Goal: Task Accomplishment & Management: Use online tool/utility

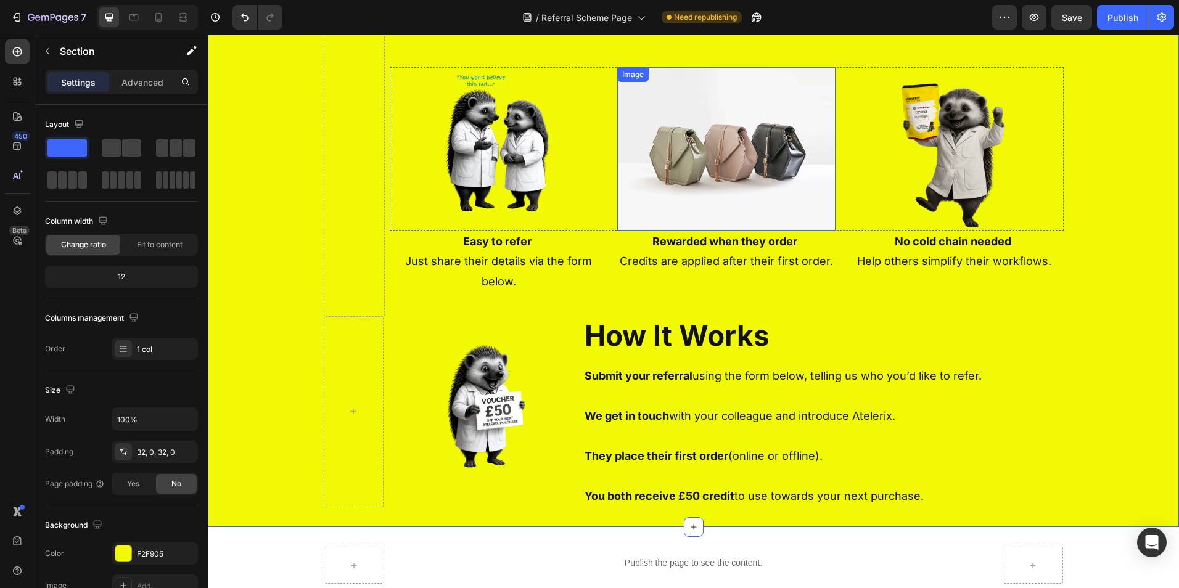
click at [755, 136] on img at bounding box center [726, 148] width 218 height 163
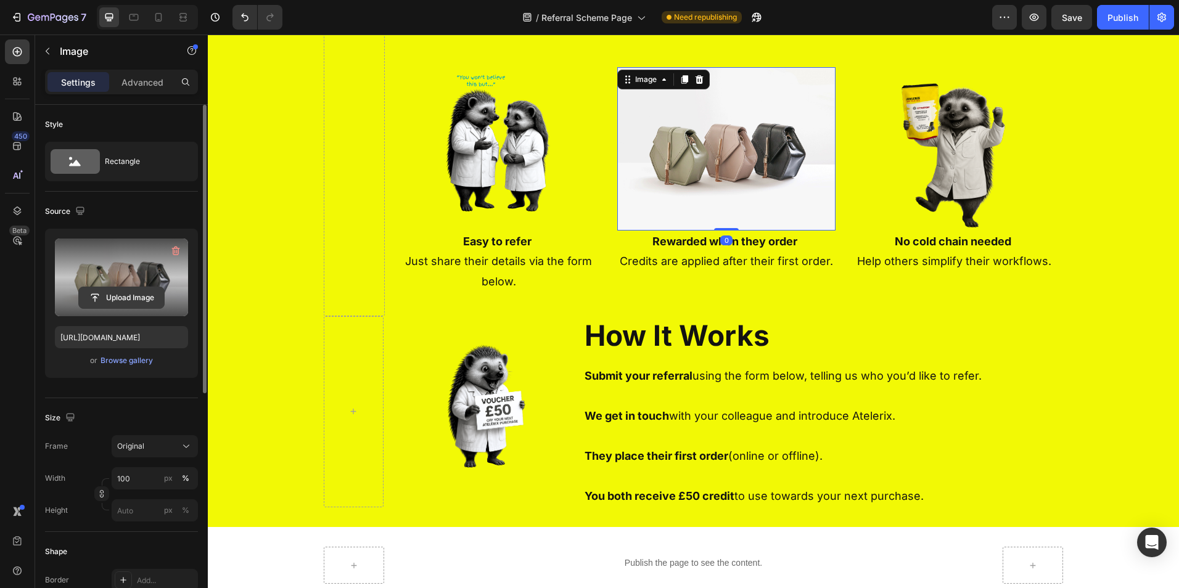
click at [109, 296] on input "file" at bounding box center [121, 297] width 85 height 21
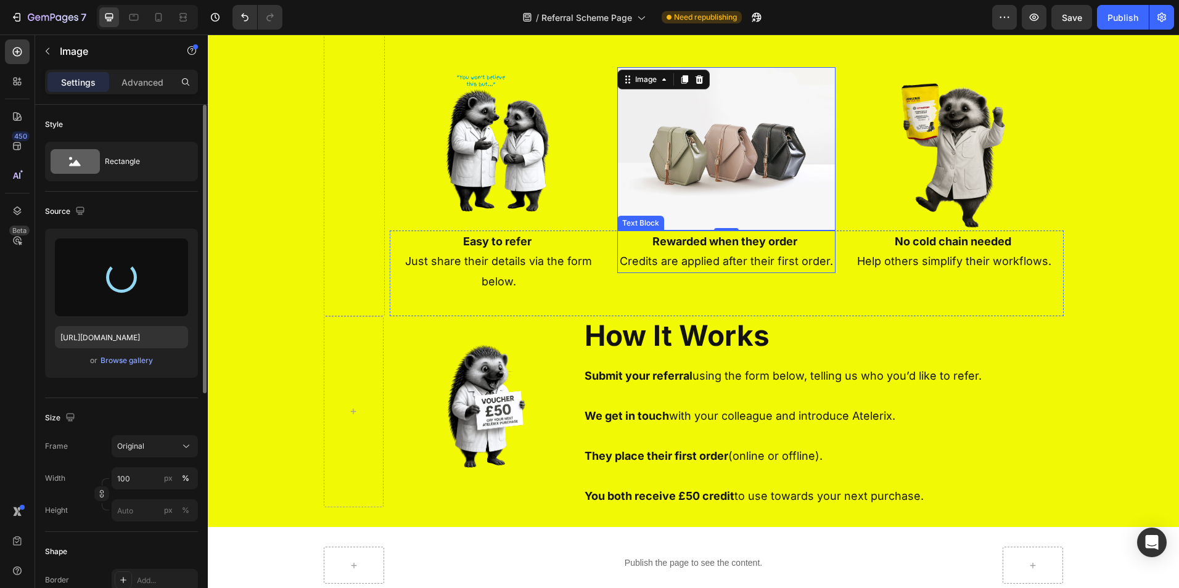
type input "https://cdn.shopify.com/s/files/1/0823/2842/0698/files/gempages_508007379594380…"
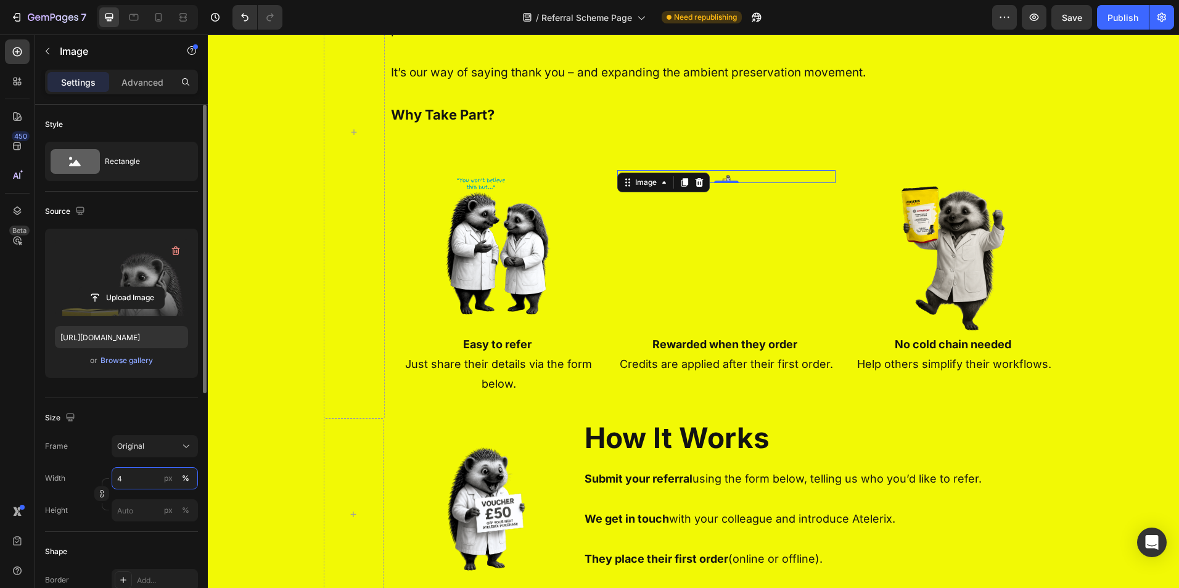
scroll to position [493, 0]
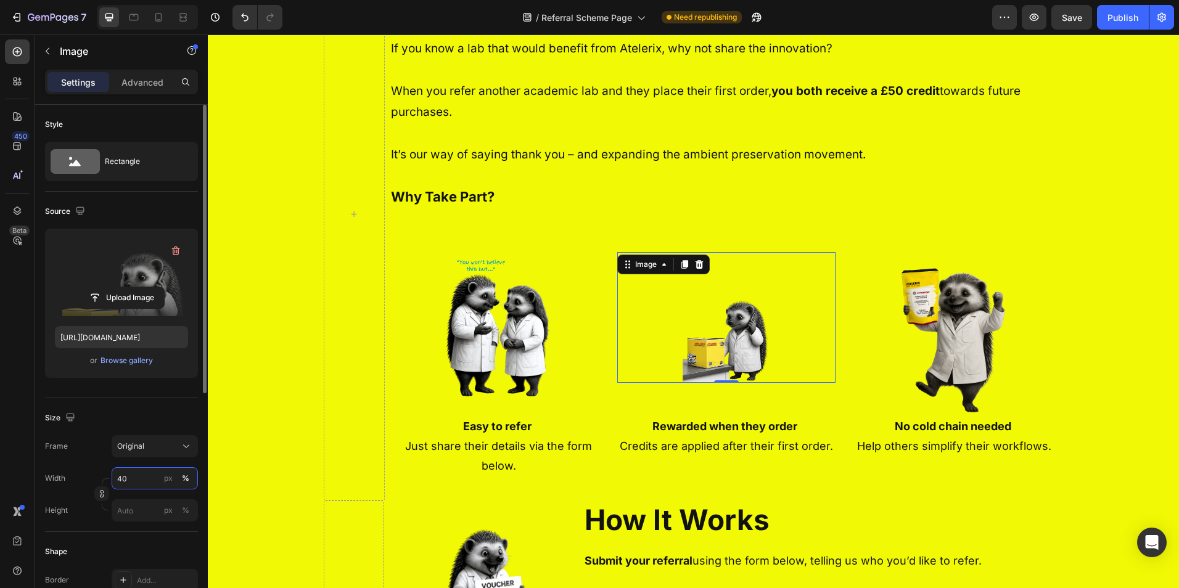
drag, startPoint x: 128, startPoint y: 473, endPoint x: 74, endPoint y: 475, distance: 54.3
click at [87, 475] on div "Width 40 px %" at bounding box center [121, 478] width 153 height 22
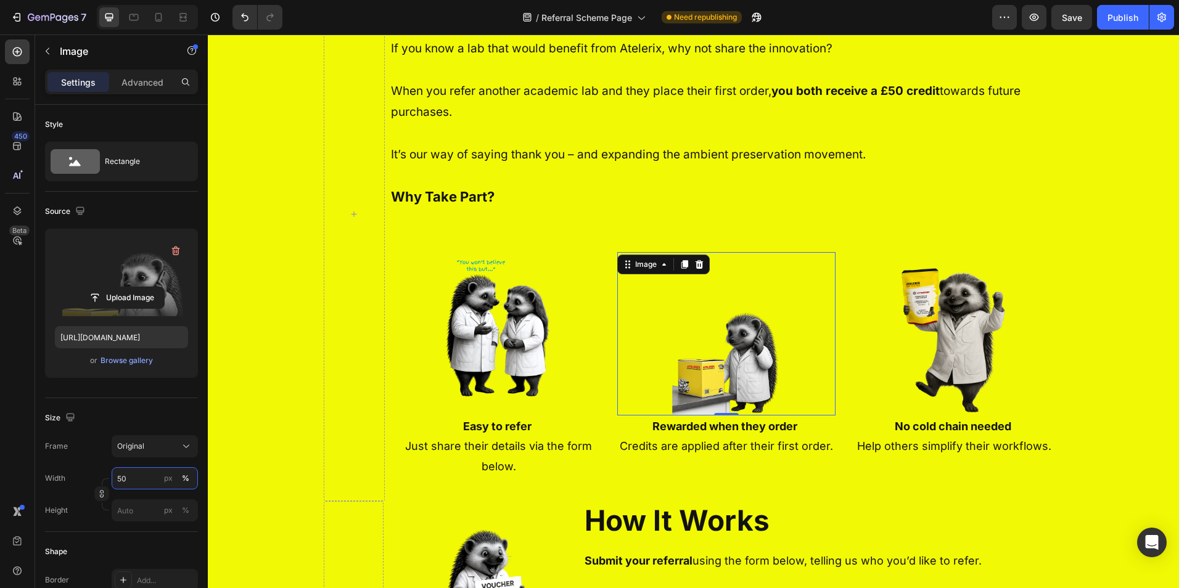
type input "50"
click at [124, 295] on input "file" at bounding box center [121, 297] width 85 height 21
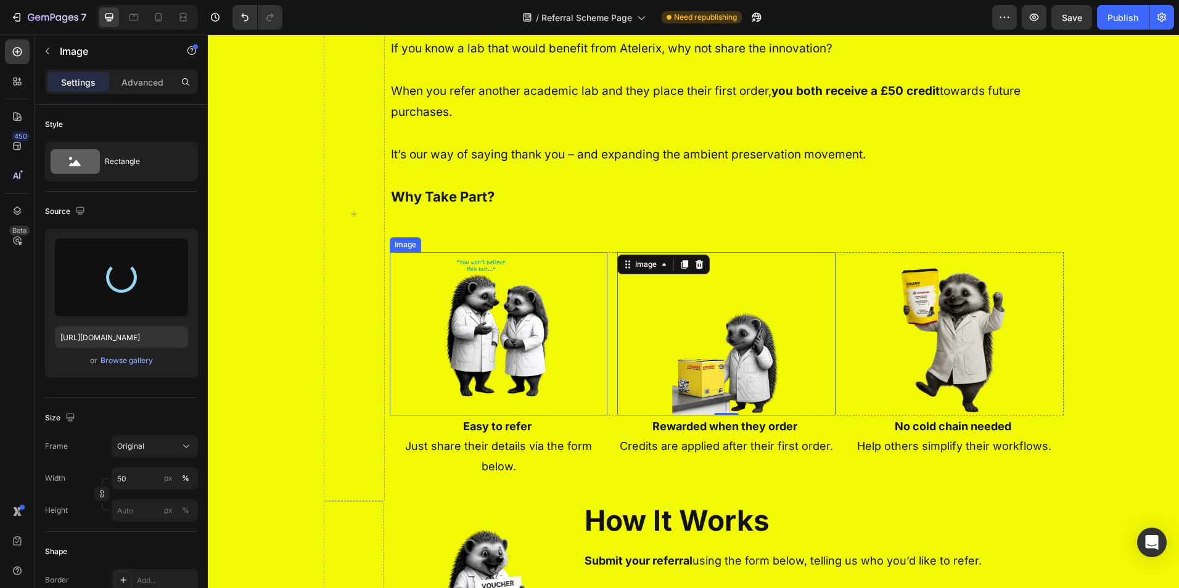
type input "https://cdn.shopify.com/s/files/1/0823/2842/0698/files/gempages_508007379594380…"
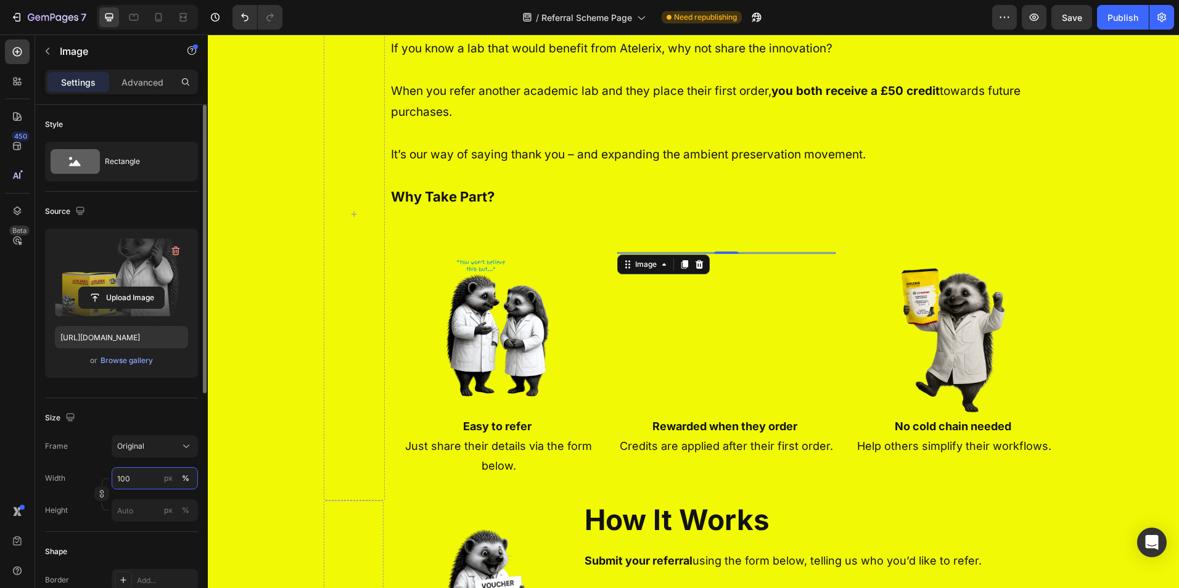
scroll to position [511, 0]
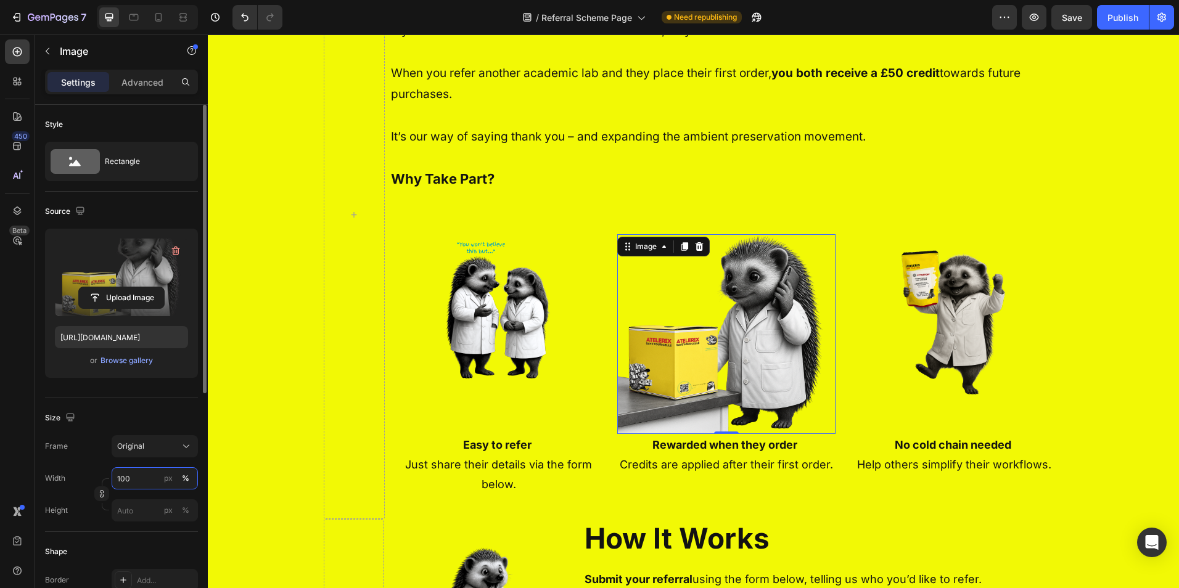
drag, startPoint x: 138, startPoint y: 472, endPoint x: 109, endPoint y: 477, distance: 29.4
click at [109, 477] on div "Width 100 px %" at bounding box center [121, 478] width 153 height 22
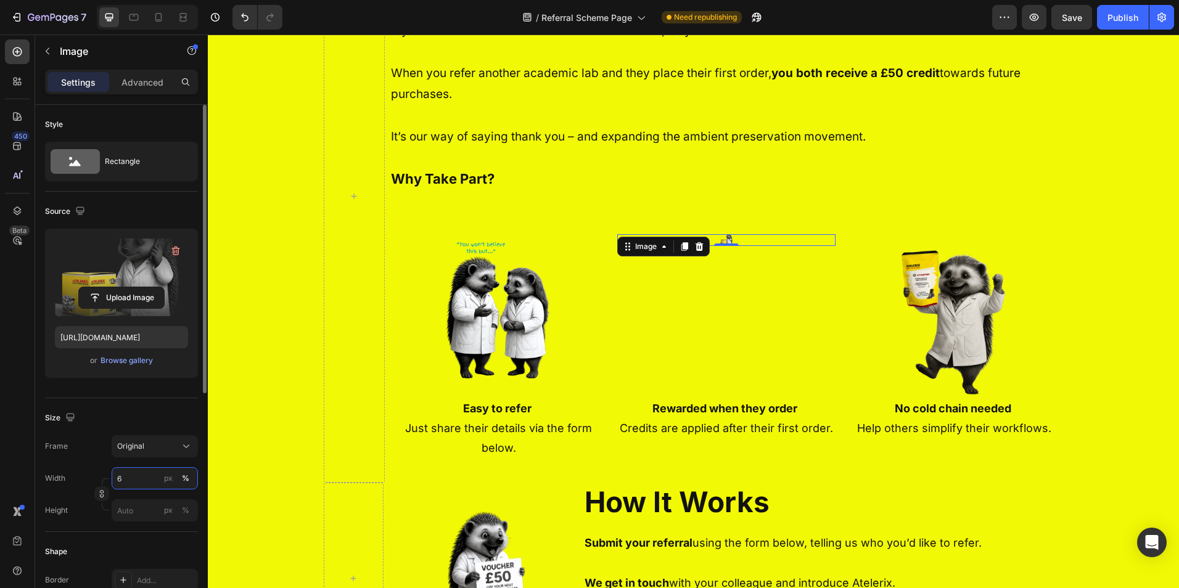
scroll to position [493, 0]
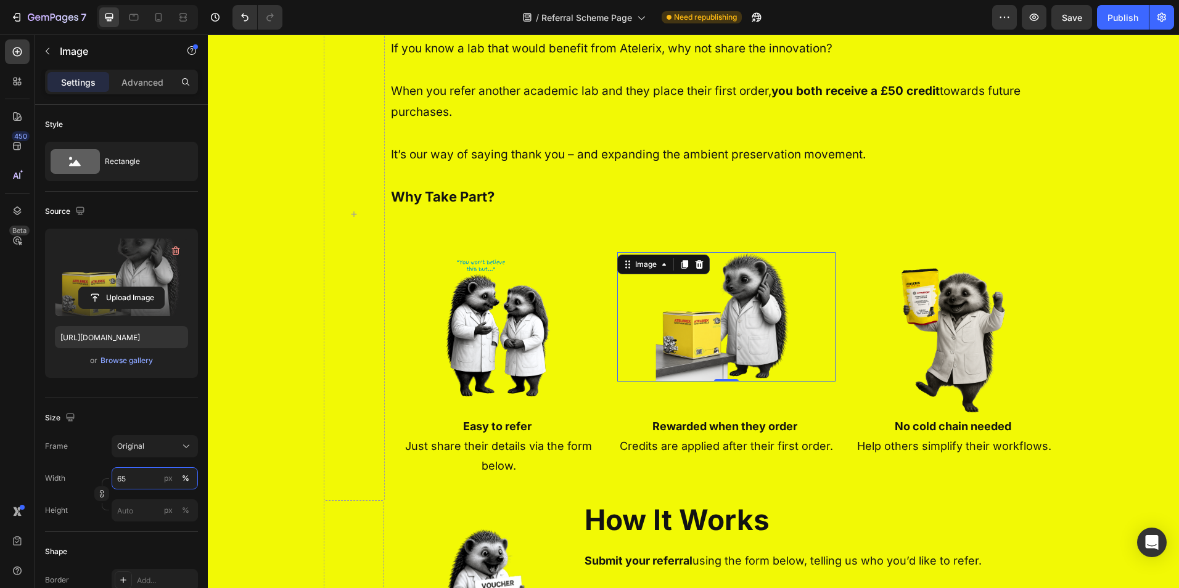
type input "65"
click at [132, 297] on input "file" at bounding box center [121, 297] width 85 height 21
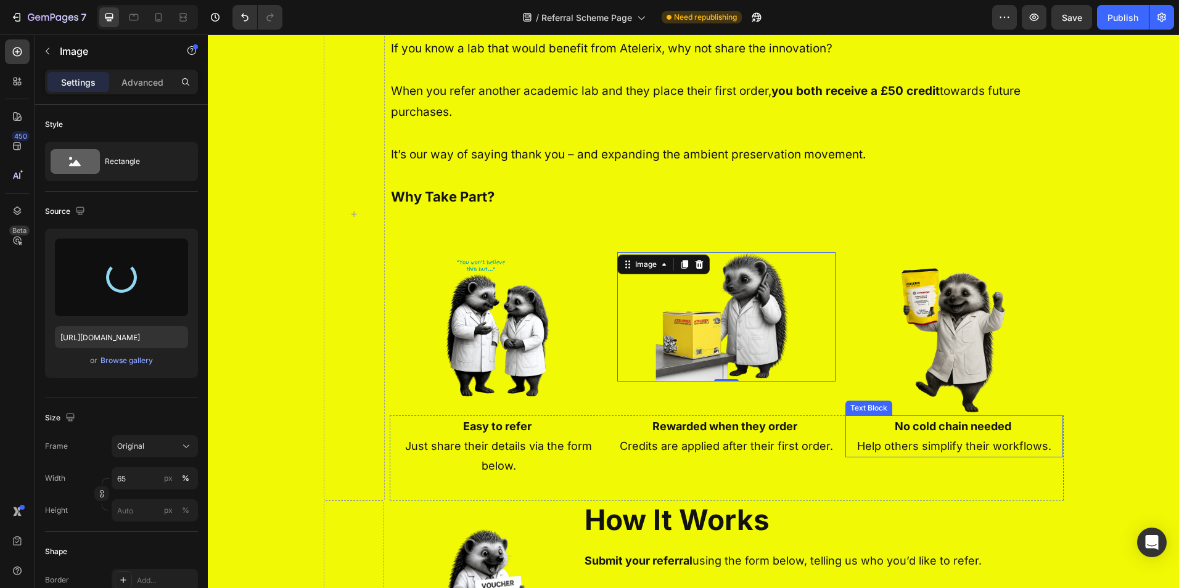
type input "https://cdn.shopify.com/s/files/1/0823/2842/0698/files/gempages_508007379594380…"
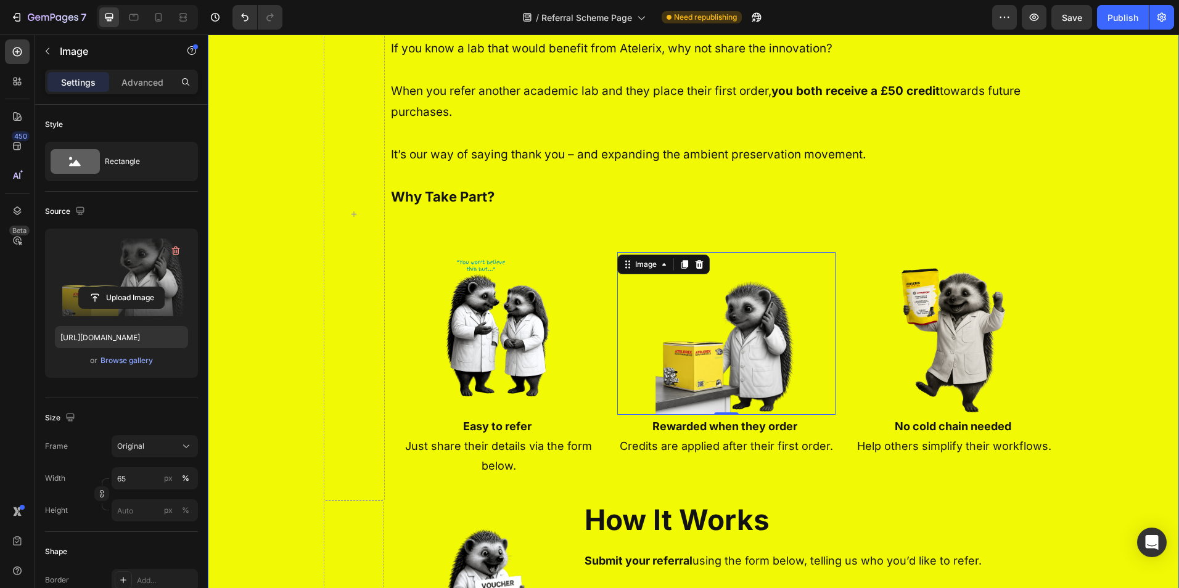
click at [1138, 376] on div "Drop element here Image Drop element here Row Row Spread the Word, Share the In…" at bounding box center [693, 184] width 971 height 1018
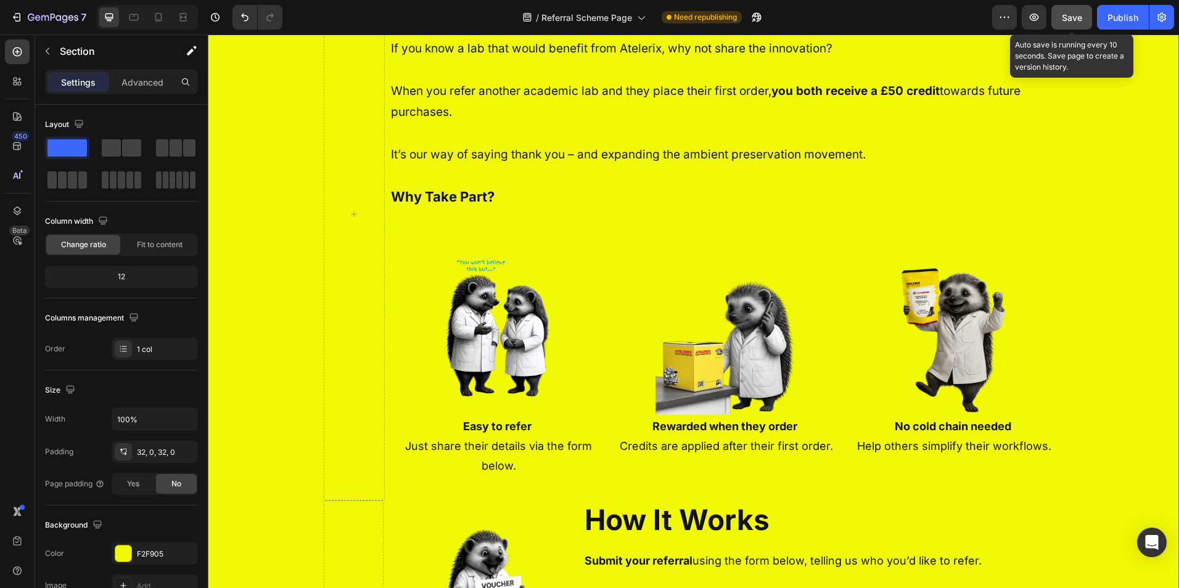
click at [1069, 28] on button "Save" at bounding box center [1071, 17] width 41 height 25
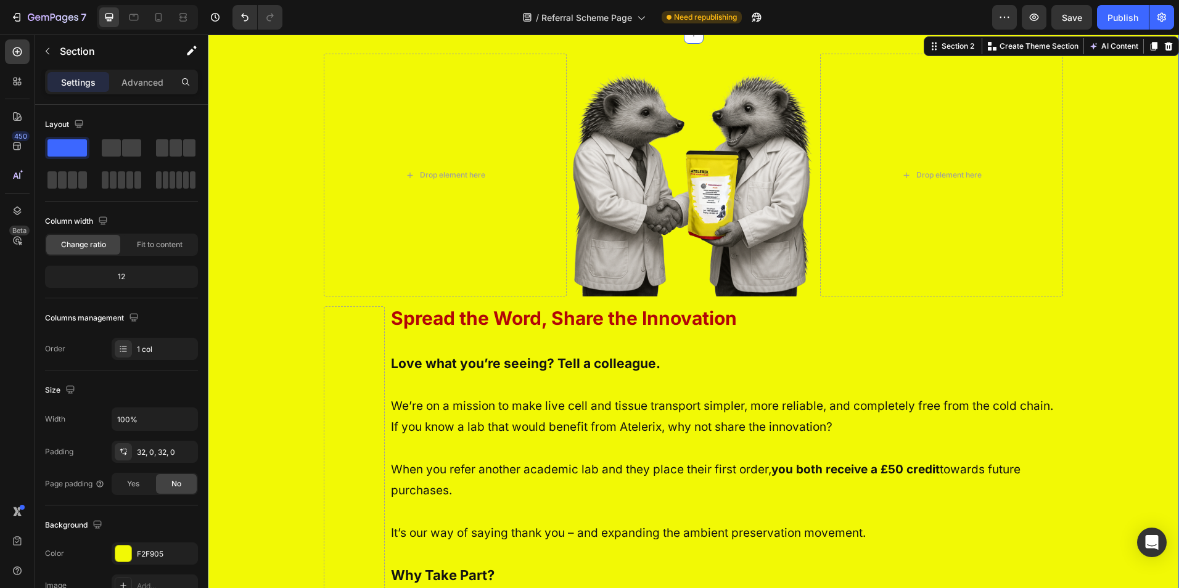
scroll to position [112, 0]
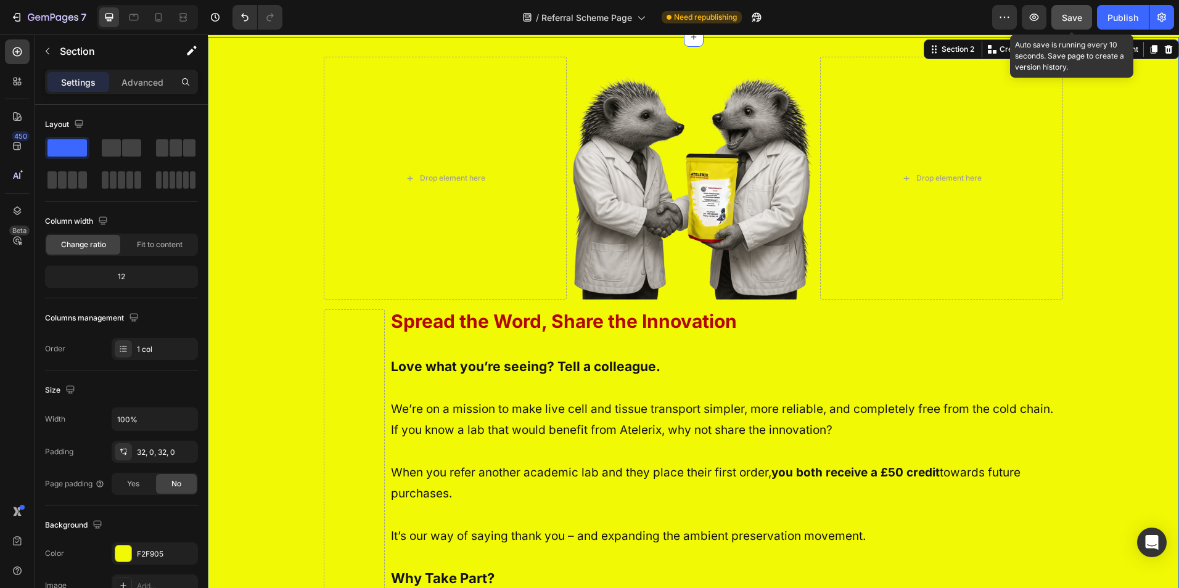
click at [1064, 15] on span "Save" at bounding box center [1072, 17] width 20 height 10
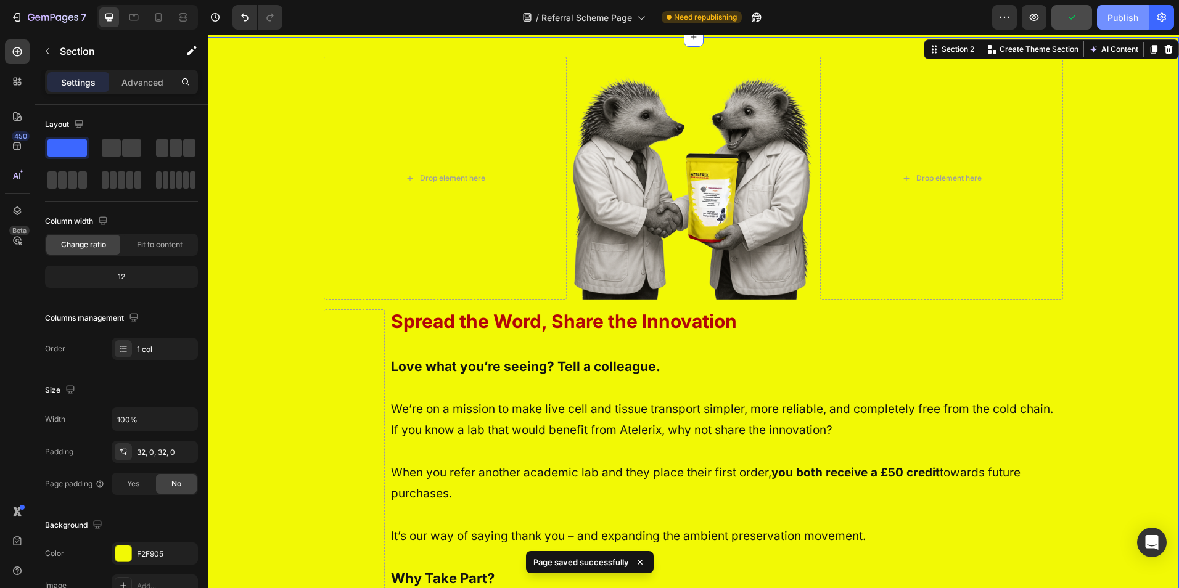
click at [1116, 17] on div "Publish" at bounding box center [1123, 17] width 31 height 13
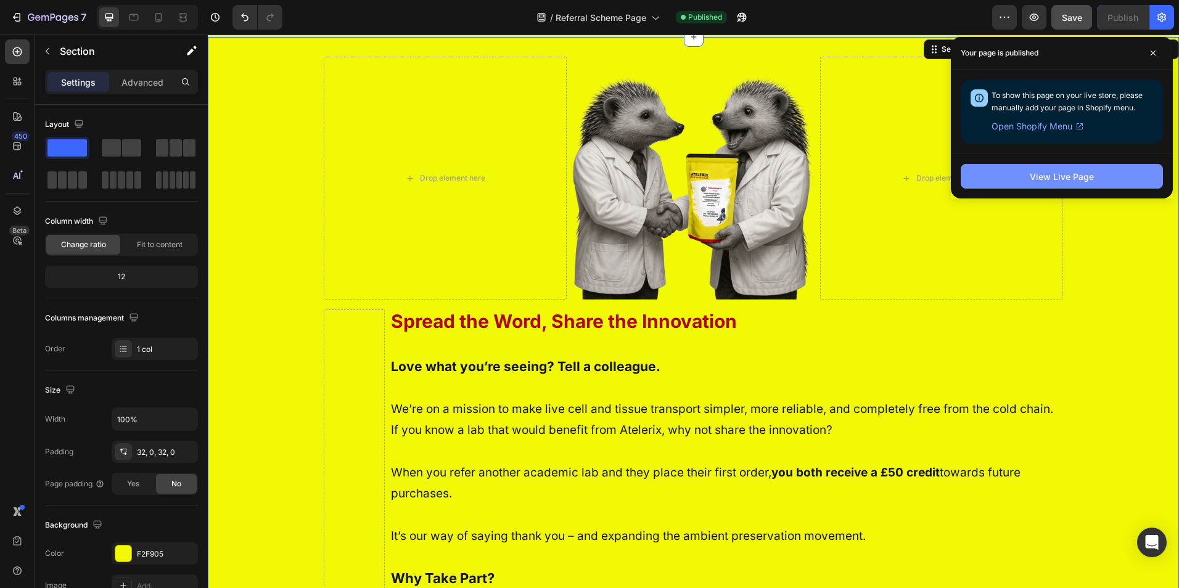
click at [1108, 170] on button "View Live Page" at bounding box center [1062, 176] width 202 height 25
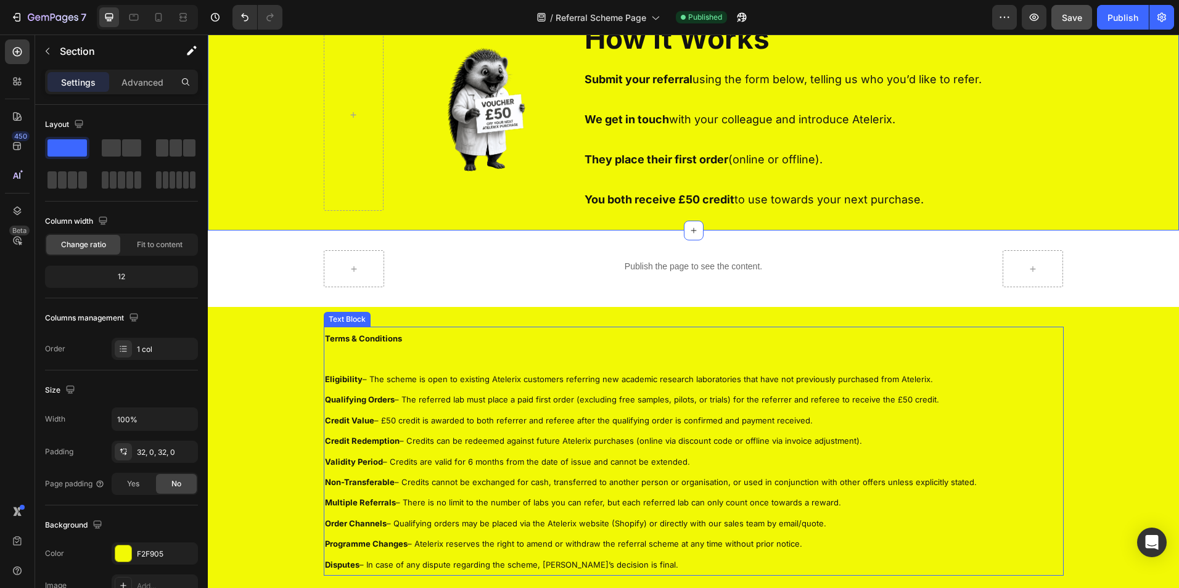
scroll to position [852, 0]
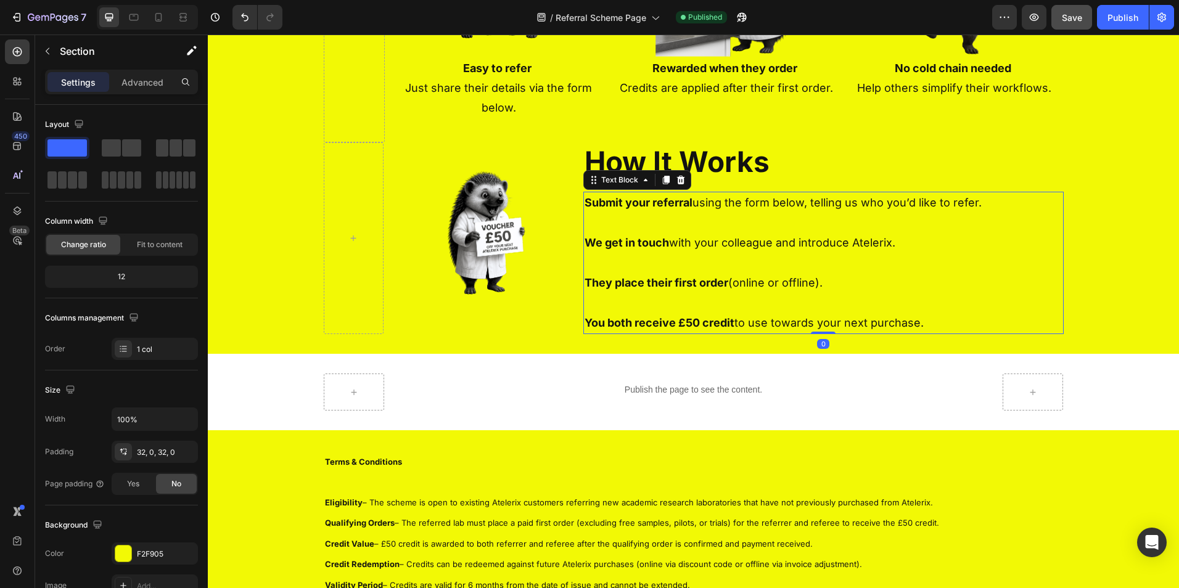
click at [588, 203] on strong "Submit your referral" at bounding box center [639, 202] width 108 height 13
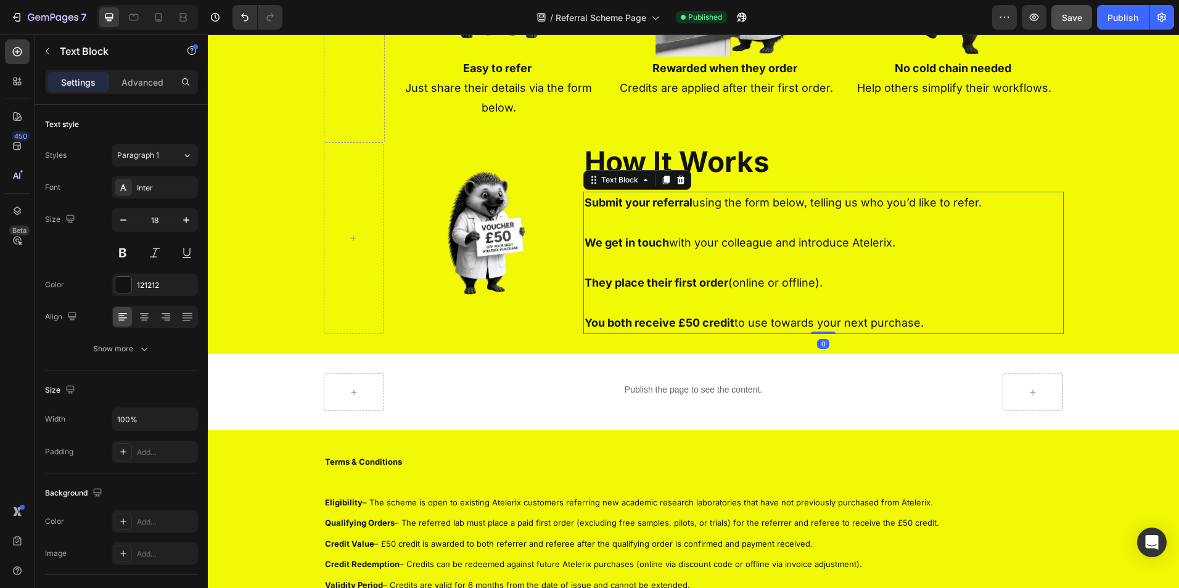
click at [588, 203] on strong "Submit your referral" at bounding box center [639, 202] width 108 height 13
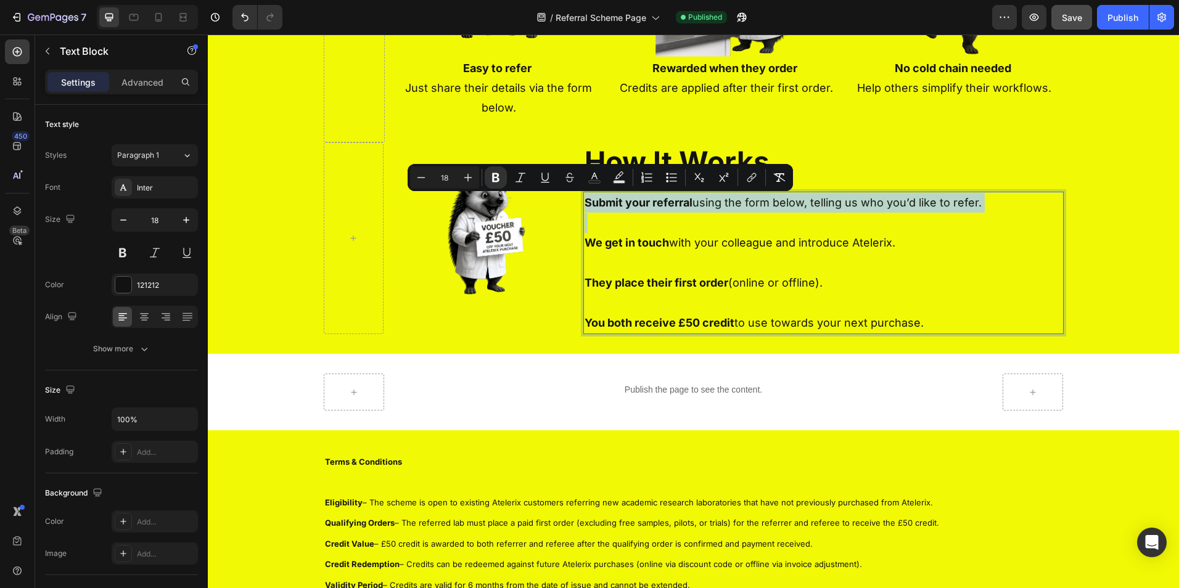
click at [587, 204] on strong "Submit your referral" at bounding box center [639, 202] width 108 height 13
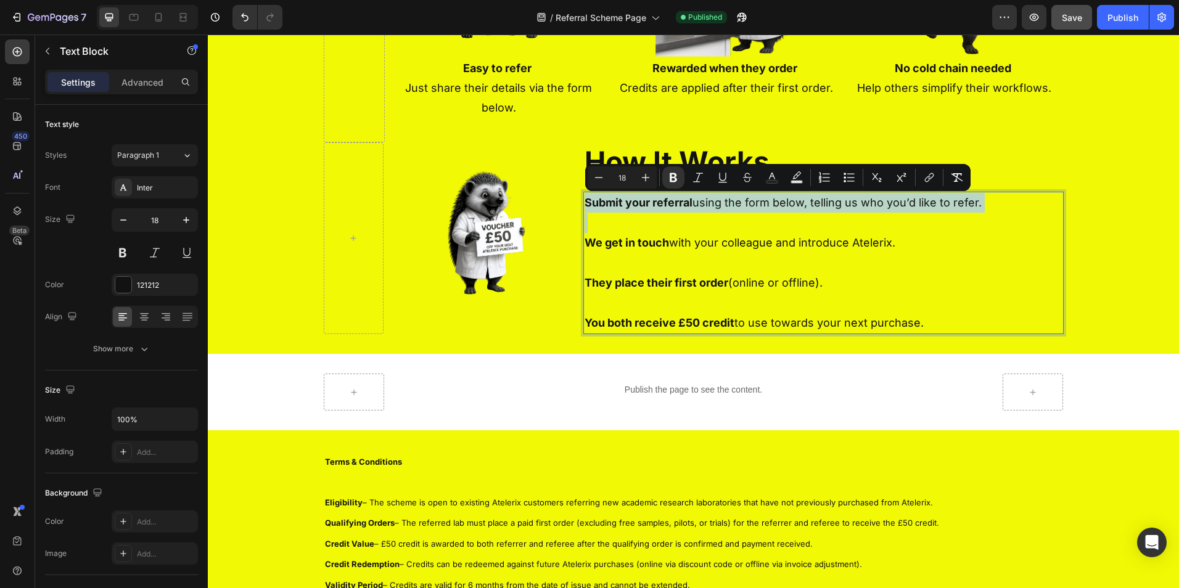
click at [585, 204] on strong "Submit your referral" at bounding box center [639, 202] width 108 height 13
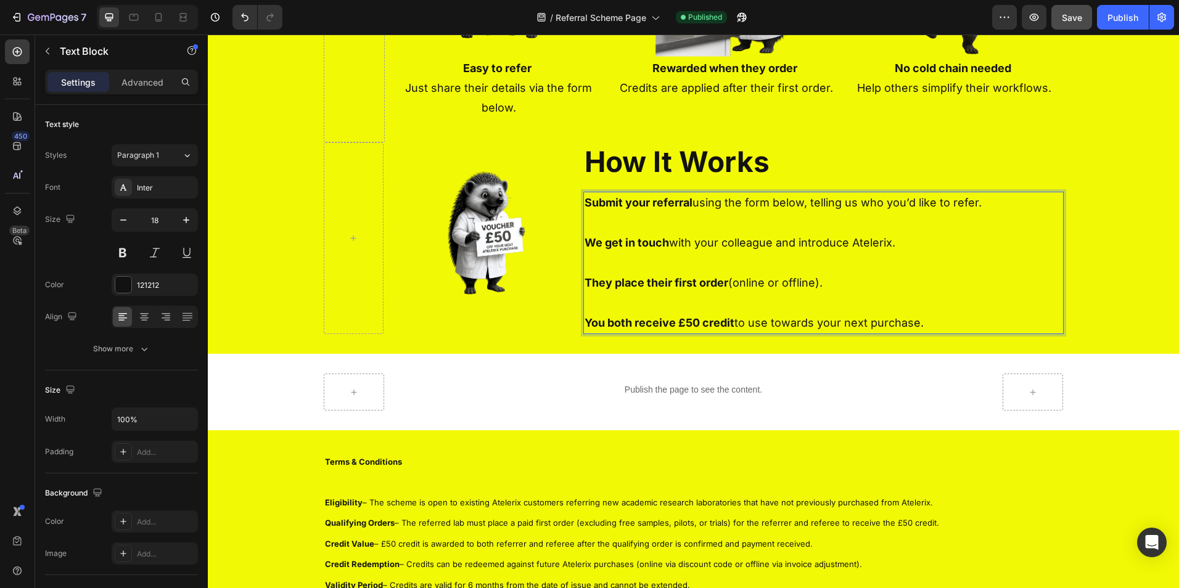
click at [585, 204] on strong "Submit your referral" at bounding box center [639, 202] width 108 height 13
click at [586, 203] on strong "Submit your referral" at bounding box center [639, 202] width 108 height 13
click at [585, 209] on strong "Submit your referral" at bounding box center [639, 202] width 108 height 13
click at [585, 238] on strong "We get in touch" at bounding box center [627, 242] width 84 height 13
click at [585, 283] on strong "They place their first order" at bounding box center [657, 282] width 144 height 13
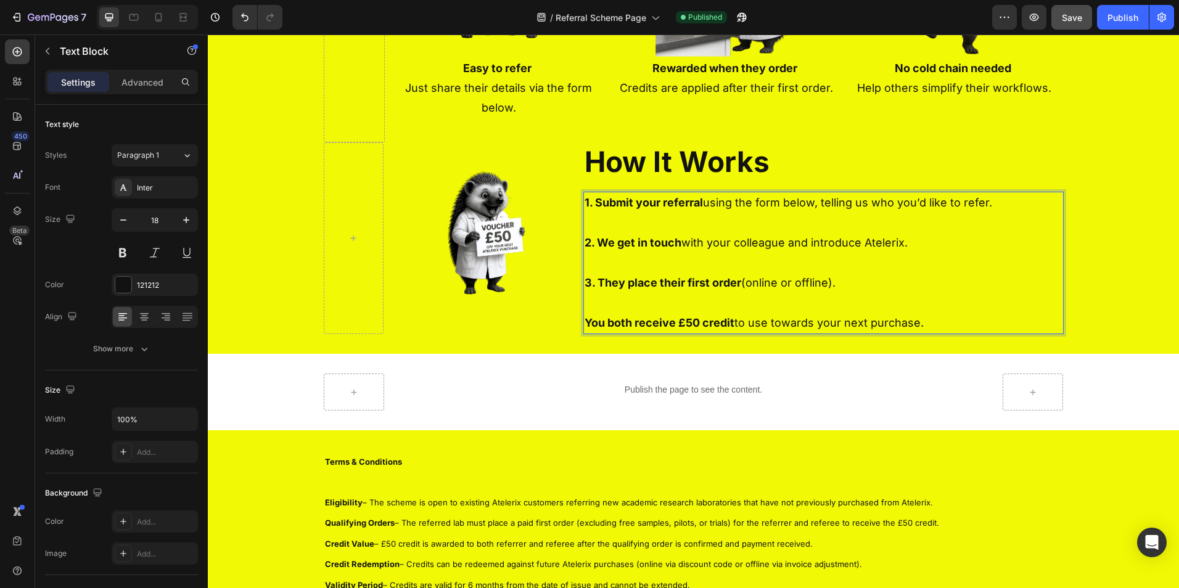
click at [585, 321] on strong "You both receive £50 credit" at bounding box center [660, 322] width 150 height 13
click at [585, 324] on strong "You both receive £50 credit" at bounding box center [660, 322] width 150 height 13
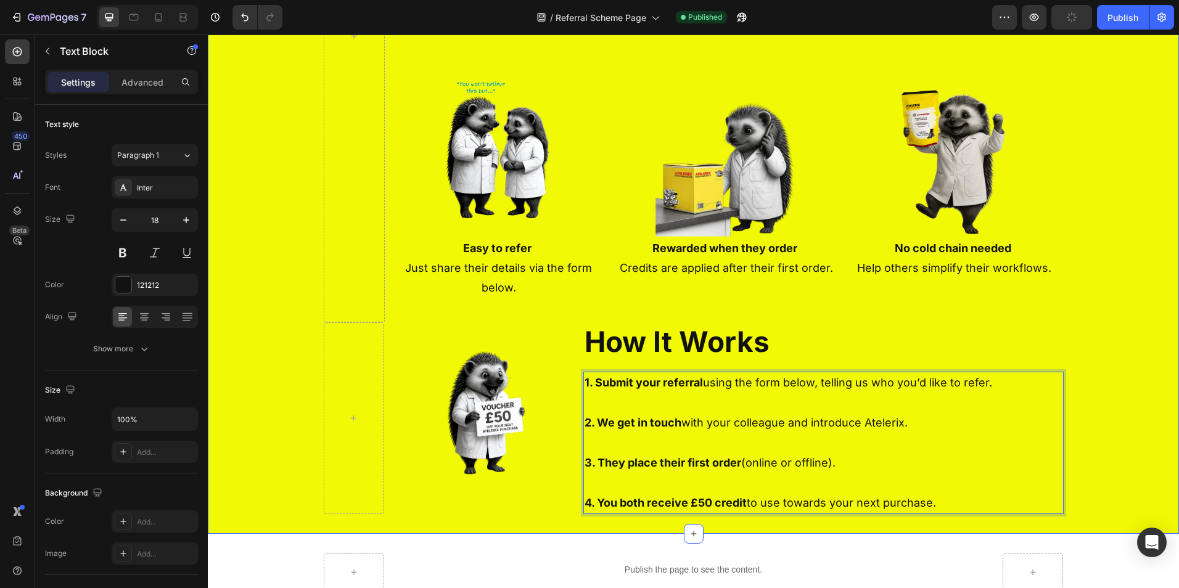
scroll to position [667, 0]
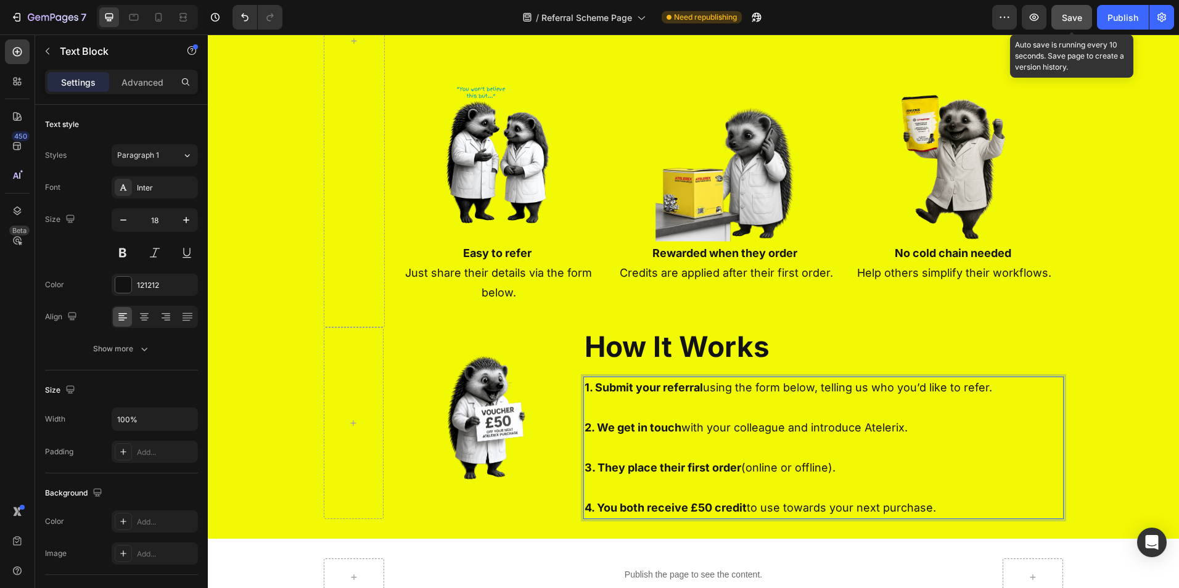
click at [1072, 15] on span "Save" at bounding box center [1072, 17] width 20 height 10
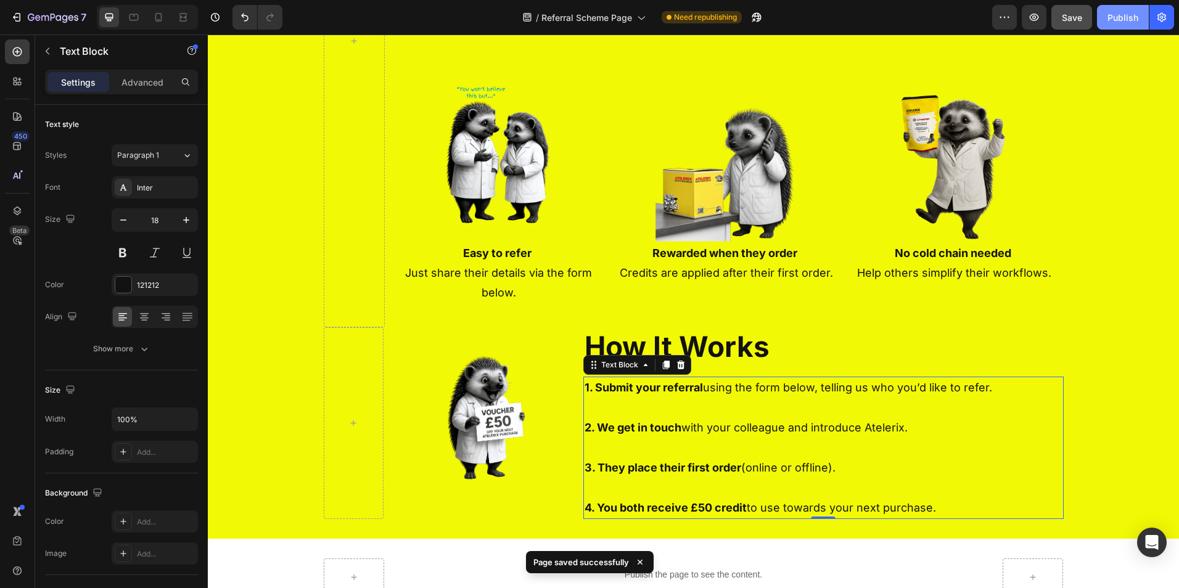
click at [1105, 16] on button "Publish" at bounding box center [1123, 17] width 52 height 25
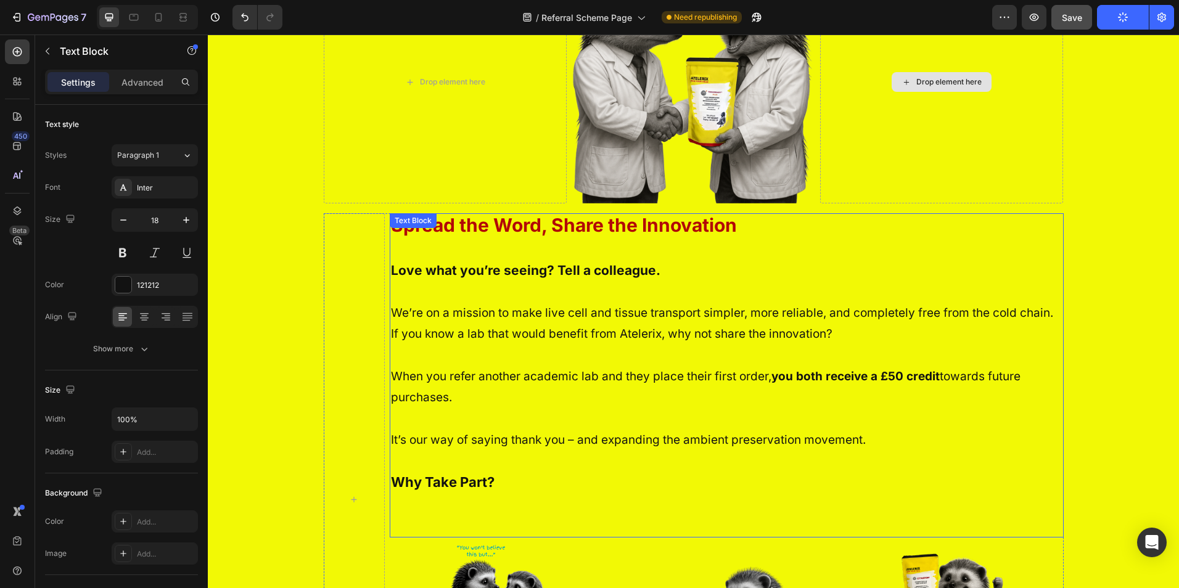
scroll to position [235, 0]
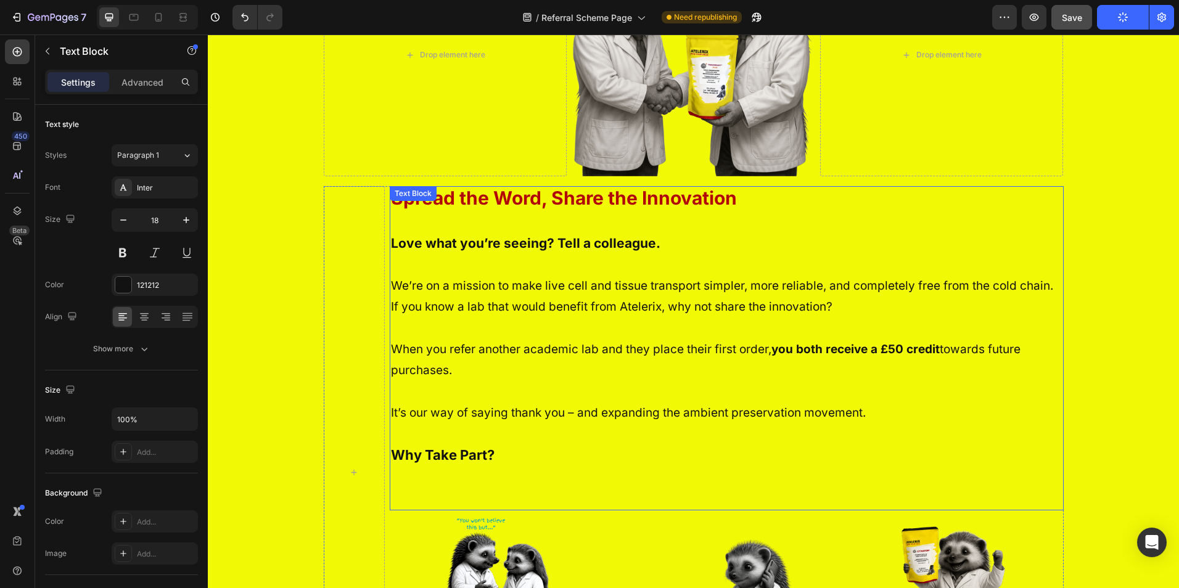
click at [800, 348] on strong "you both receive a £50 credit" at bounding box center [855, 349] width 168 height 14
click at [775, 350] on strong "you both receive a £50 credit" at bounding box center [855, 349] width 168 height 14
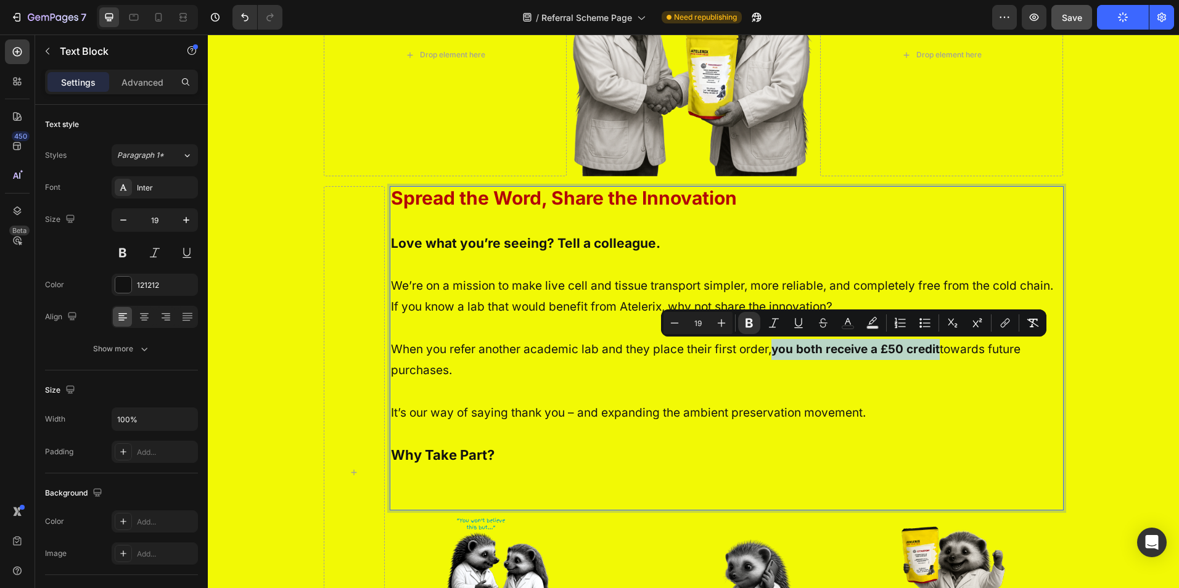
drag, startPoint x: 773, startPoint y: 350, endPoint x: 937, endPoint y: 347, distance: 164.1
click at [937, 347] on p "When you refer another academic lab and they place their first order, you both …" at bounding box center [727, 360] width 672 height 42
click at [853, 327] on icon "Editor contextual toolbar" at bounding box center [848, 323] width 12 height 12
type input "121212"
drag, startPoint x: 615, startPoint y: 316, endPoint x: 851, endPoint y: 324, distance: 235.7
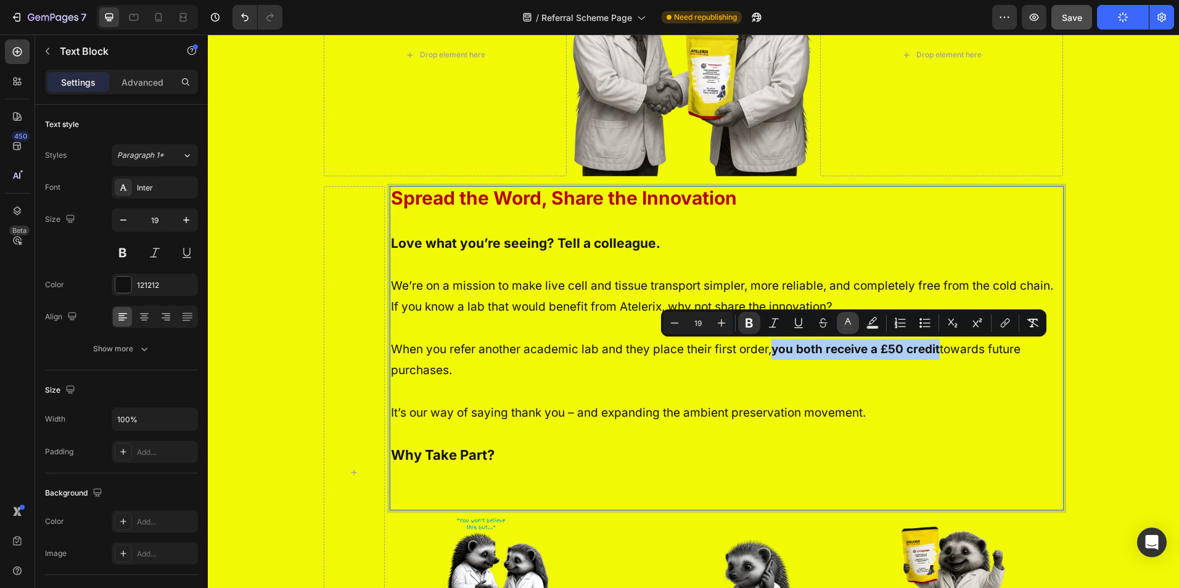
click at [857, 324] on button "color" at bounding box center [848, 323] width 22 height 22
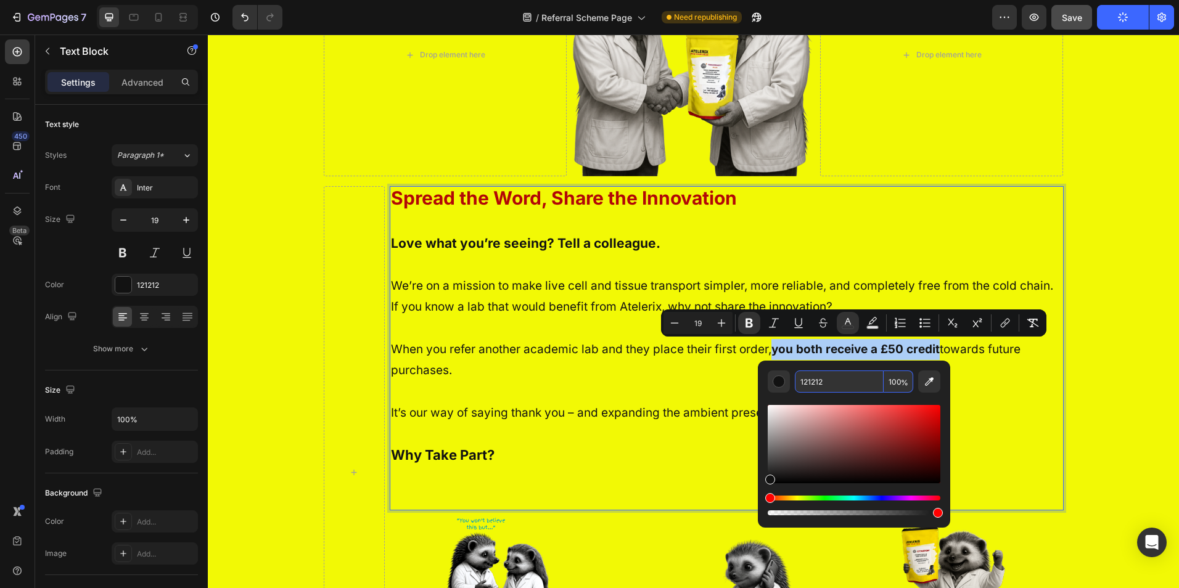
click at [830, 388] on input "121212" at bounding box center [839, 382] width 89 height 22
paste input "#019a20"
type input "019A20"
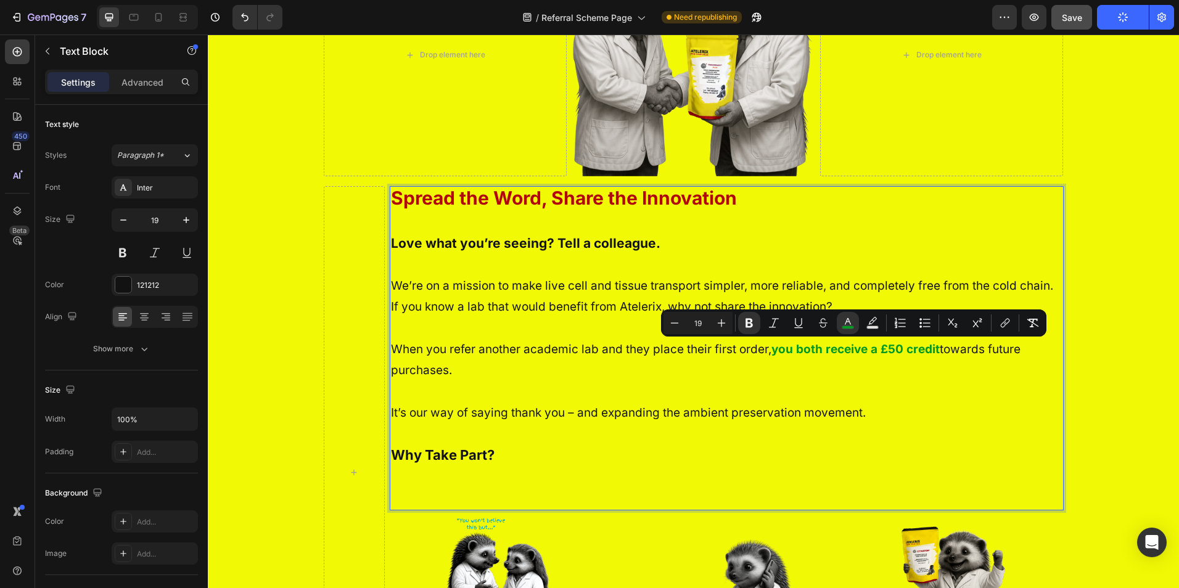
click at [853, 415] on p "It’s our way of saying thank you – and expanding the ambient preservation movem…" at bounding box center [727, 413] width 672 height 21
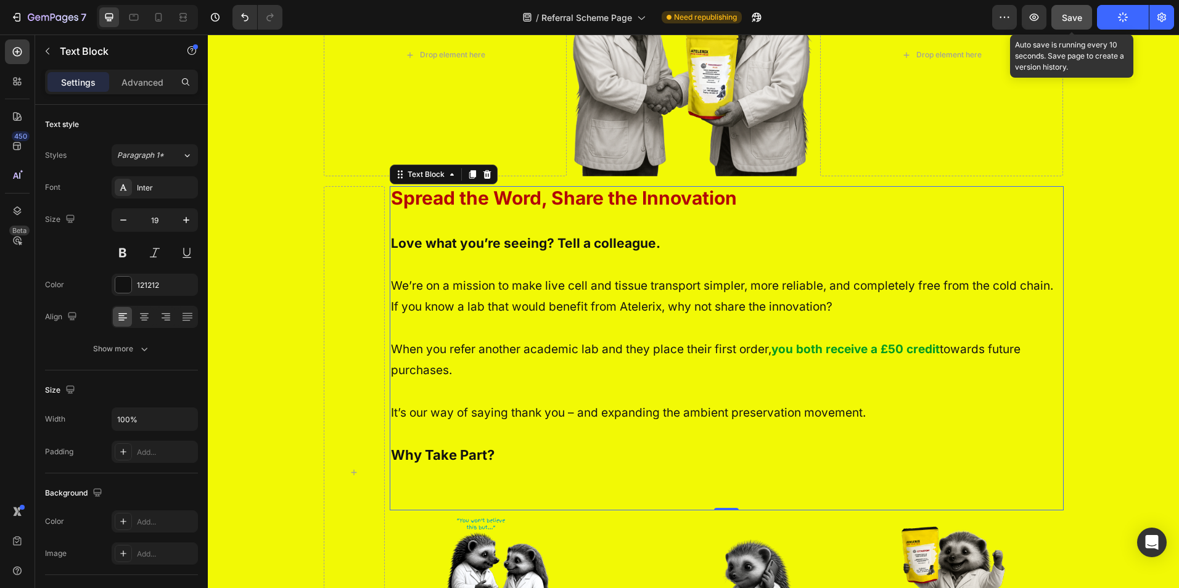
click at [1067, 15] on span "Save" at bounding box center [1072, 17] width 20 height 10
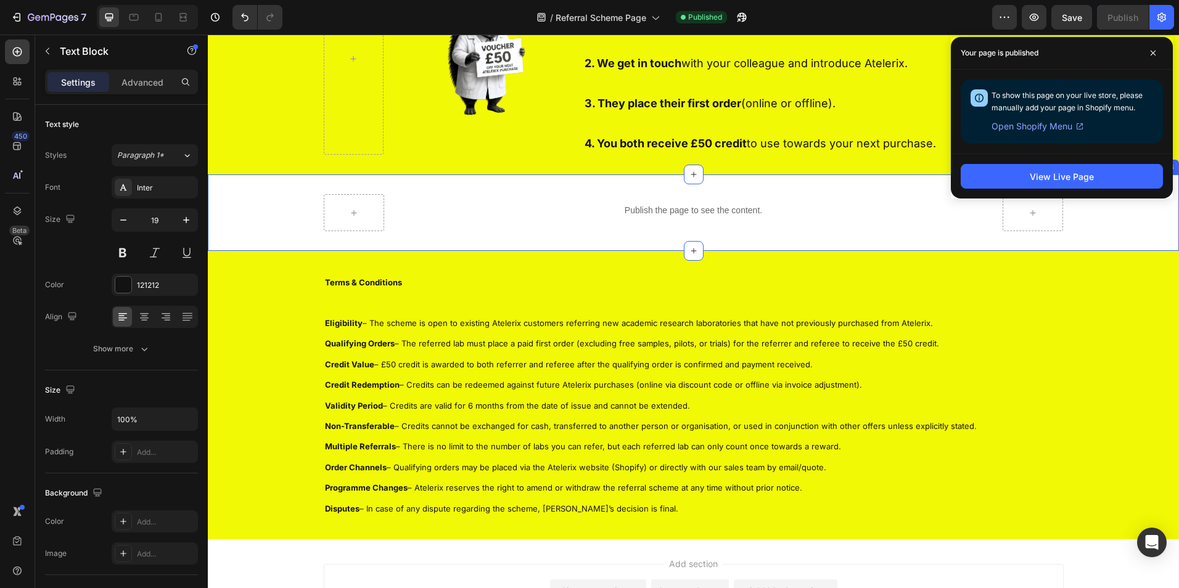
scroll to position [1037, 0]
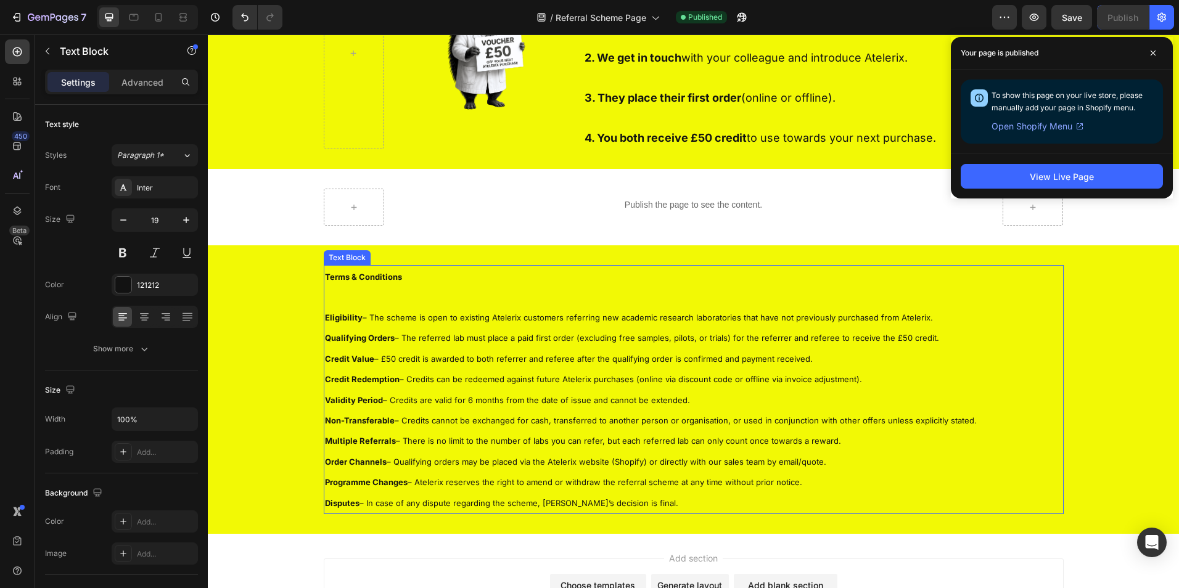
click at [635, 464] on span "Order Channels – Qualifying orders may be placed via the Atelerix website (Shop…" at bounding box center [575, 462] width 501 height 10
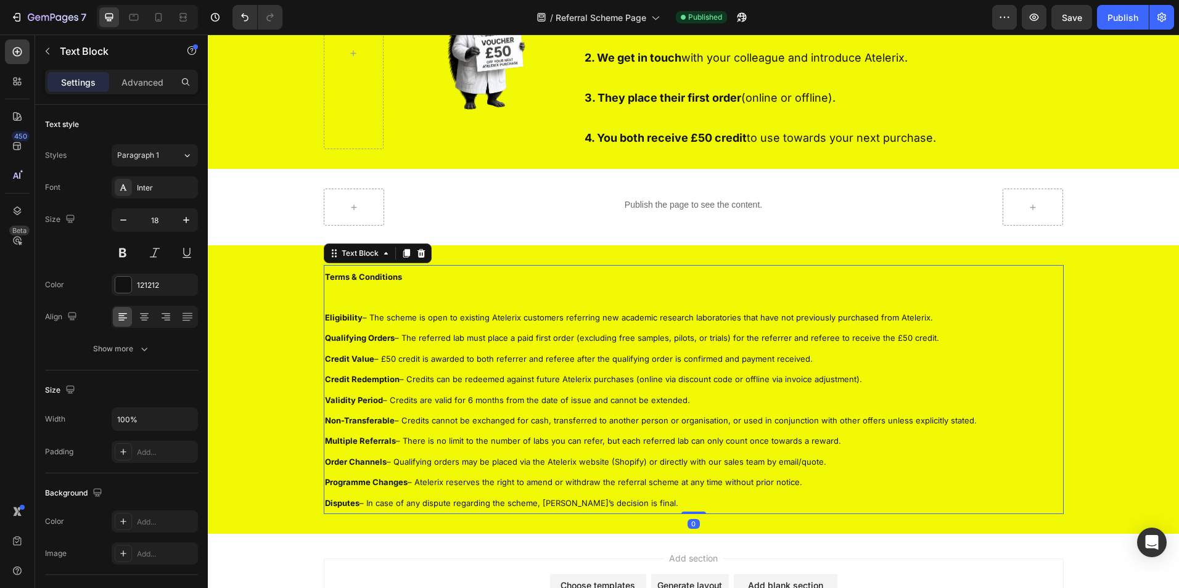
click at [638, 463] on span "Order Channels – Qualifying orders may be placed via the Atelerix website (Shop…" at bounding box center [575, 462] width 501 height 10
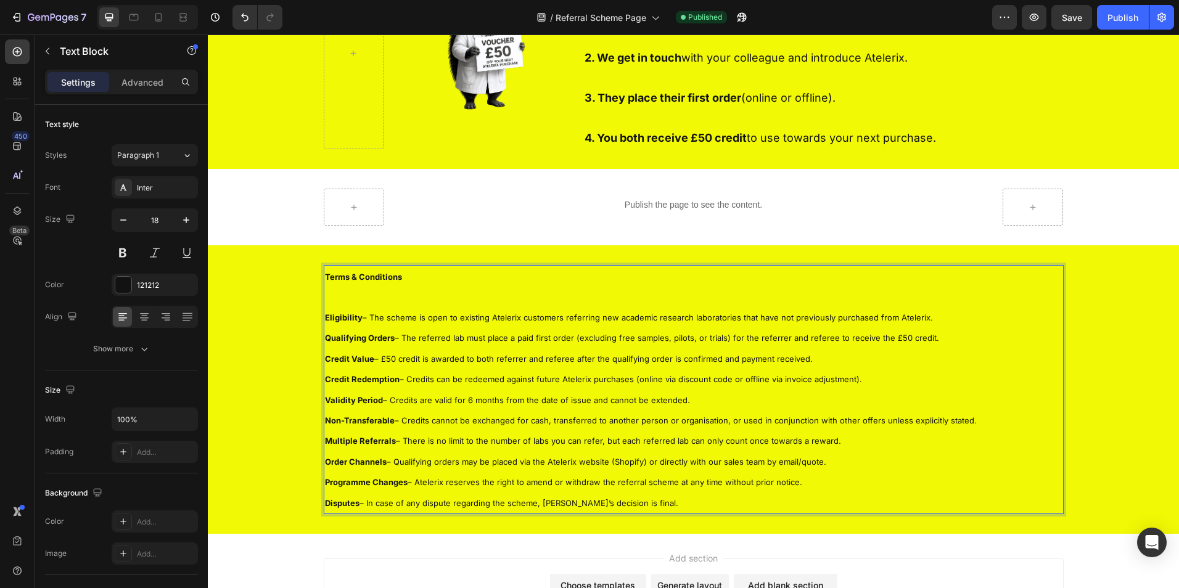
click at [638, 463] on span "Order Channels – Qualifying orders may be placed via the Atelerix website (Shop…" at bounding box center [575, 462] width 501 height 10
click at [641, 463] on span "Order Channels – Qualifying orders may be placed via the Atelerix website (Shop…" at bounding box center [575, 462] width 501 height 10
click at [1076, 15] on span "Save" at bounding box center [1072, 17] width 20 height 10
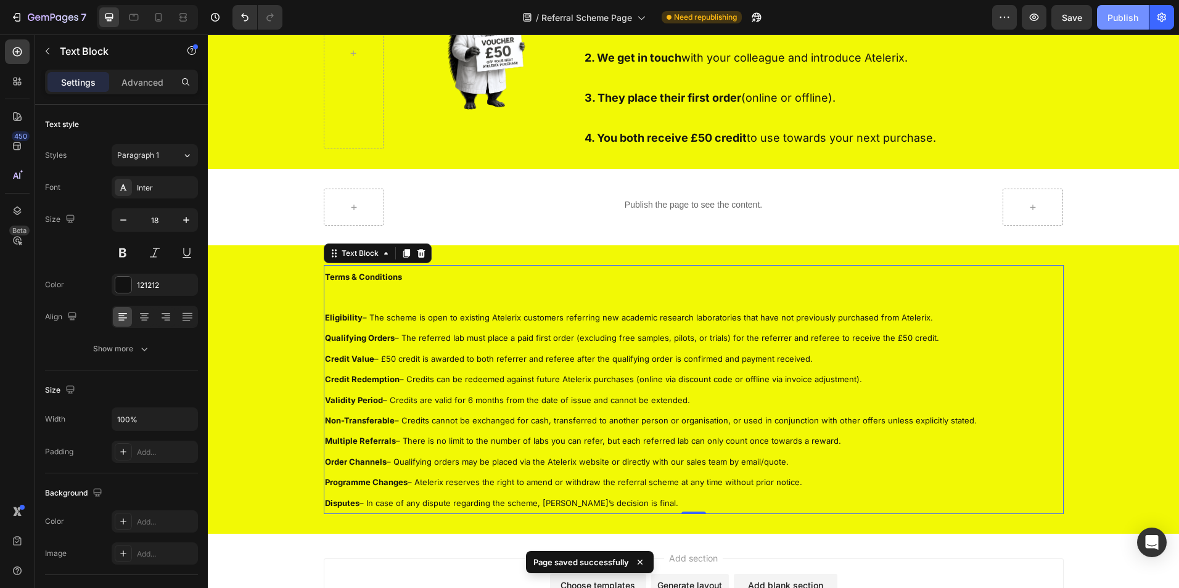
click at [1128, 20] on div "Publish" at bounding box center [1123, 17] width 31 height 13
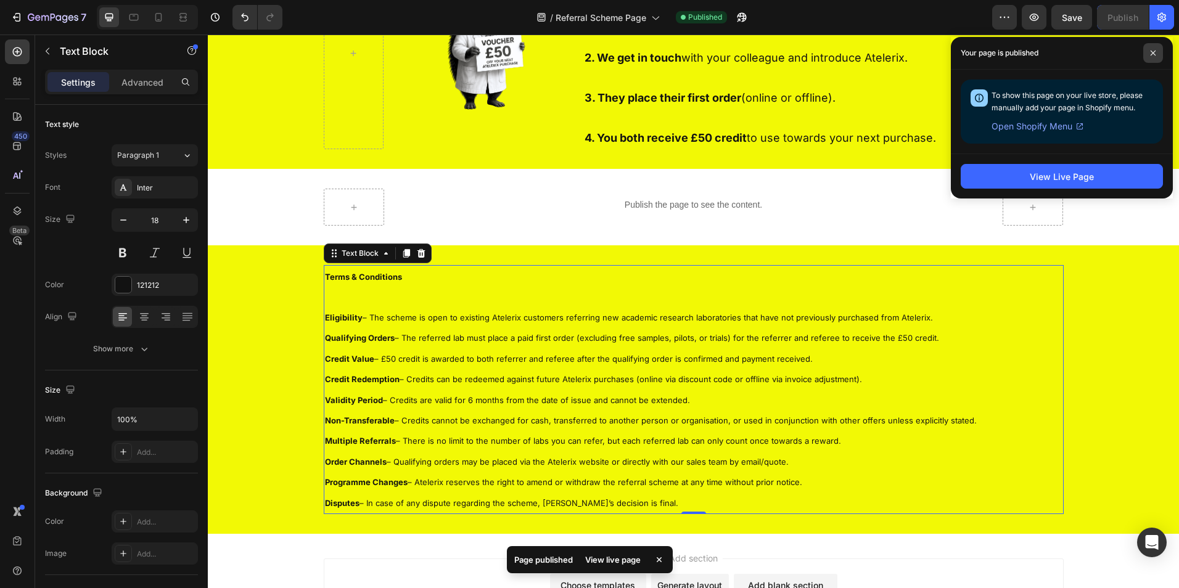
click at [1150, 49] on span at bounding box center [1153, 53] width 20 height 20
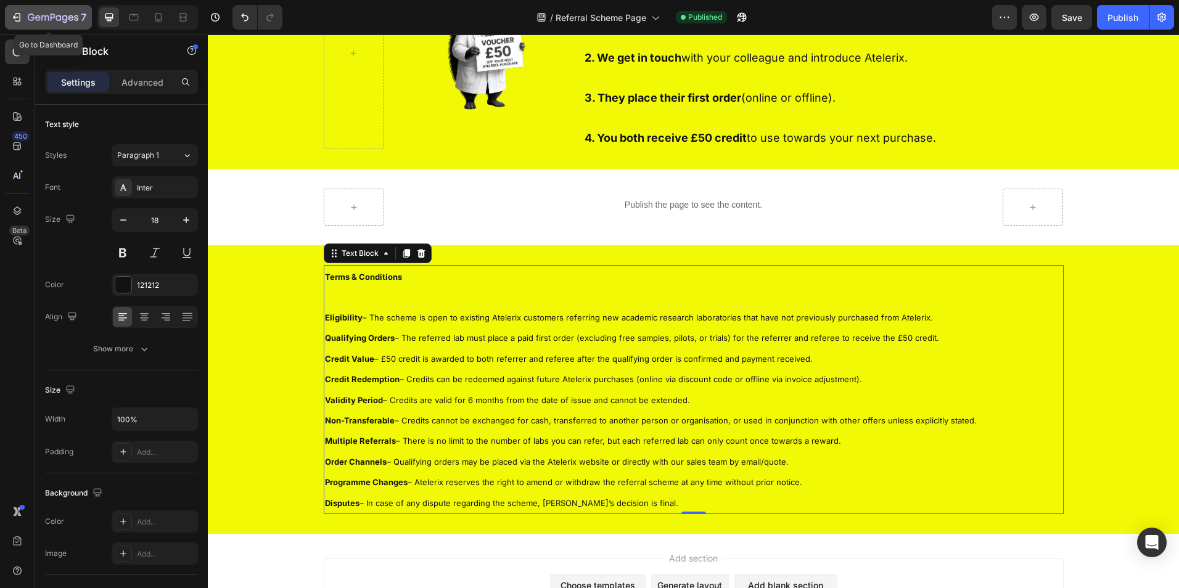
click at [39, 18] on icon "button" at bounding box center [38, 18] width 6 height 6
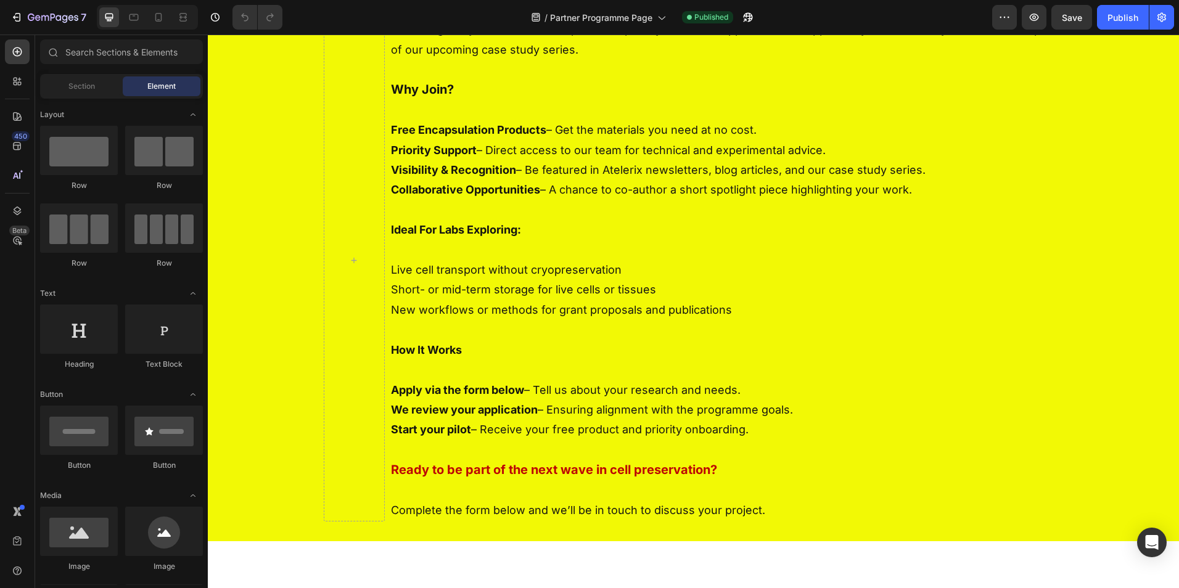
scroll to position [247, 0]
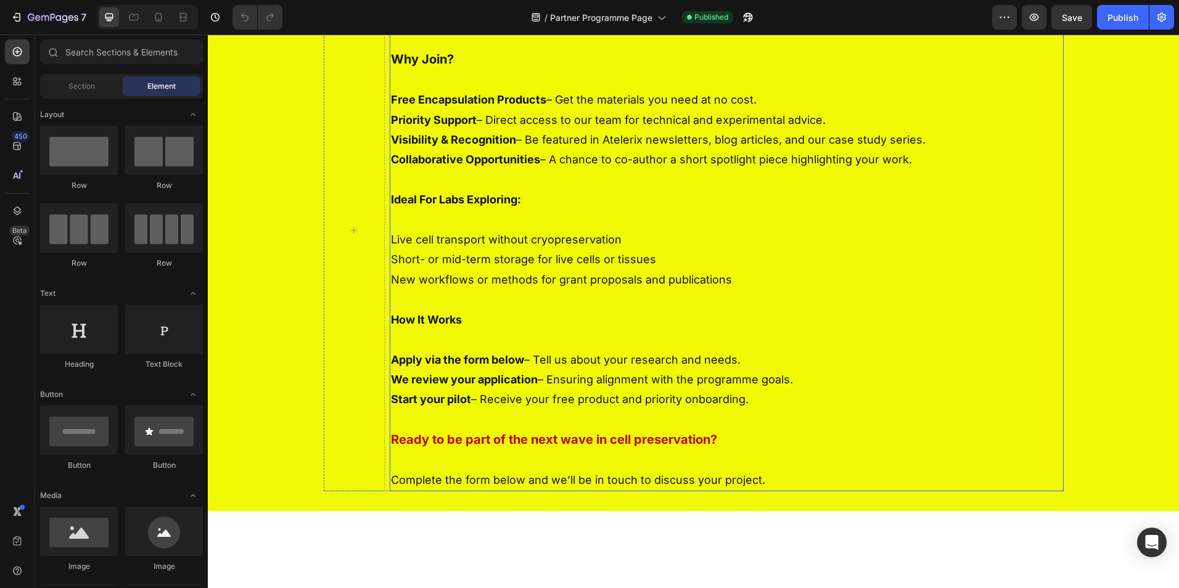
click at [483, 49] on p at bounding box center [727, 40] width 672 height 20
click at [467, 70] on p "Why Join?" at bounding box center [727, 59] width 672 height 20
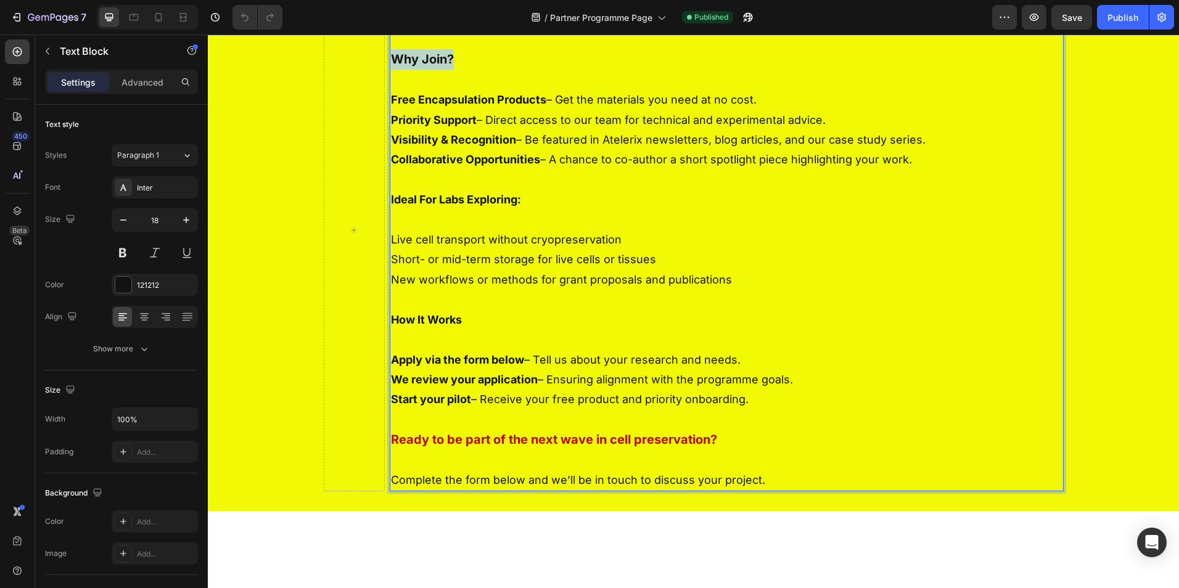
drag, startPoint x: 456, startPoint y: 269, endPoint x: 389, endPoint y: 271, distance: 67.3
click at [391, 70] on p "Why Join?" at bounding box center [727, 59] width 672 height 20
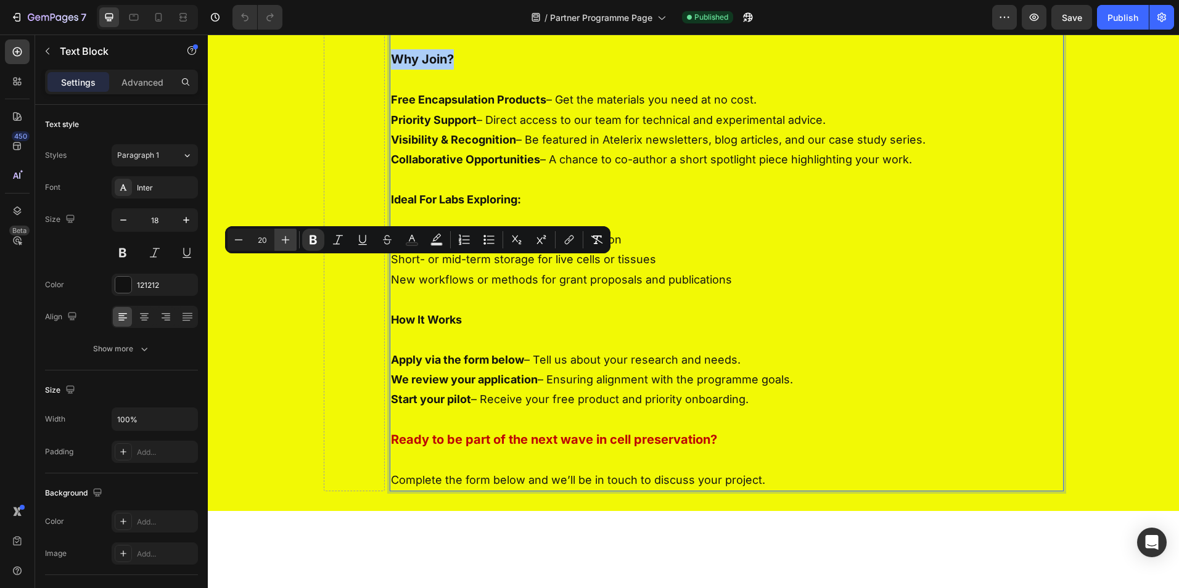
click at [287, 241] on icon "Editor contextual toolbar" at bounding box center [285, 240] width 12 height 12
type input "22"
click at [559, 91] on p "Rich Text Editor. Editing area: main" at bounding box center [727, 81] width 672 height 20
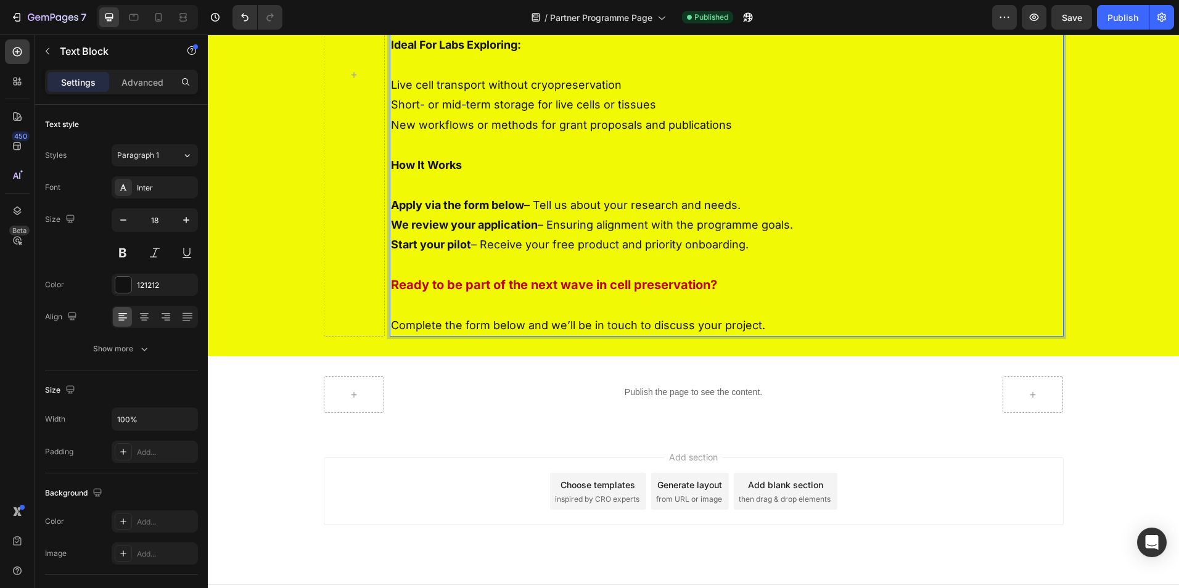
scroll to position [432, 0]
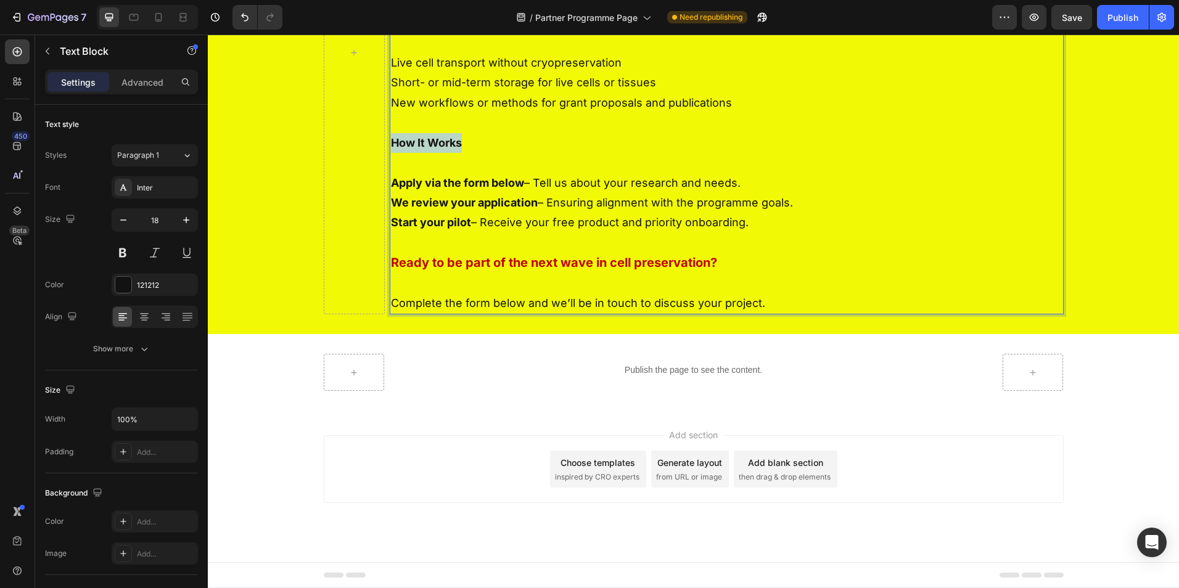
drag, startPoint x: 452, startPoint y: 347, endPoint x: 388, endPoint y: 345, distance: 64.2
click at [391, 153] on p "How It Works" at bounding box center [727, 143] width 672 height 20
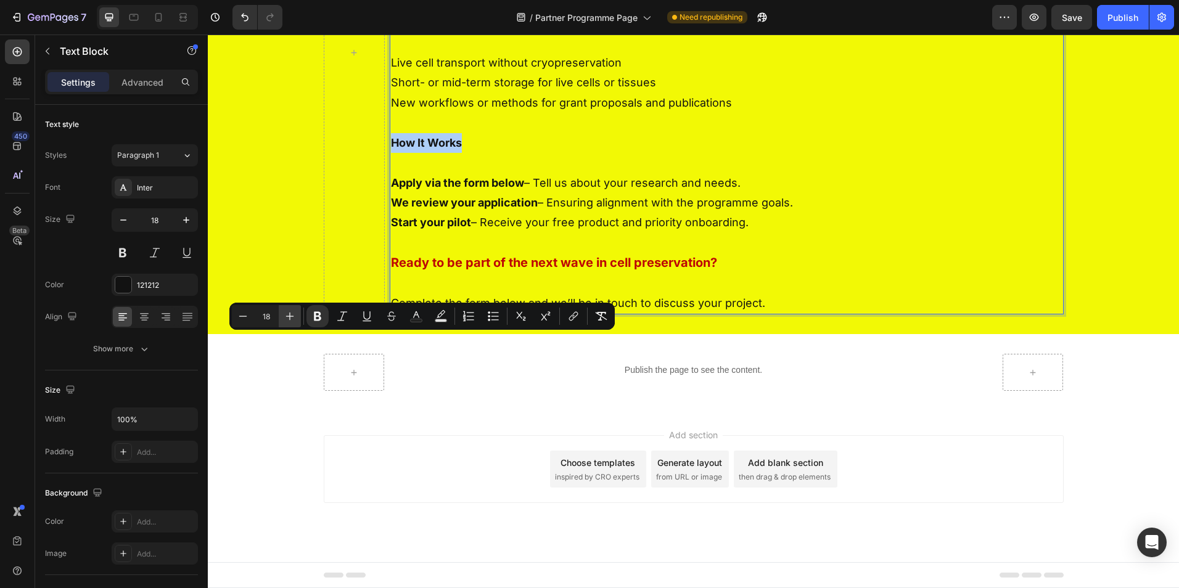
click at [284, 316] on icon "Editor contextual toolbar" at bounding box center [290, 316] width 12 height 12
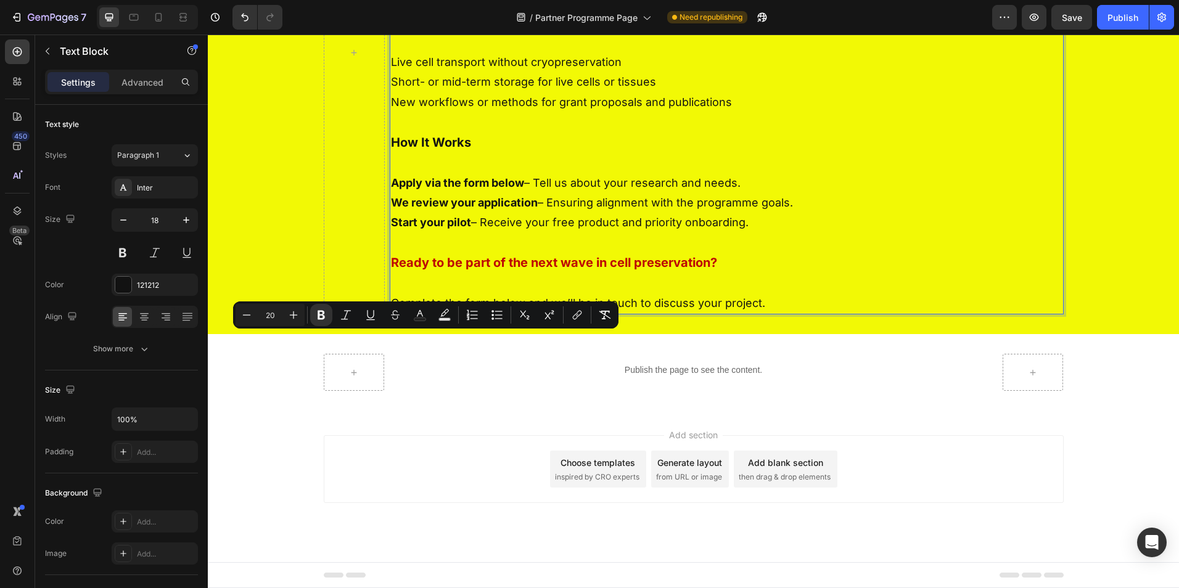
type input "18"
click at [528, 32] on p "Ideal For Labs Exploring:" at bounding box center [727, 22] width 672 height 20
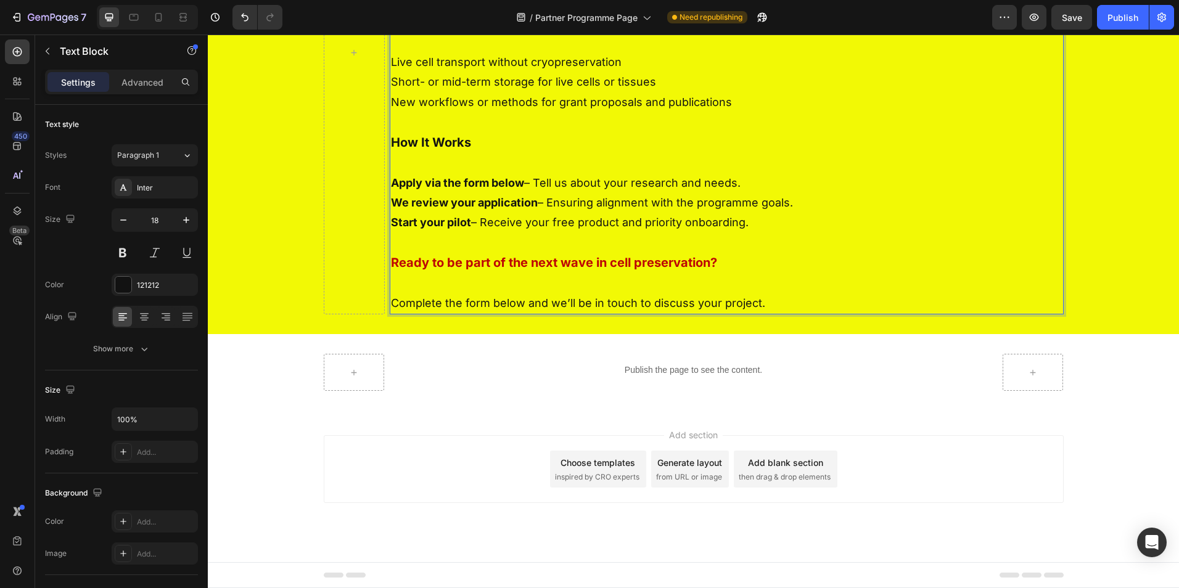
drag, startPoint x: 533, startPoint y: 221, endPoint x: 387, endPoint y: 230, distance: 146.4
click at [391, 32] on p "Ideal For Labs Exploring:" at bounding box center [727, 22] width 672 height 20
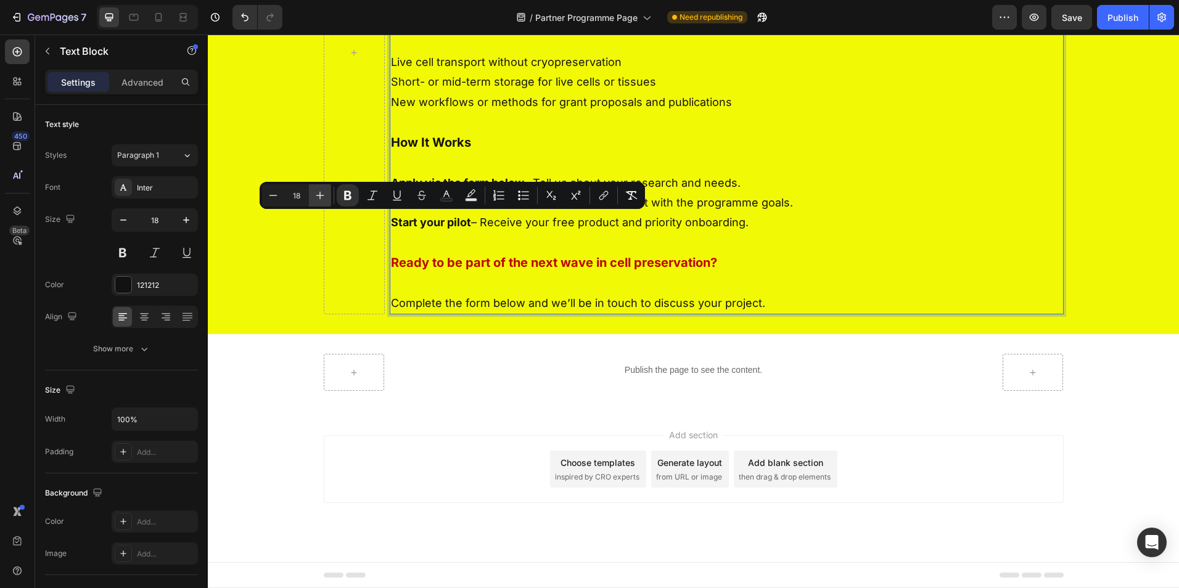
click at [326, 195] on icon "Editor contextual toolbar" at bounding box center [320, 195] width 12 height 12
type input "20"
click at [540, 92] on p "Short- or mid-term storage for live cells or tissues" at bounding box center [727, 82] width 672 height 20
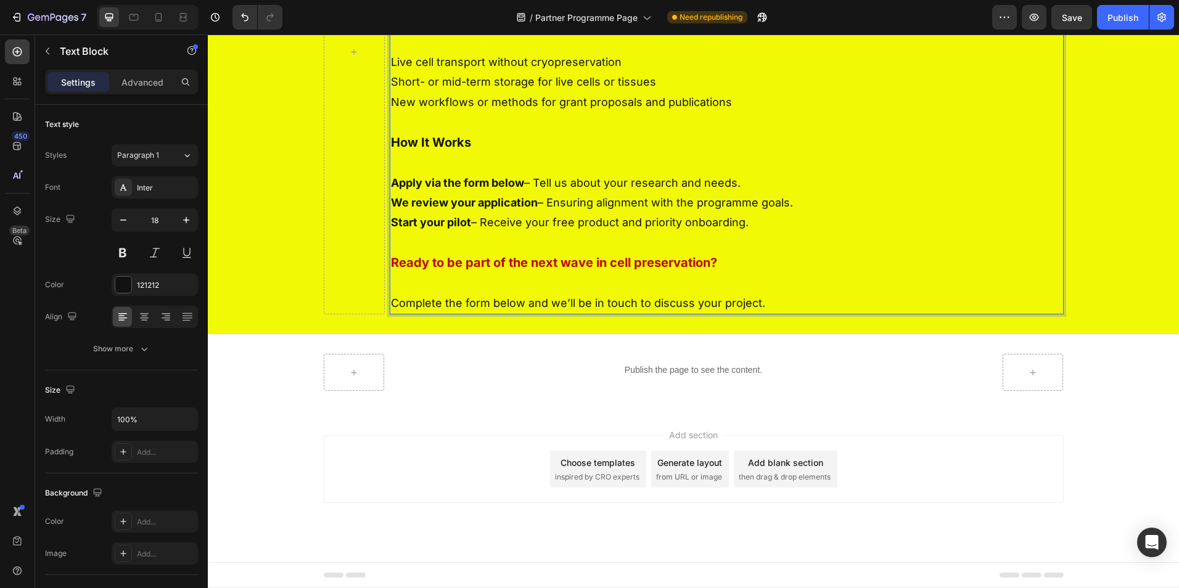
scroll to position [447, 0]
click at [50, 54] on icon "button" at bounding box center [48, 51] width 10 height 10
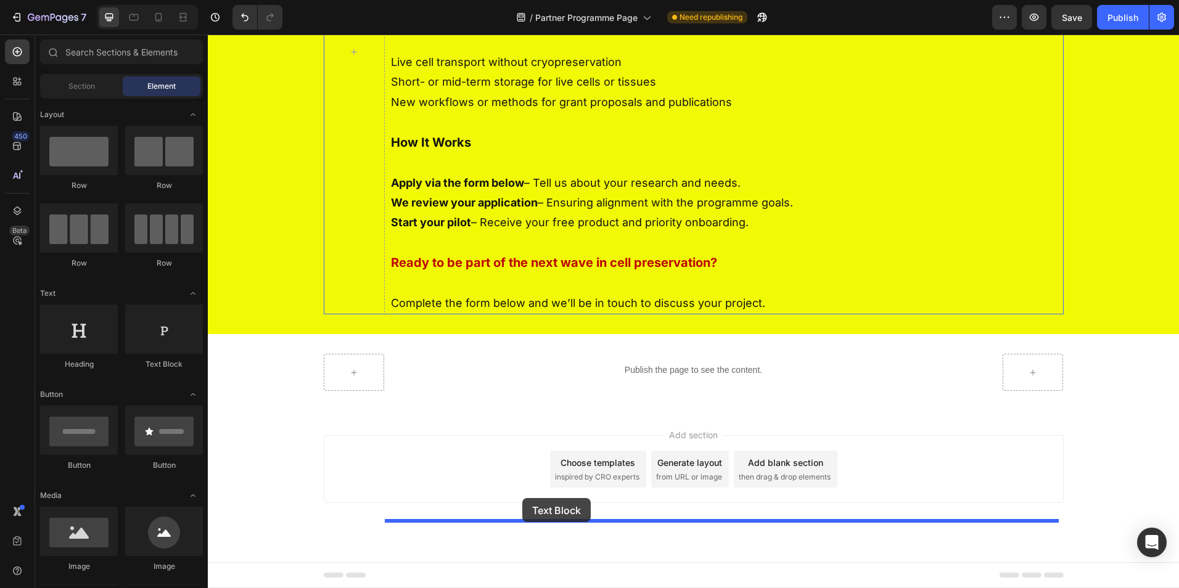
drag, startPoint x: 366, startPoint y: 371, endPoint x: 522, endPoint y: 498, distance: 202.1
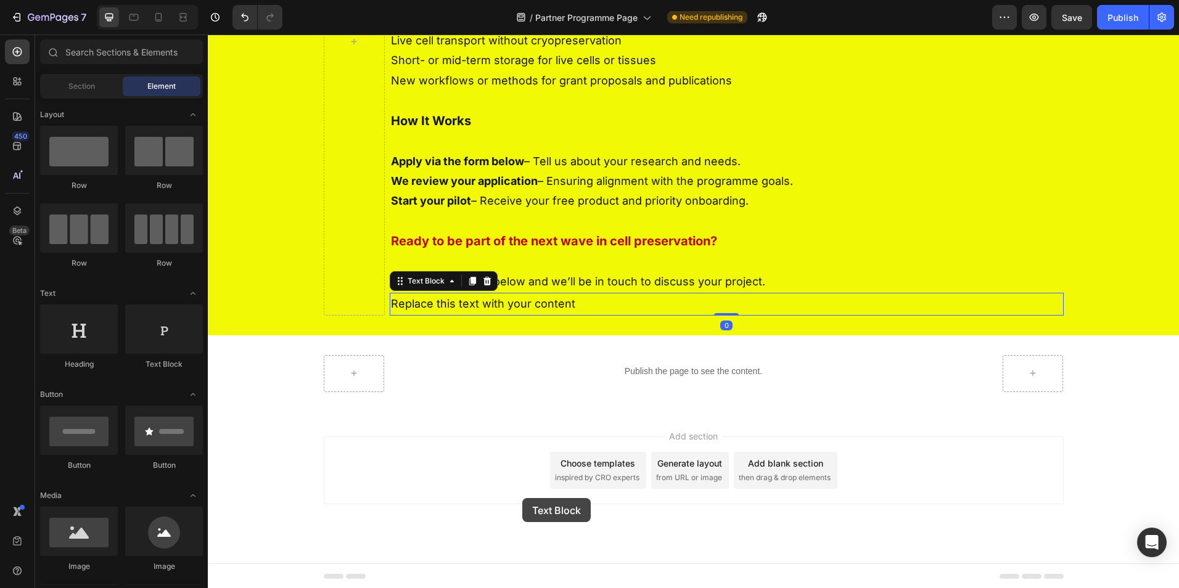
scroll to position [458, 0]
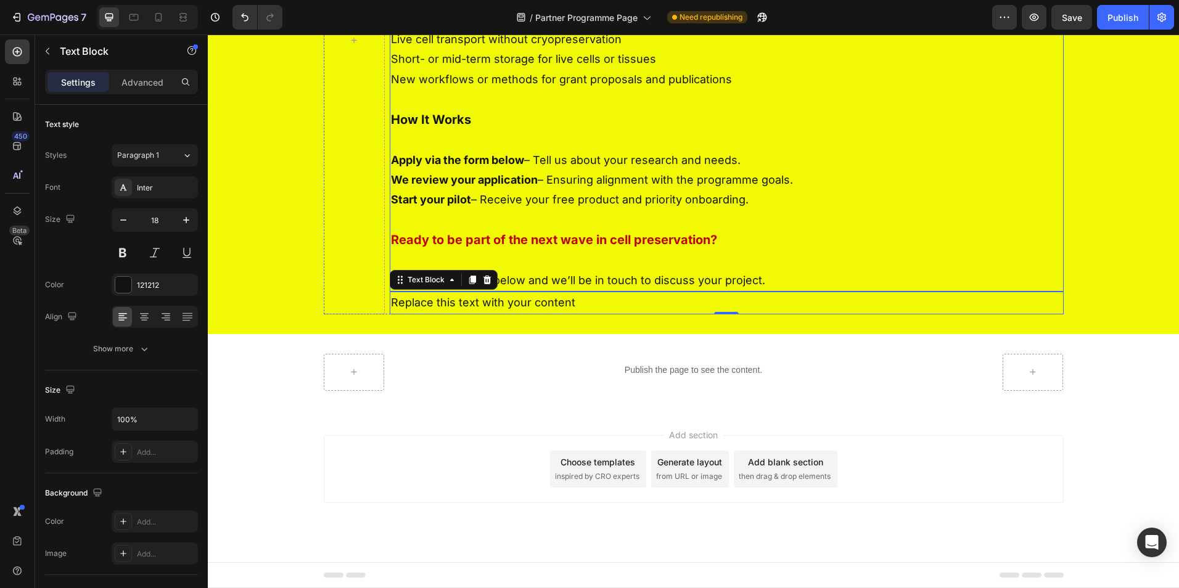
click at [722, 291] on p "Complete the form below and we’ll be in touch to discuss your project." at bounding box center [727, 271] width 672 height 40
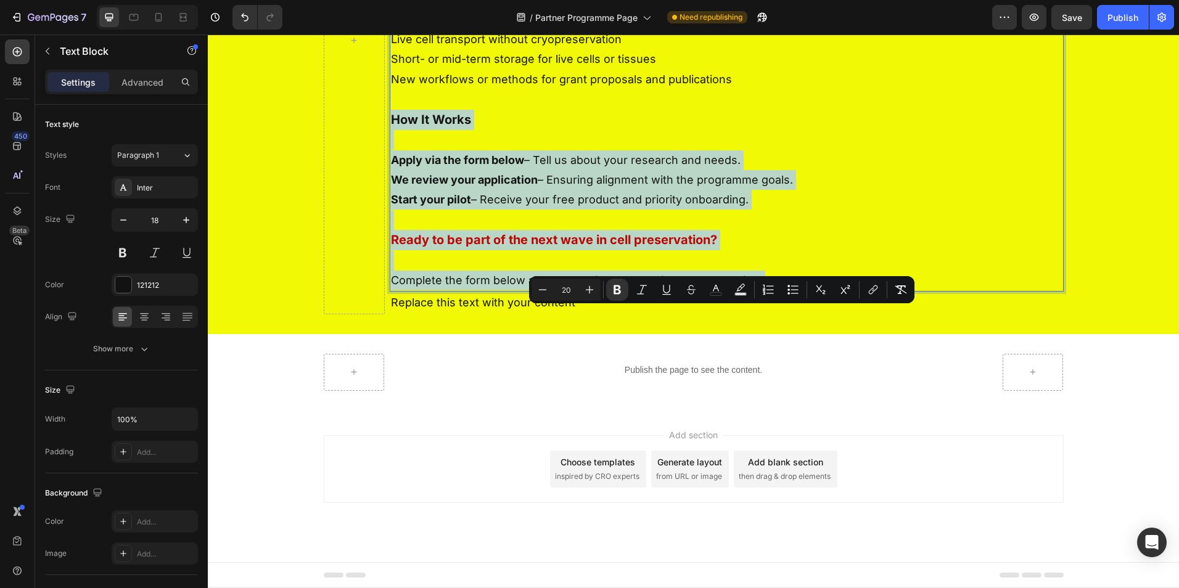
drag, startPoint x: 761, startPoint y: 477, endPoint x: 388, endPoint y: 319, distance: 405.4
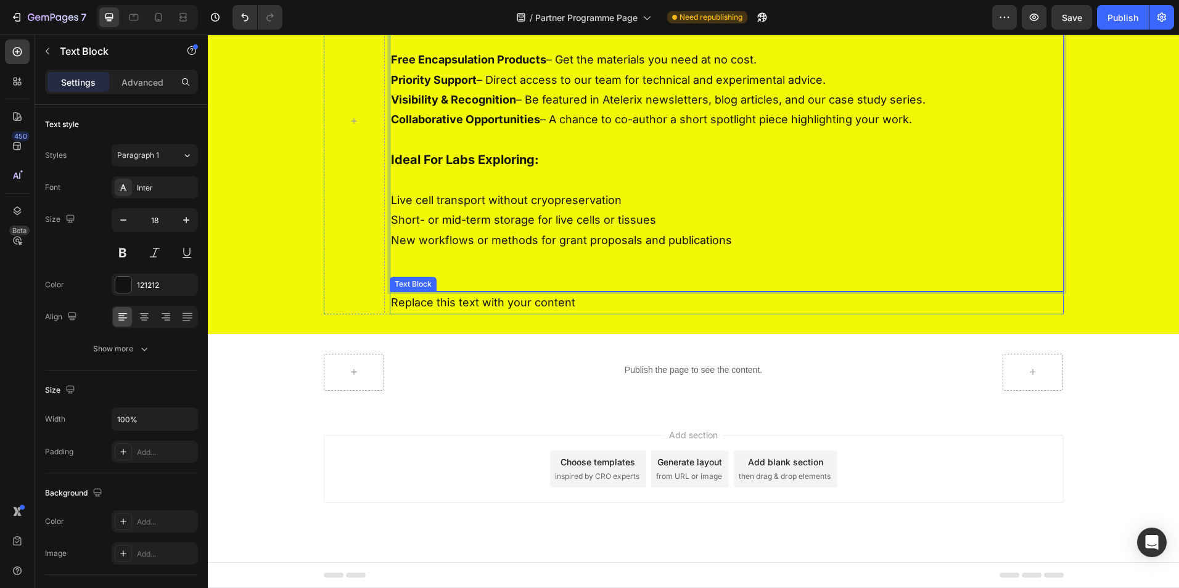
click at [413, 314] on div "Replace this text with your content" at bounding box center [727, 303] width 674 height 22
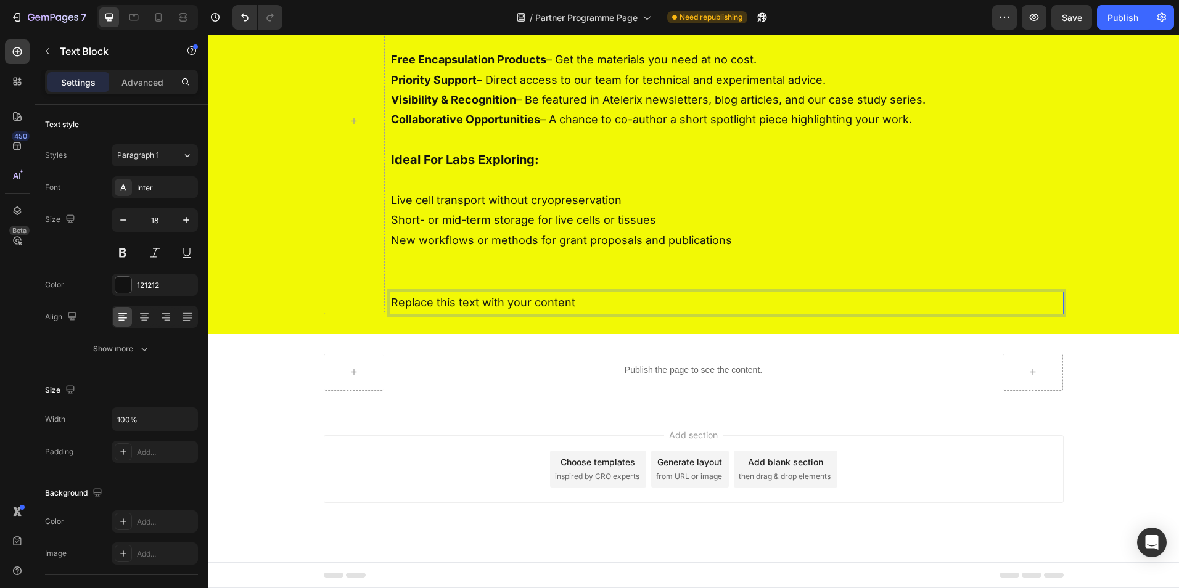
click at [417, 314] on div "Replace this text with your content" at bounding box center [727, 303] width 674 height 22
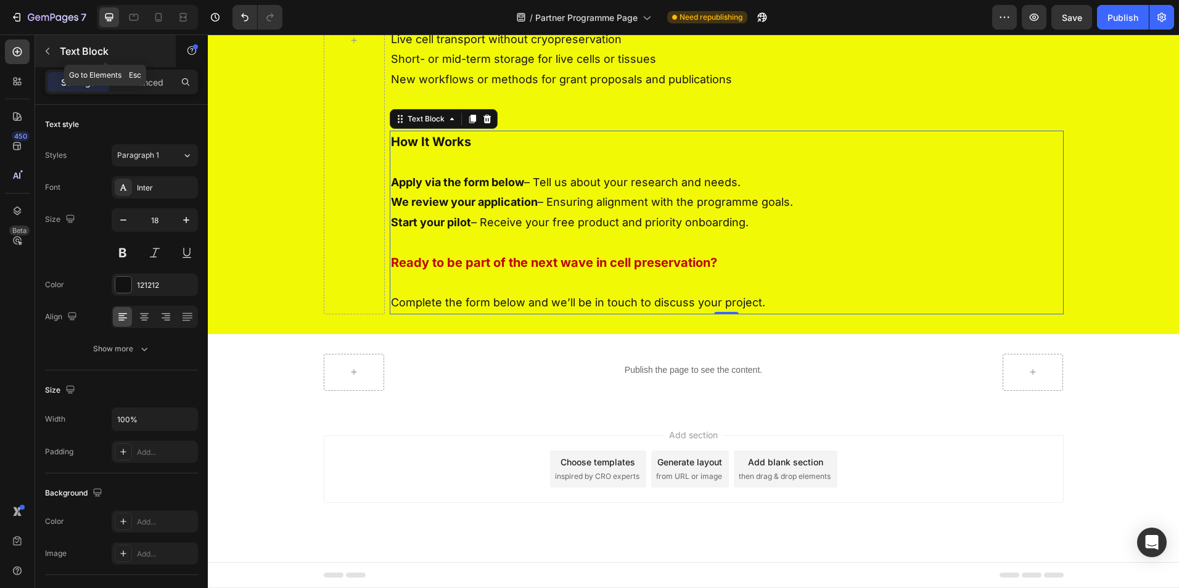
click at [46, 52] on icon "button" at bounding box center [48, 51] width 10 height 10
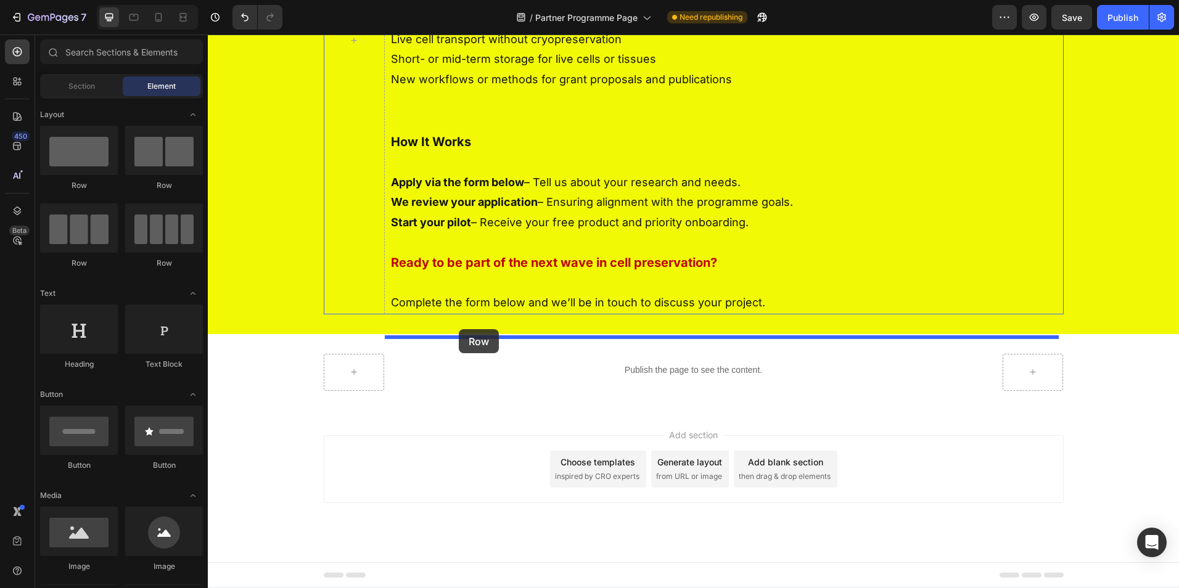
drag, startPoint x: 274, startPoint y: 268, endPoint x: 459, endPoint y: 329, distance: 194.2
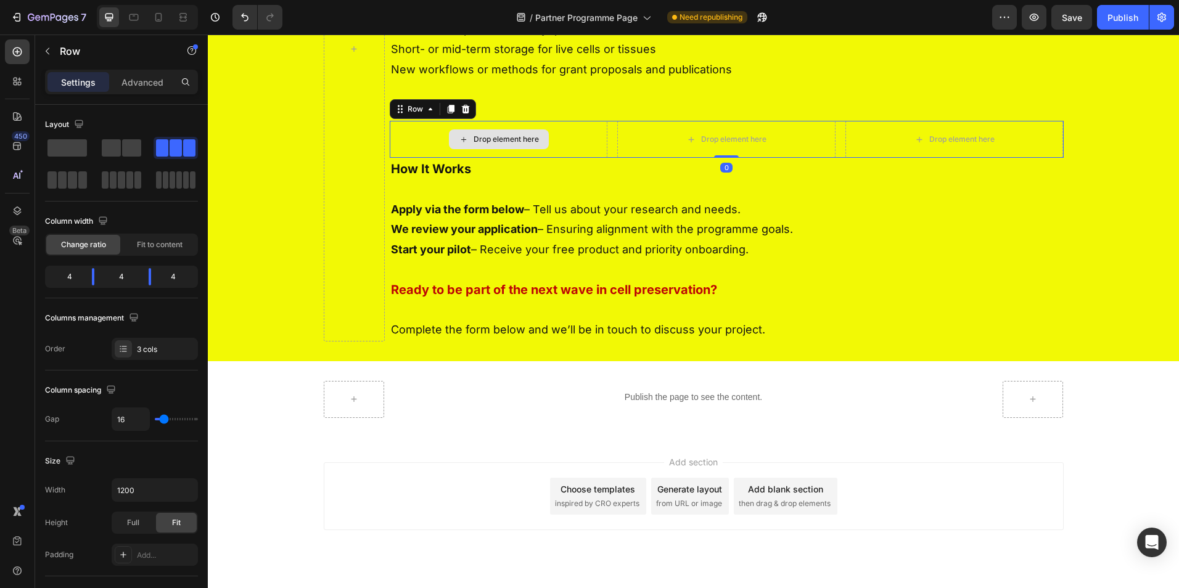
scroll to position [477, 0]
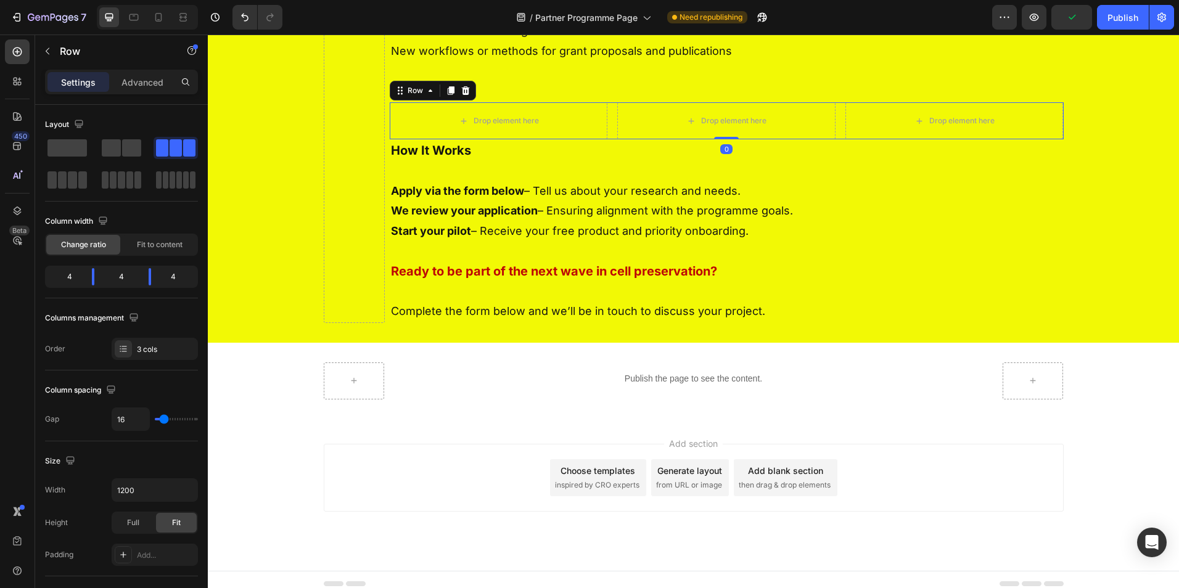
click at [450, 96] on icon at bounding box center [451, 91] width 10 height 10
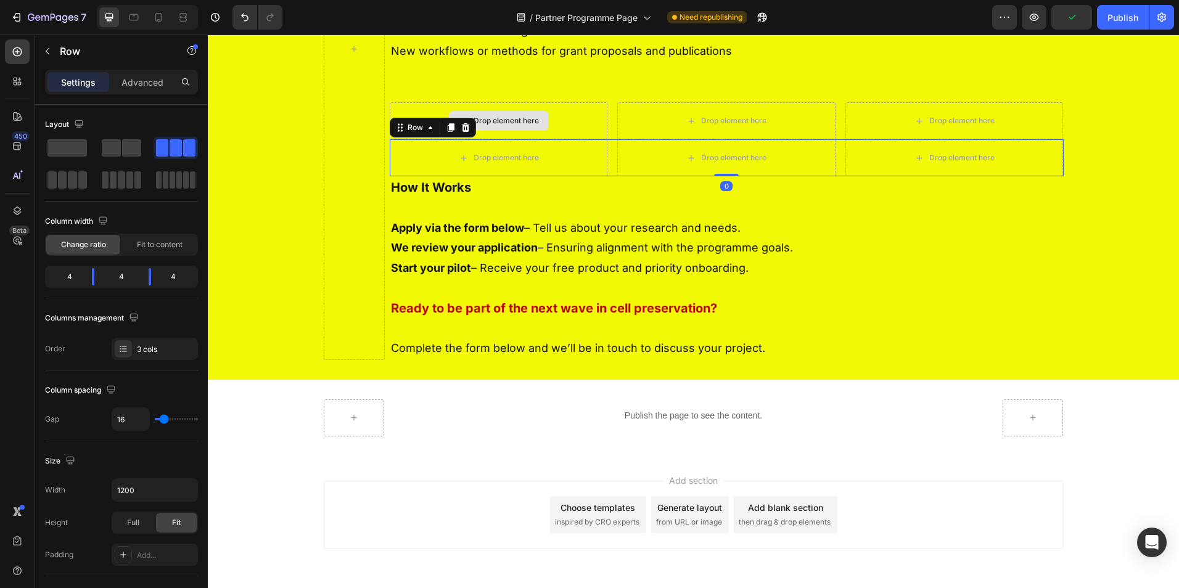
scroll to position [495, 0]
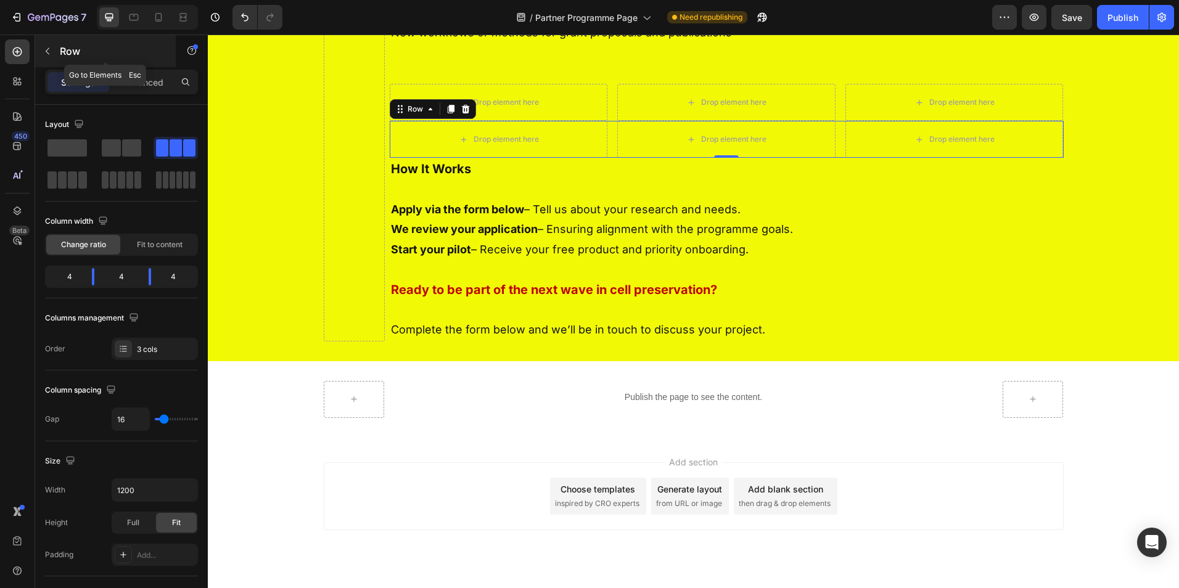
click at [48, 50] on icon "button" at bounding box center [48, 51] width 10 height 10
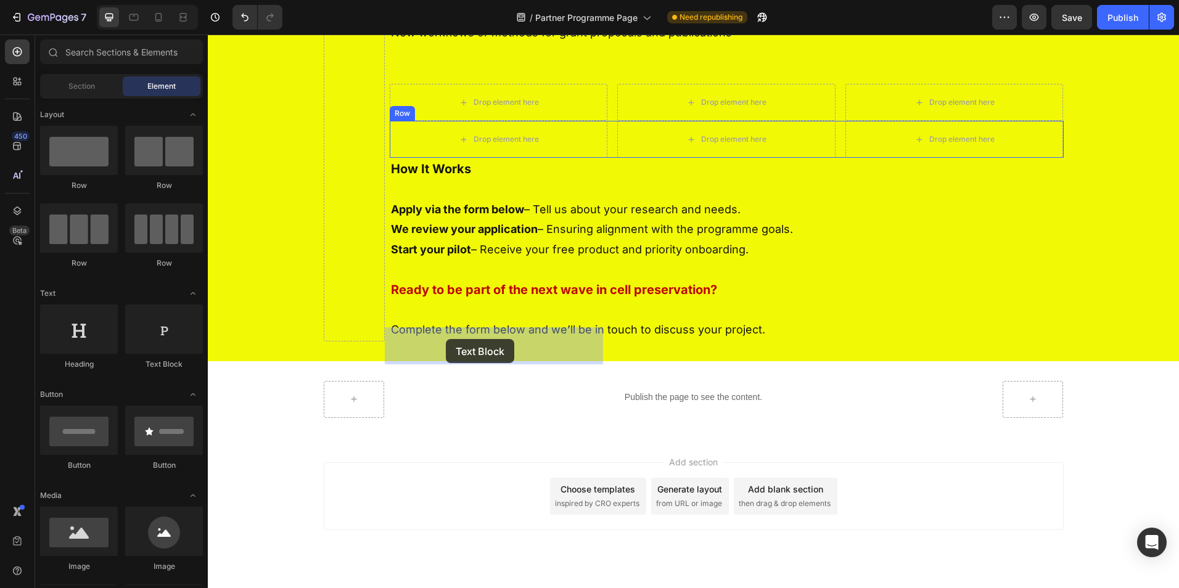
drag, startPoint x: 358, startPoint y: 382, endPoint x: 446, endPoint y: 339, distance: 97.4
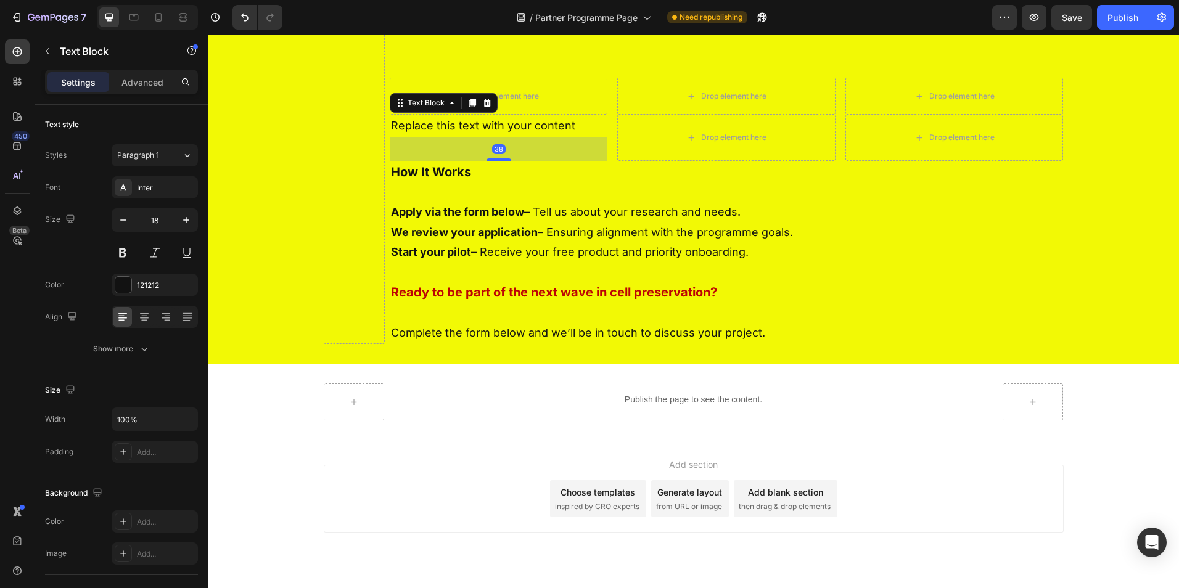
scroll to position [503, 0]
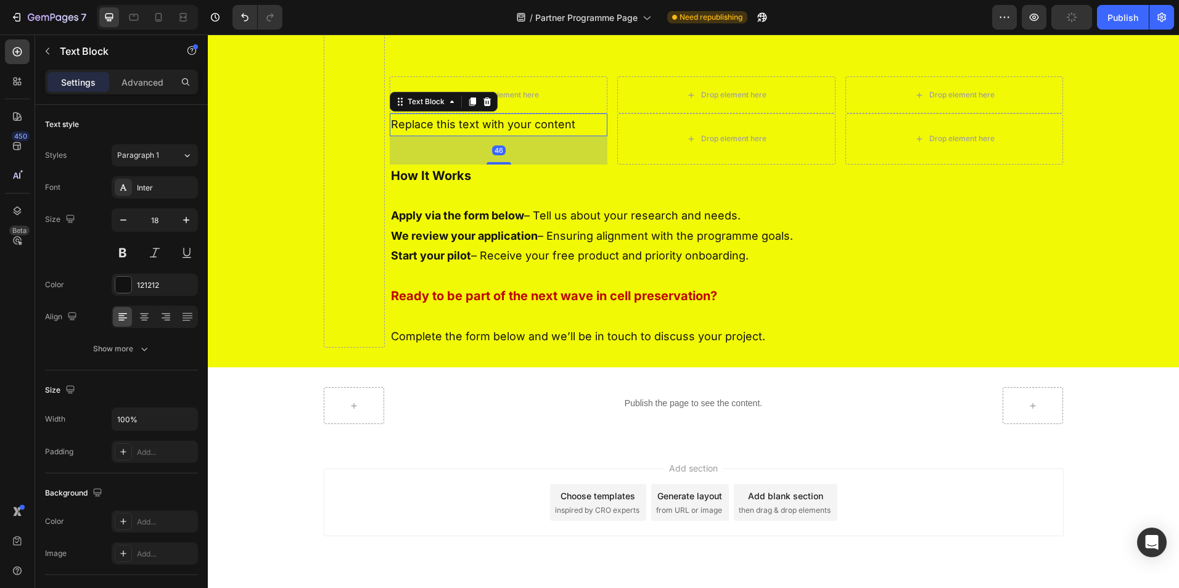
drag, startPoint x: 498, startPoint y: 350, endPoint x: 499, endPoint y: 378, distance: 28.4
click at [499, 348] on div "We’re inviting a select group of academic researchers to take part in the Atele…" at bounding box center [727, 30] width 674 height 635
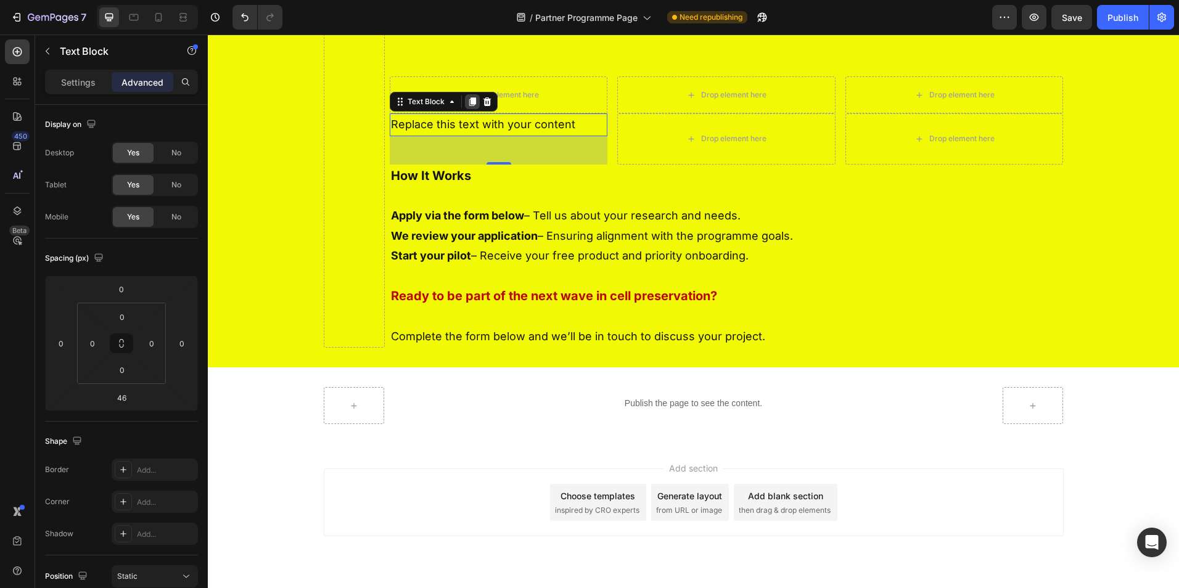
click at [471, 106] on icon at bounding box center [472, 101] width 7 height 9
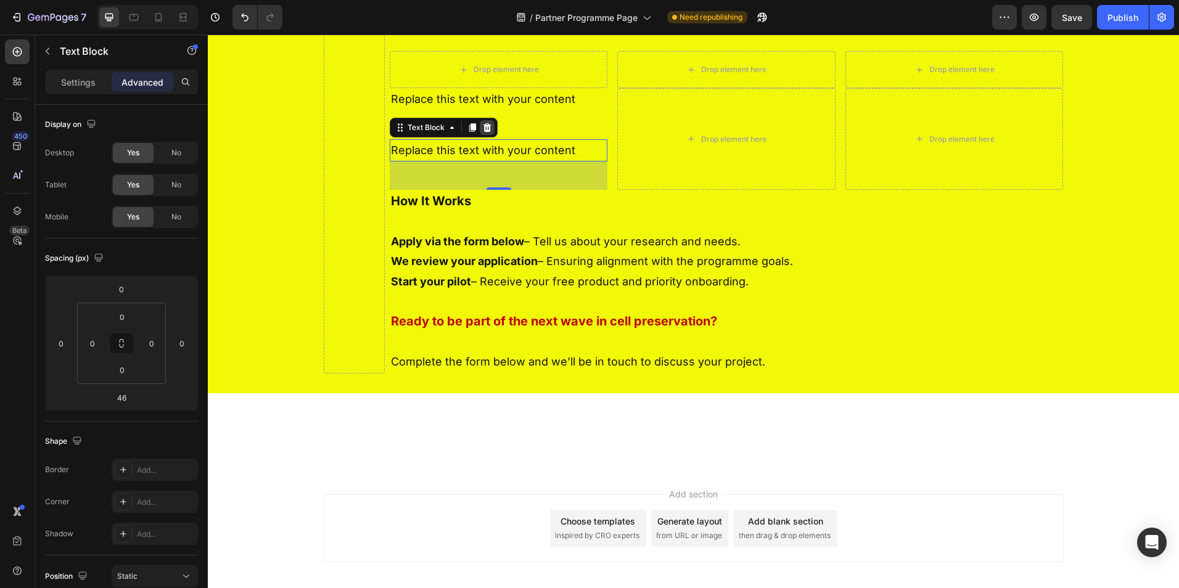
click at [482, 133] on icon at bounding box center [487, 128] width 10 height 10
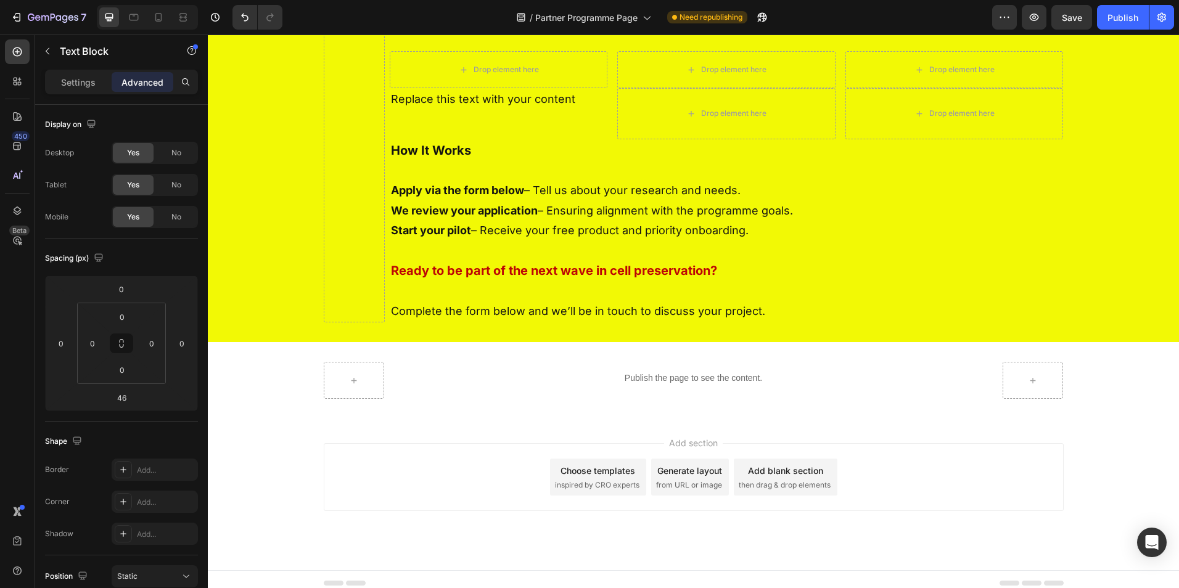
scroll to position [503, 0]
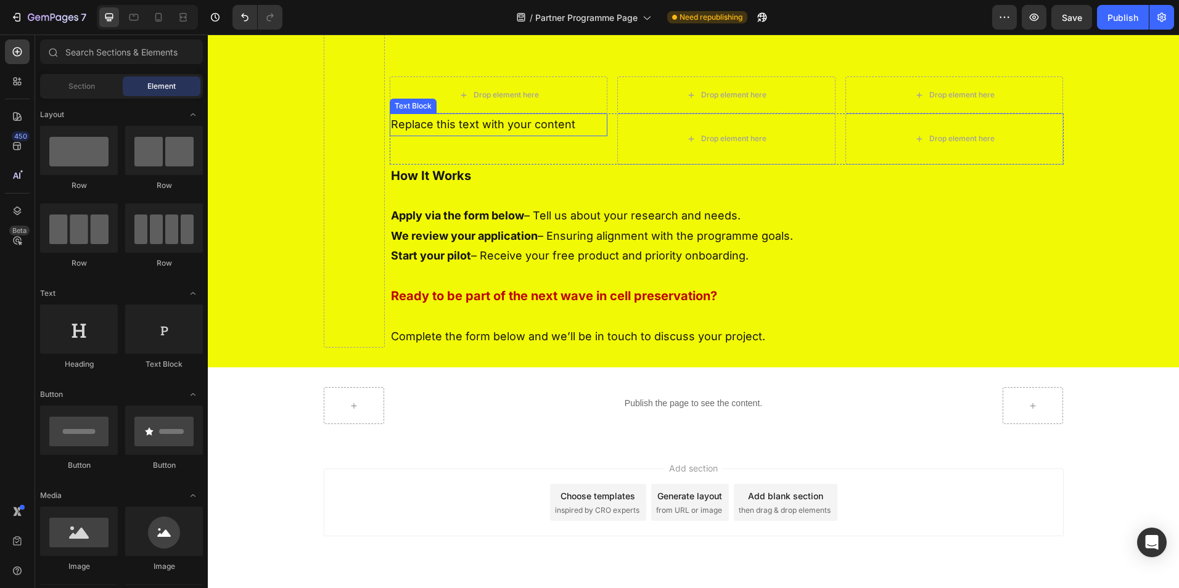
click at [483, 136] on div "Replace this text with your content" at bounding box center [499, 124] width 218 height 22
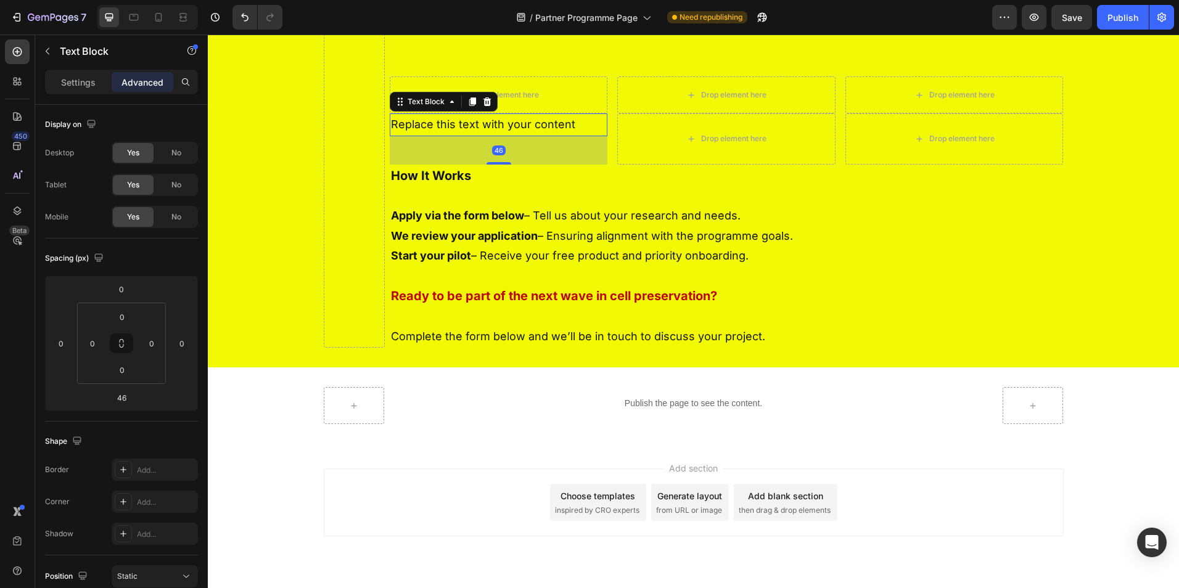
click at [485, 136] on div "Replace this text with your content" at bounding box center [499, 124] width 218 height 22
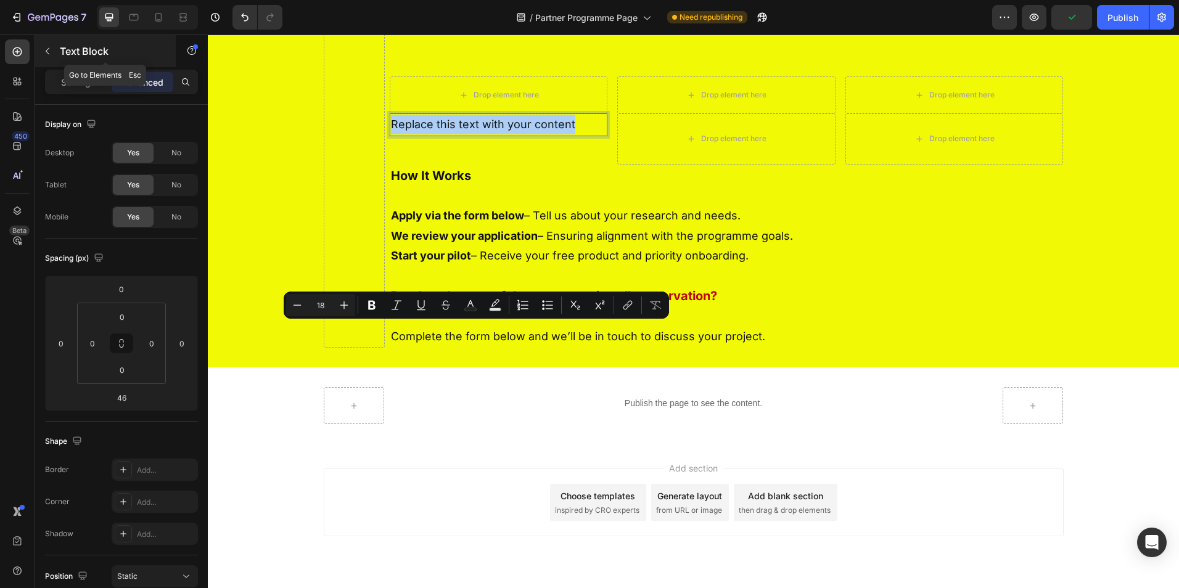
click at [59, 54] on div "Text Block" at bounding box center [105, 51] width 141 height 32
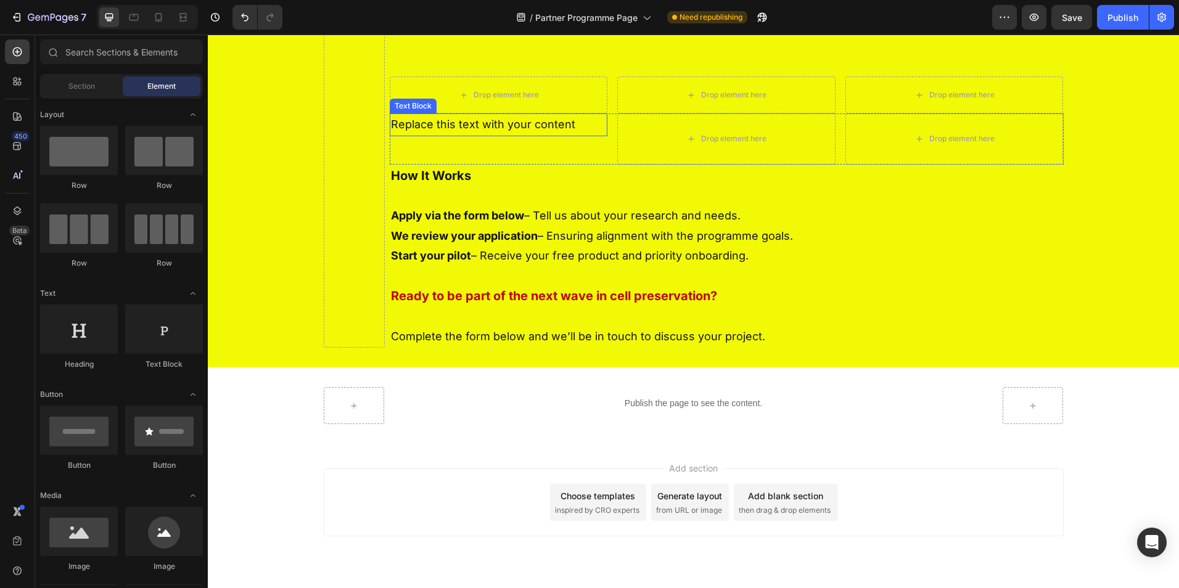
click at [494, 136] on div "Replace this text with your content" at bounding box center [499, 124] width 218 height 22
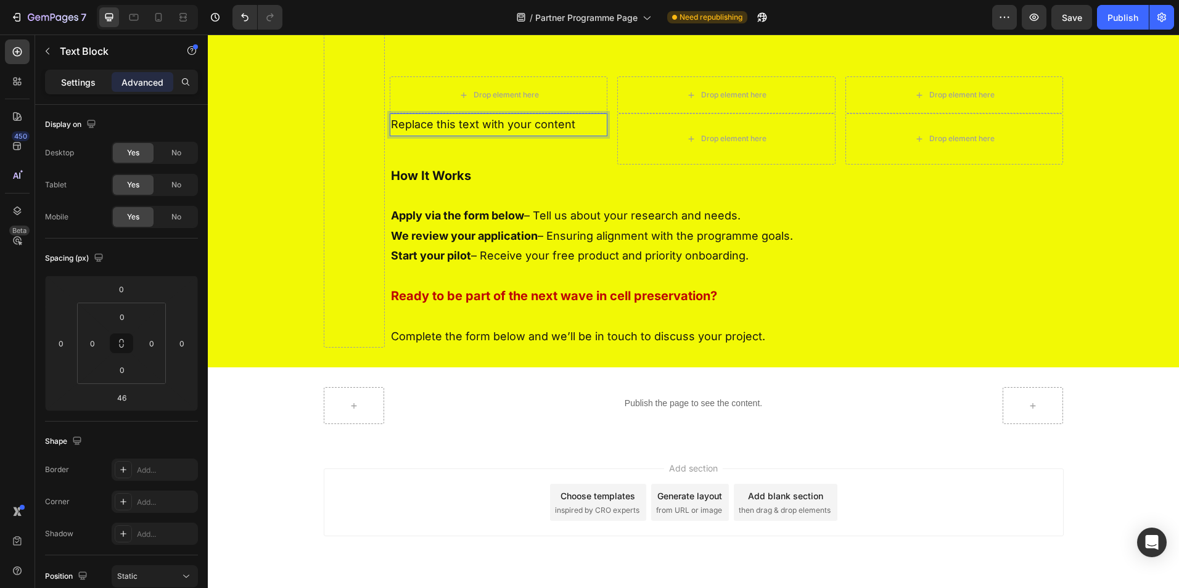
click at [92, 83] on p "Settings" at bounding box center [78, 82] width 35 height 13
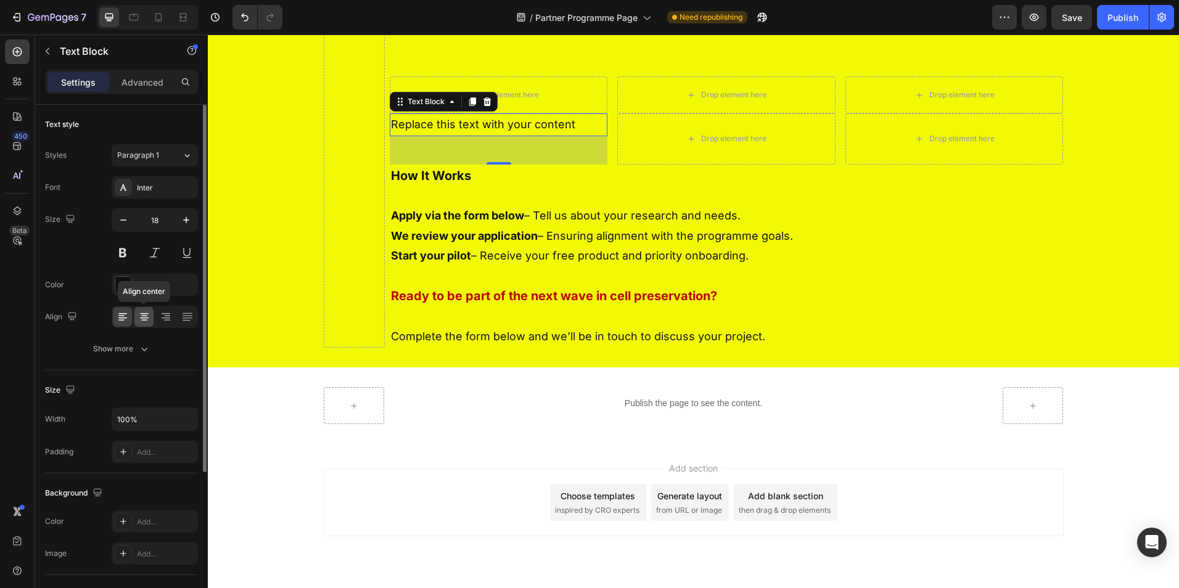
click at [142, 317] on icon at bounding box center [144, 317] width 12 height 12
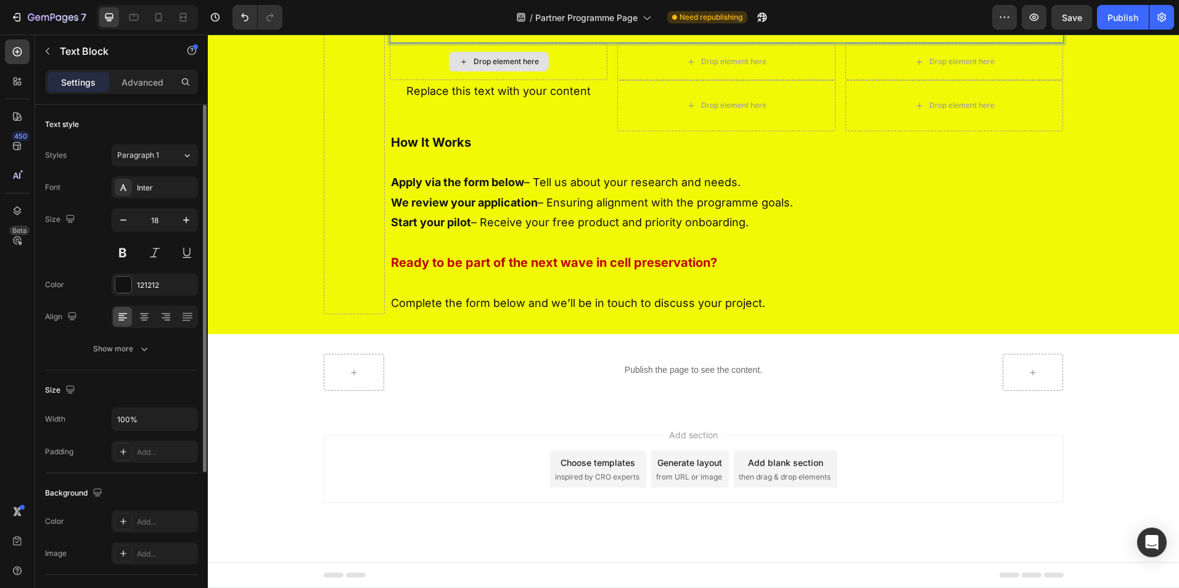
scroll to position [553, 0]
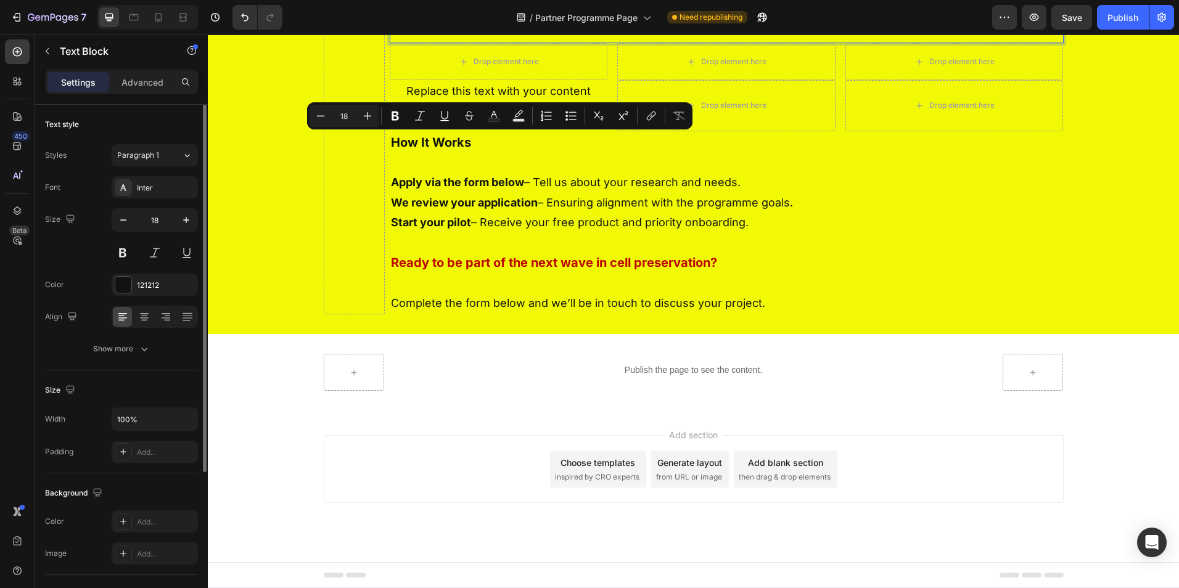
drag, startPoint x: 626, startPoint y: 144, endPoint x: 388, endPoint y: 146, distance: 238.0
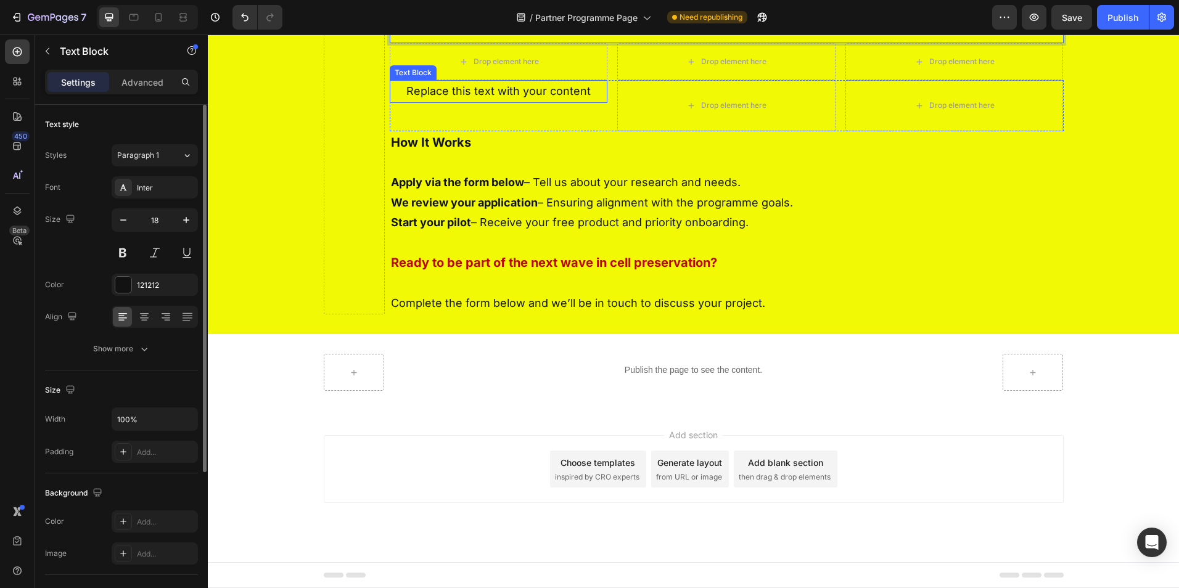
click at [471, 101] on p "Replace this text with your content" at bounding box center [499, 91] width 216 height 20
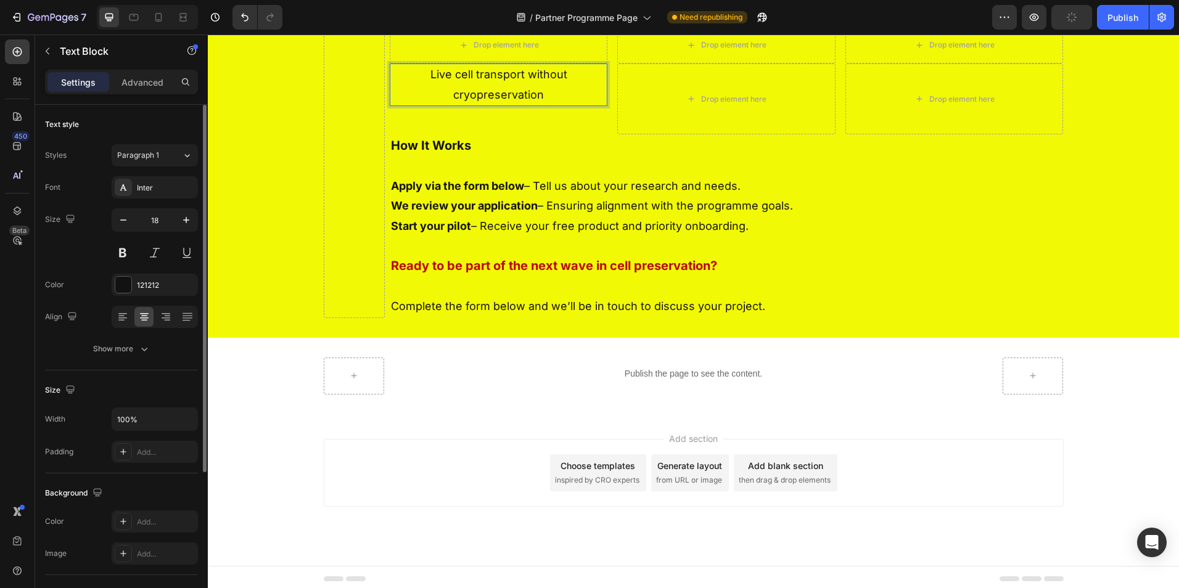
click at [530, 105] on p "Live cell transport without cryopreservation" at bounding box center [499, 85] width 216 height 40
click at [554, 134] on div "Live cell transport without cryopreservation Text Block 46" at bounding box center [499, 99] width 218 height 71
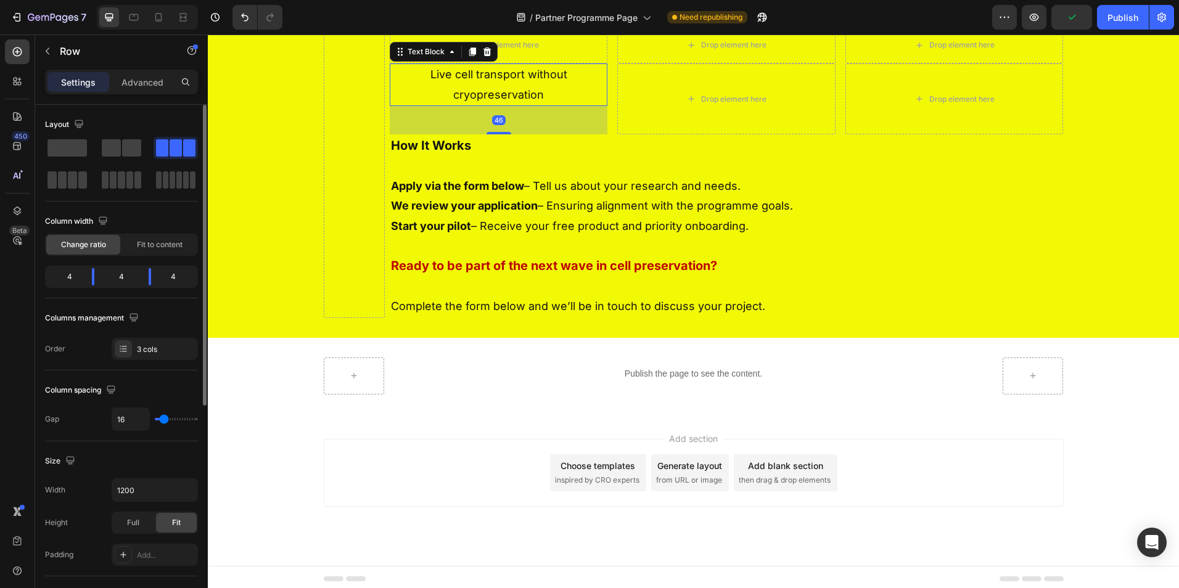
click at [571, 105] on p "Live cell transport without cryopreservation" at bounding box center [499, 85] width 216 height 40
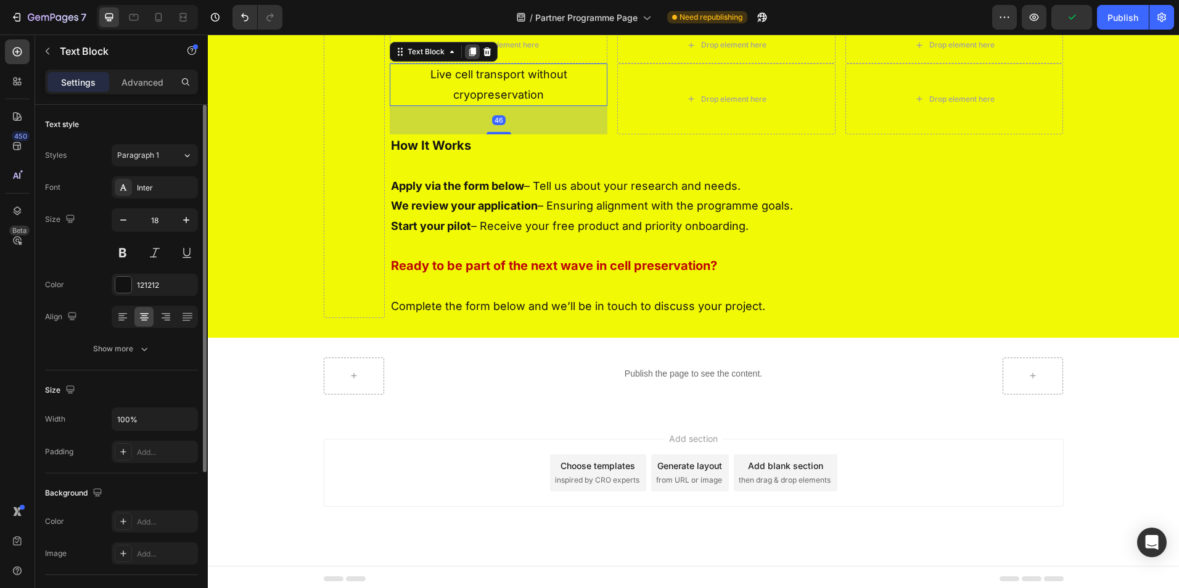
click at [467, 57] on icon at bounding box center [472, 52] width 10 height 10
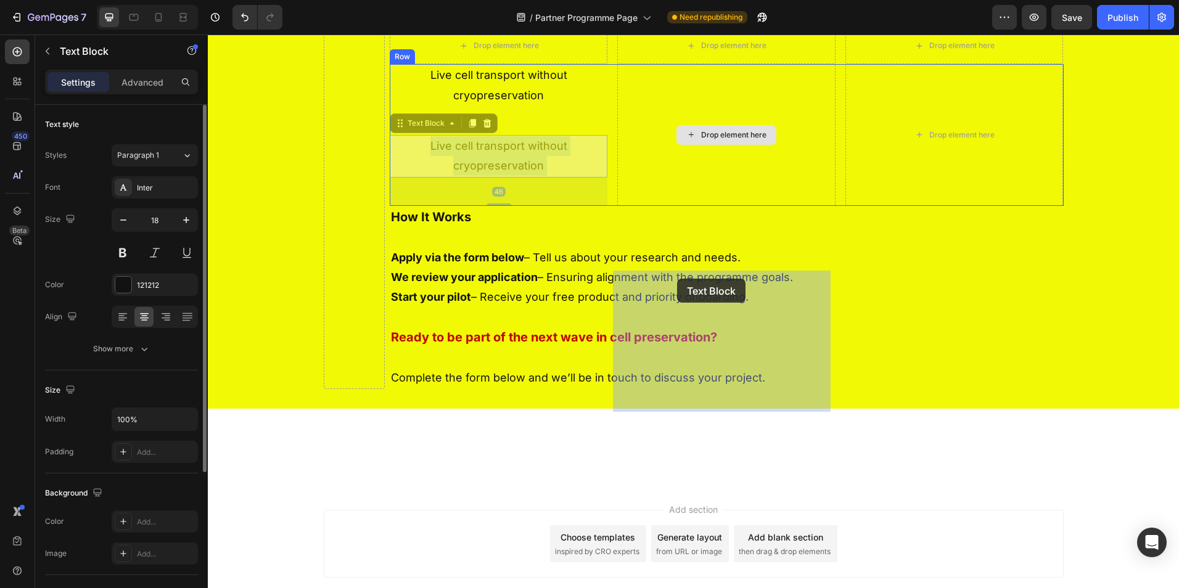
drag, startPoint x: 517, startPoint y: 324, endPoint x: 677, endPoint y: 279, distance: 166.1
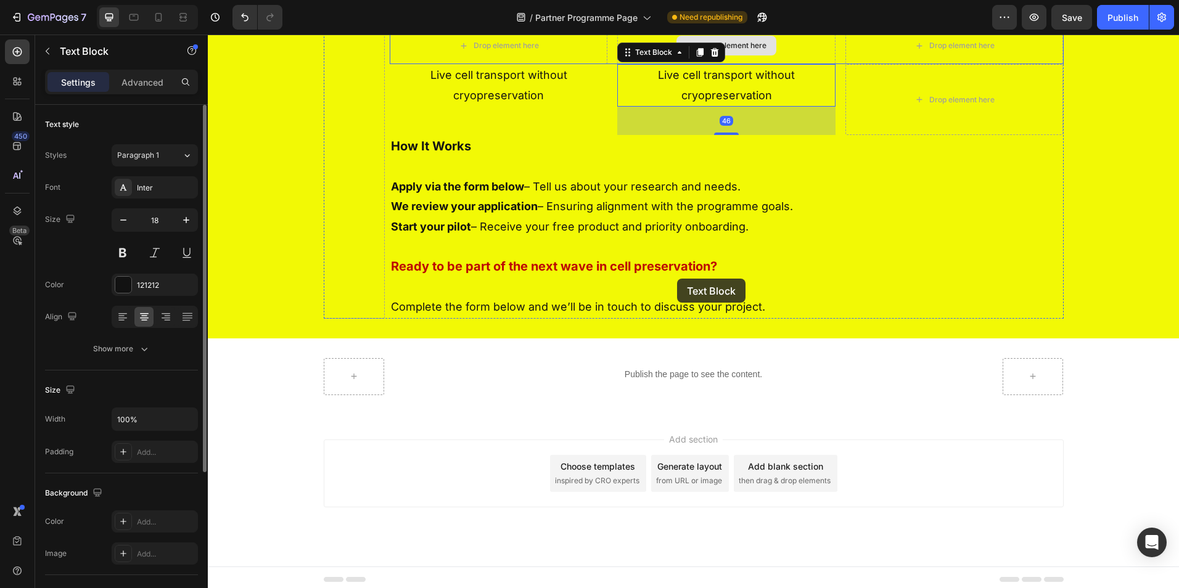
scroll to position [517, 0]
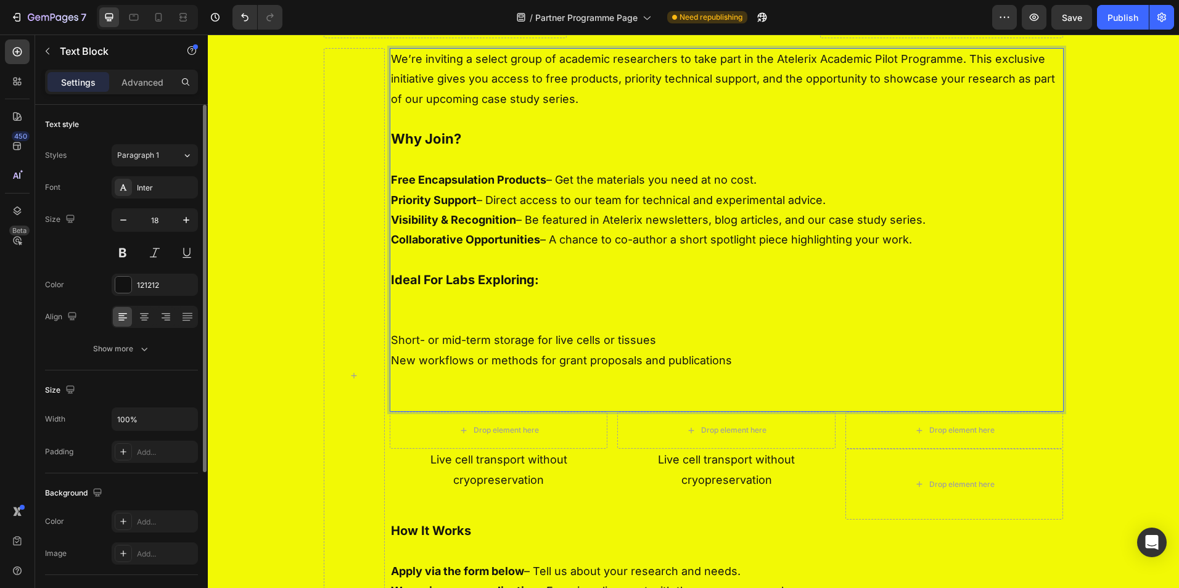
scroll to position [244, 0]
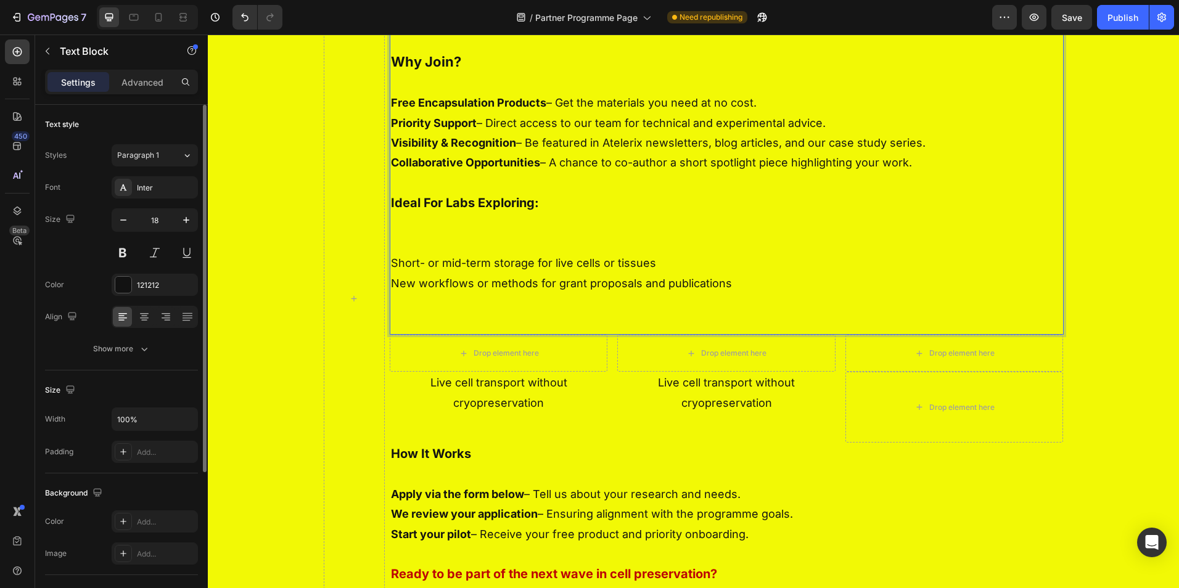
click at [652, 273] on p "Short- or mid-term storage for live cells or tissues" at bounding box center [727, 263] width 672 height 20
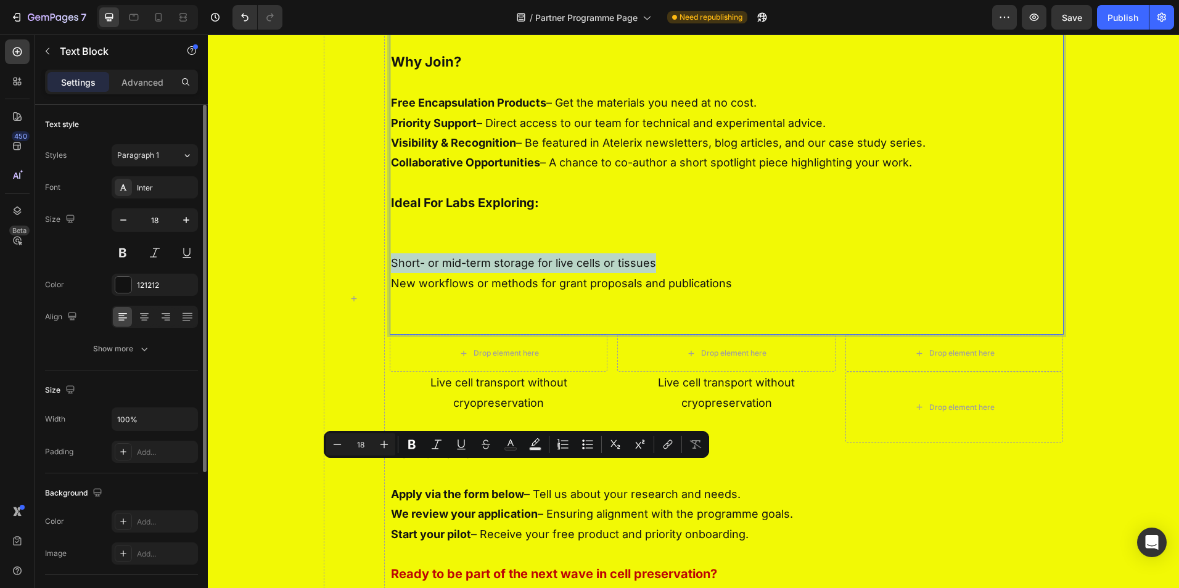
drag, startPoint x: 549, startPoint y: 473, endPoint x: 389, endPoint y: 471, distance: 159.7
click at [391, 273] on p "Short- or mid-term storage for live cells or tissues" at bounding box center [727, 263] width 672 height 20
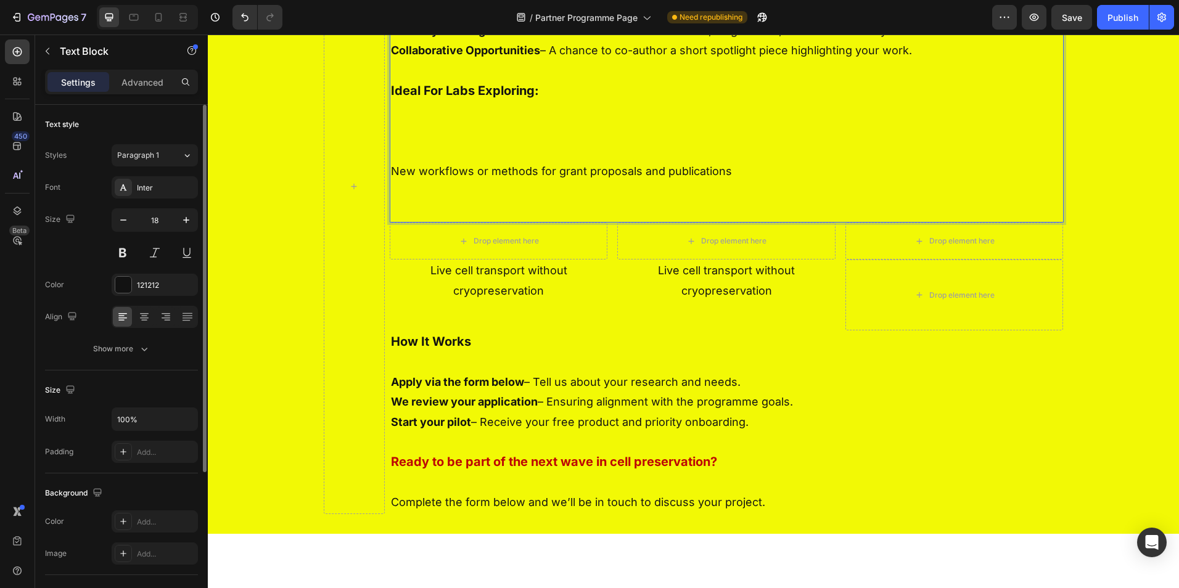
scroll to position [368, 0]
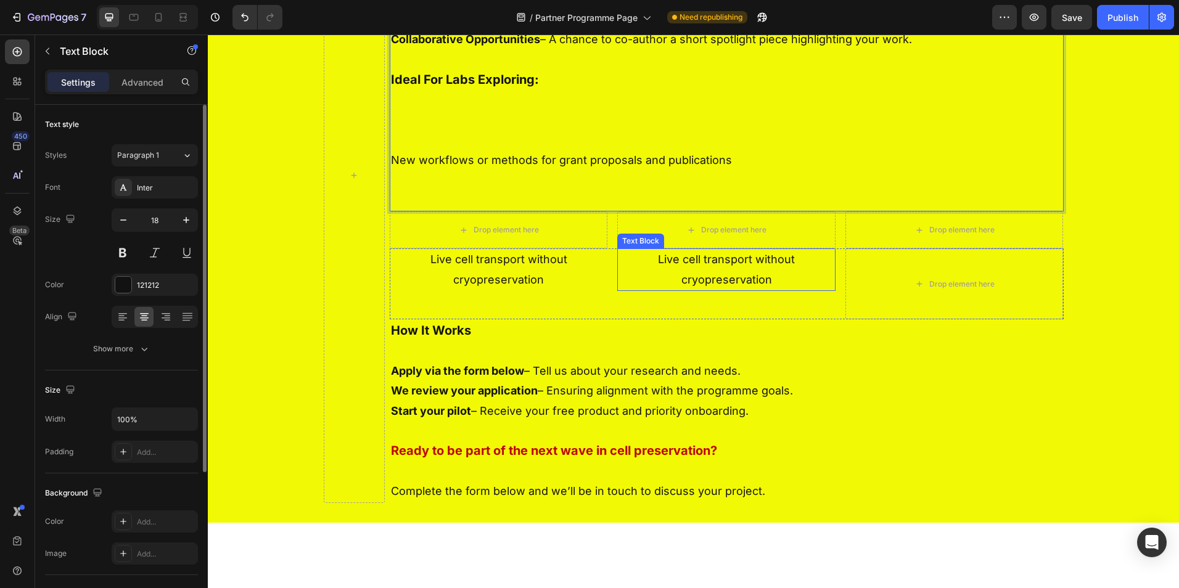
click at [698, 290] on p "Live cell transport without cryopreservation" at bounding box center [727, 270] width 216 height 40
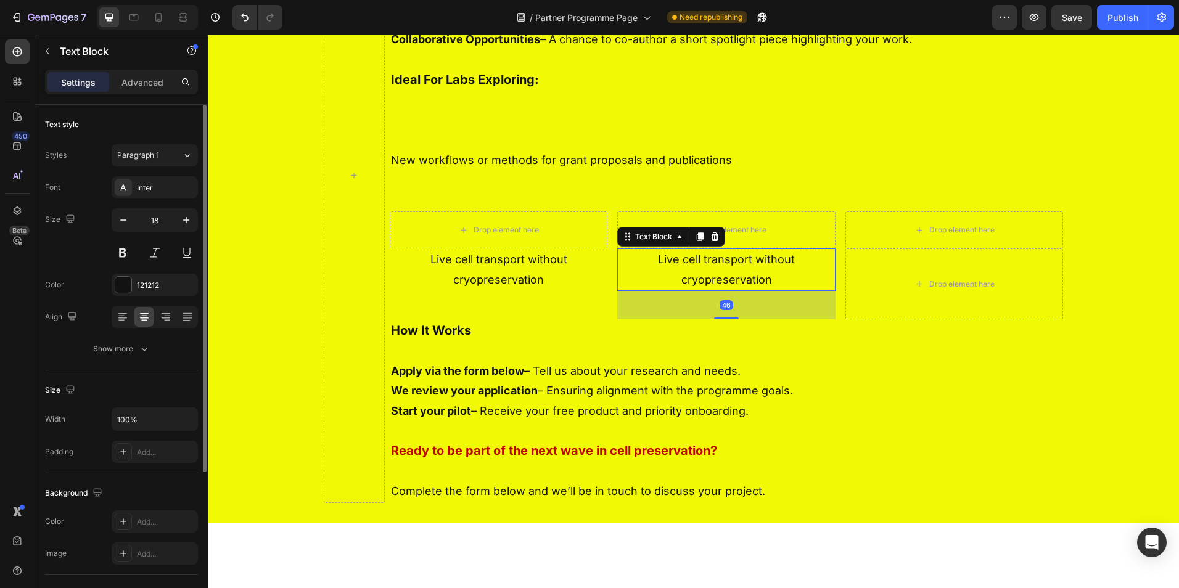
click at [698, 290] on p "Live cell transport without cryopreservation" at bounding box center [727, 270] width 216 height 40
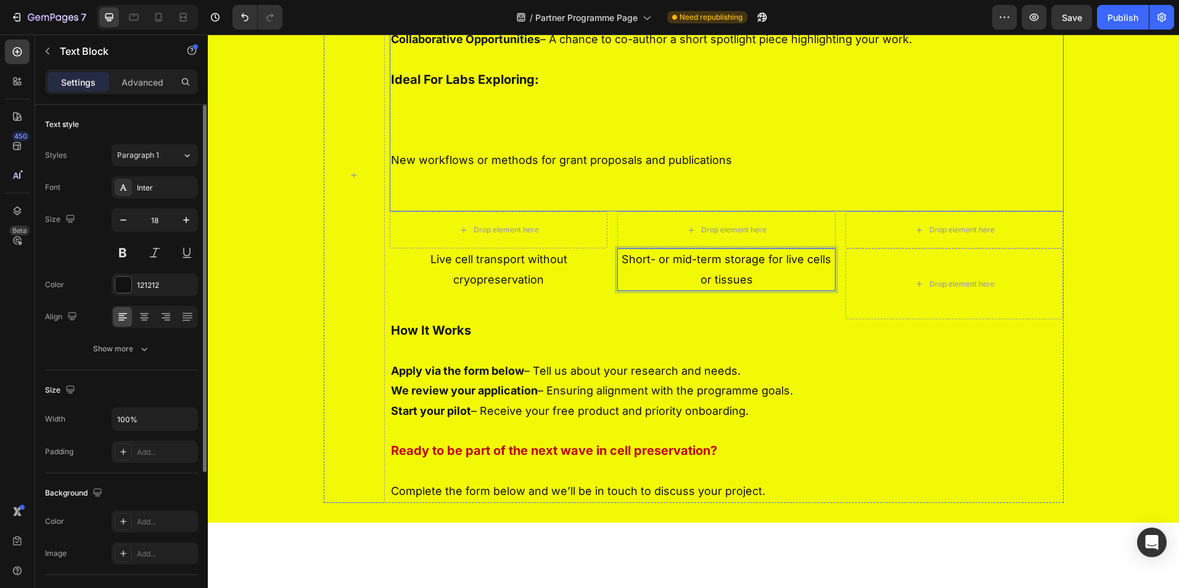
click at [873, 170] on p "New workflows or methods for grant proposals and publications" at bounding box center [727, 160] width 672 height 20
click at [799, 290] on p "Short- or mid-term storage for live cells or tissues" at bounding box center [727, 270] width 216 height 40
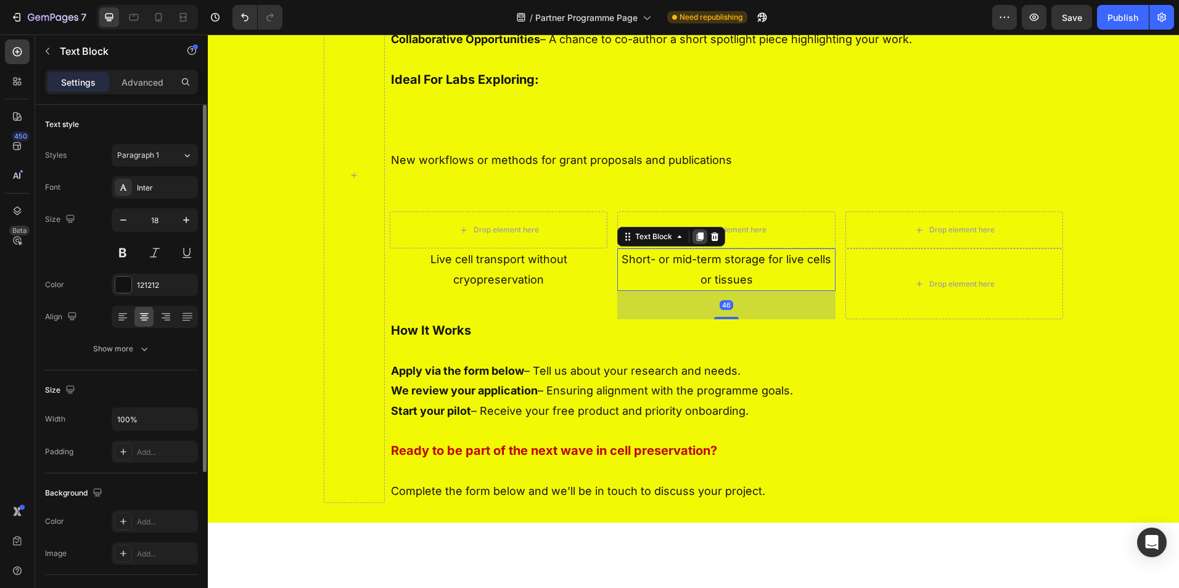
click at [699, 241] on icon at bounding box center [700, 236] width 7 height 9
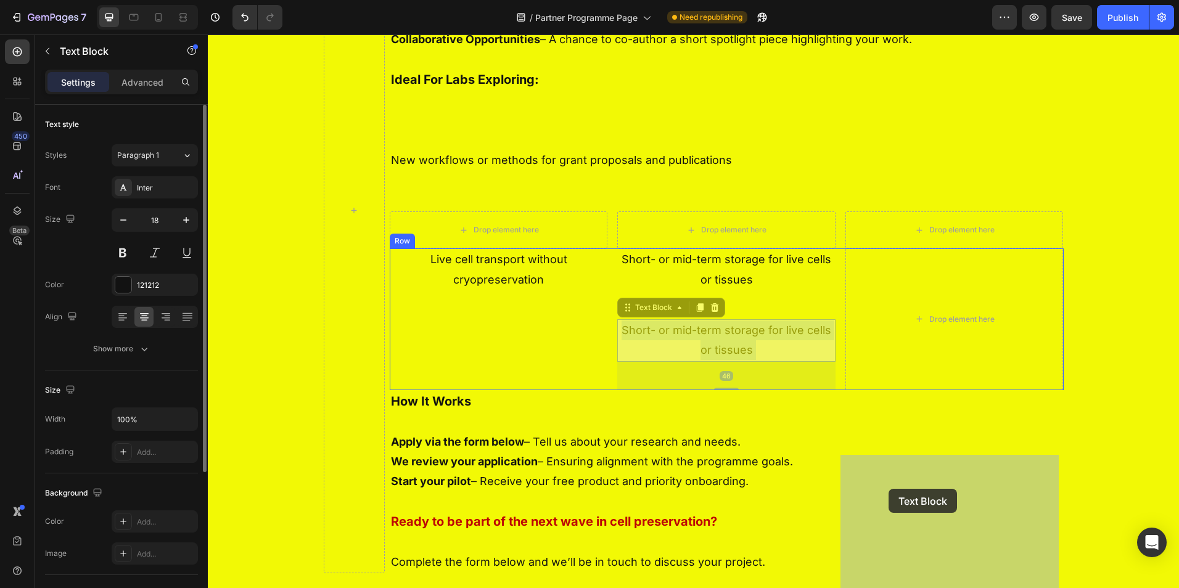
drag, startPoint x: 754, startPoint y: 545, endPoint x: 888, endPoint y: 489, distance: 145.7
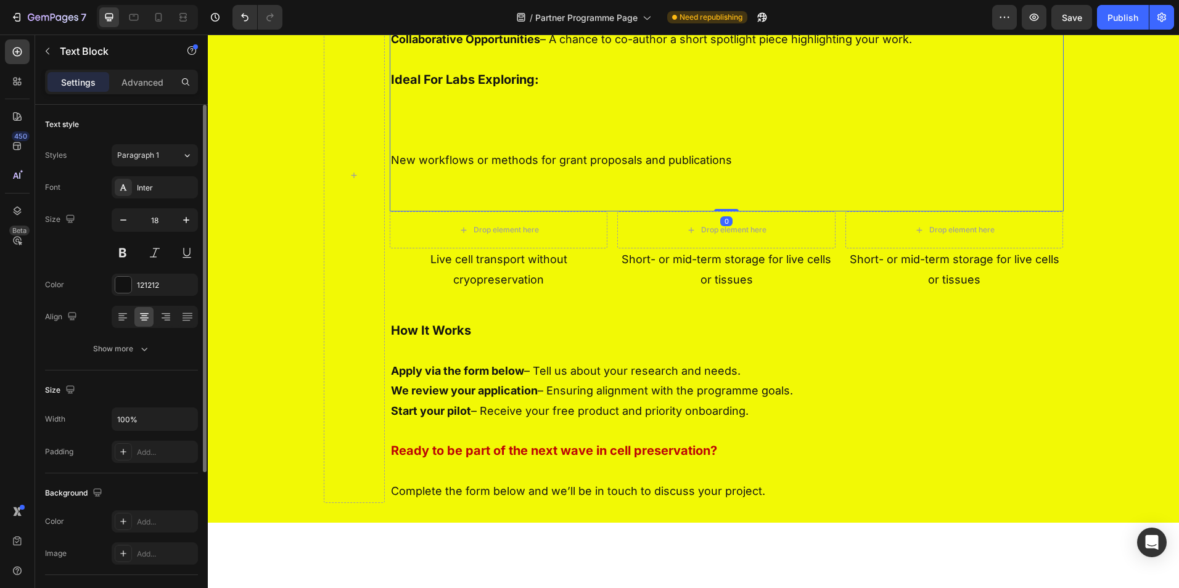
click at [548, 130] on p "Rich Text Editor. Editing area: main" at bounding box center [727, 120] width 672 height 20
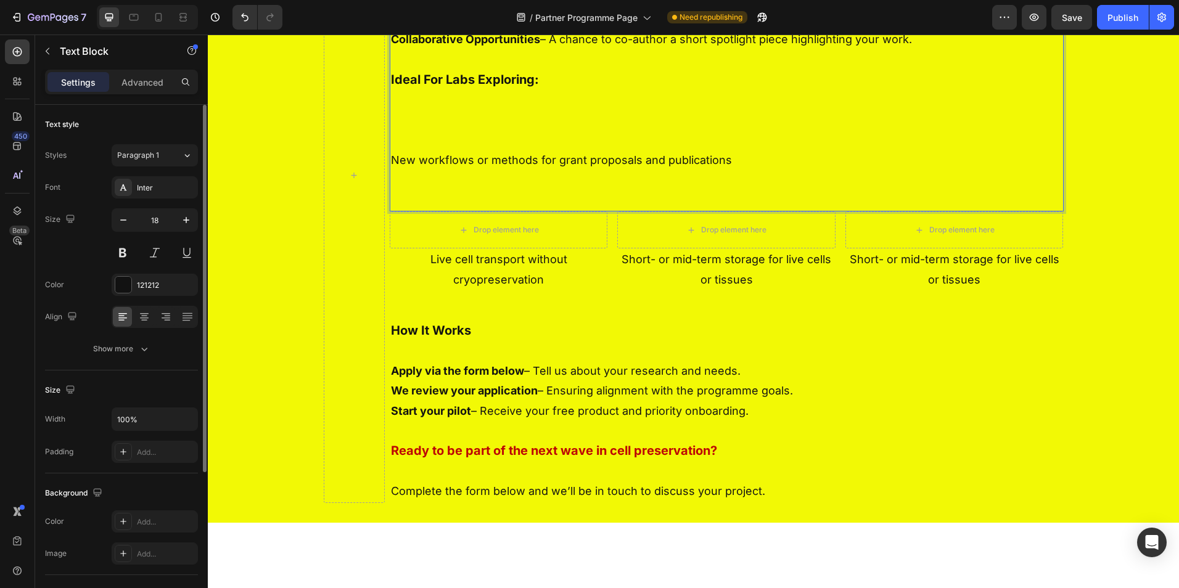
click at [691, 170] on p "New workflows or methods for grant proposals and publications" at bounding box center [727, 160] width 672 height 20
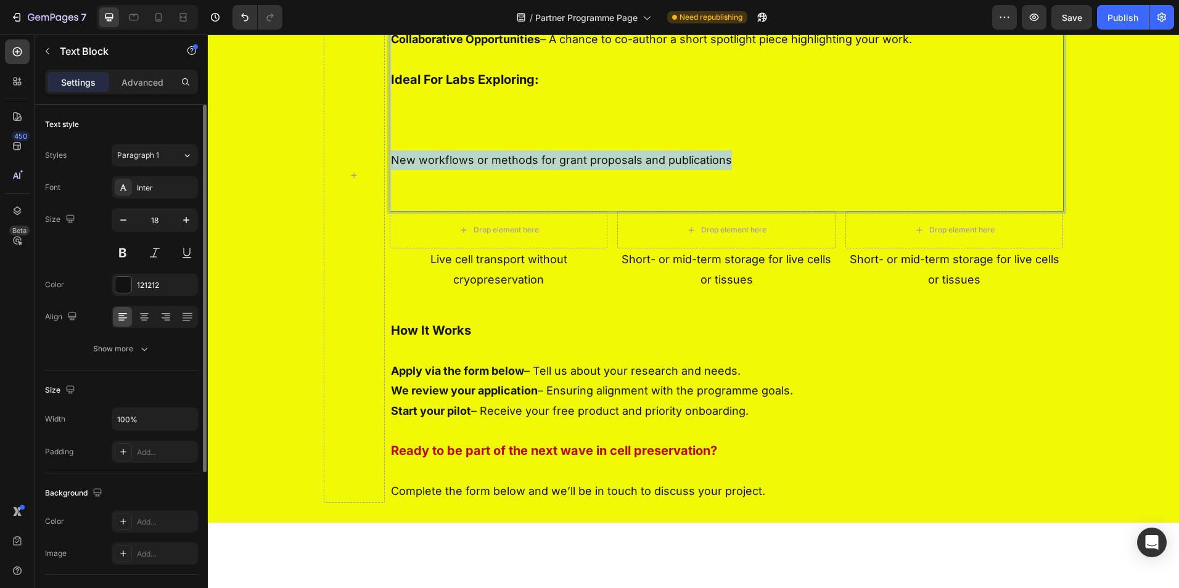
drag, startPoint x: 730, startPoint y: 366, endPoint x: 389, endPoint y: 371, distance: 341.1
click at [391, 170] on p "New workflows or methods for grant proposals and publications" at bounding box center [727, 160] width 672 height 20
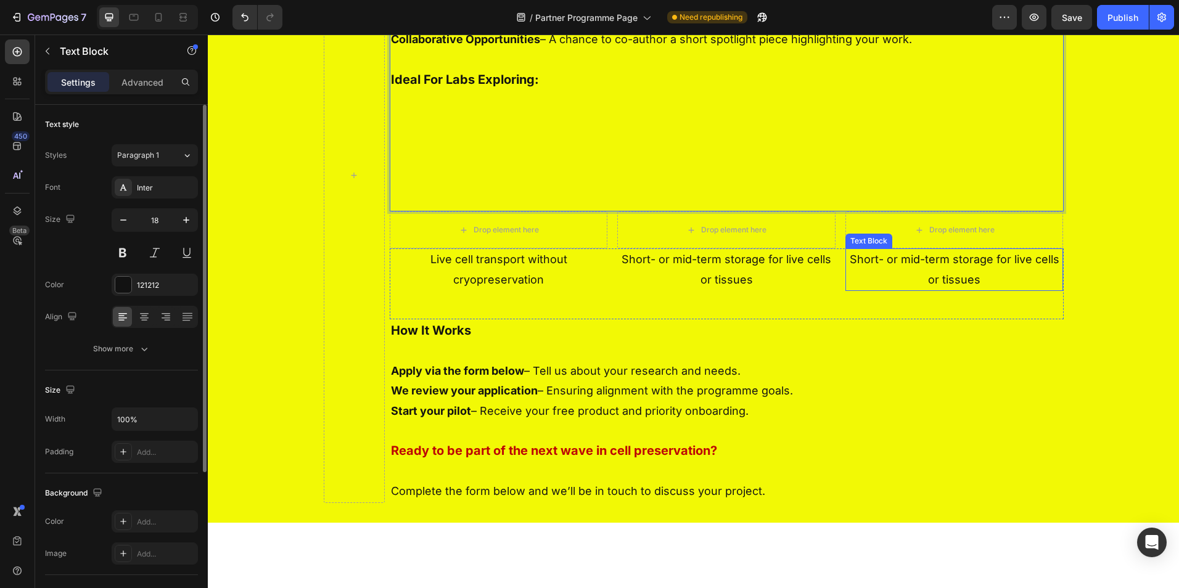
click at [896, 290] on p "Short- or mid-term storage for live cells or tissues" at bounding box center [955, 270] width 216 height 40
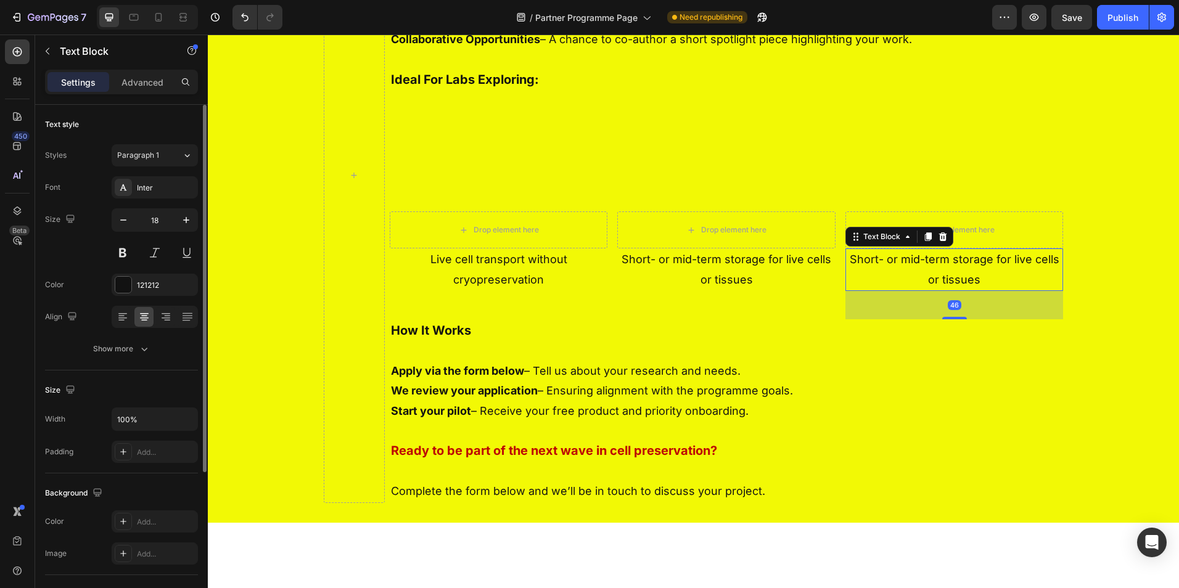
click at [896, 290] on p "Short- or mid-term storage for live cells or tissues" at bounding box center [955, 270] width 216 height 40
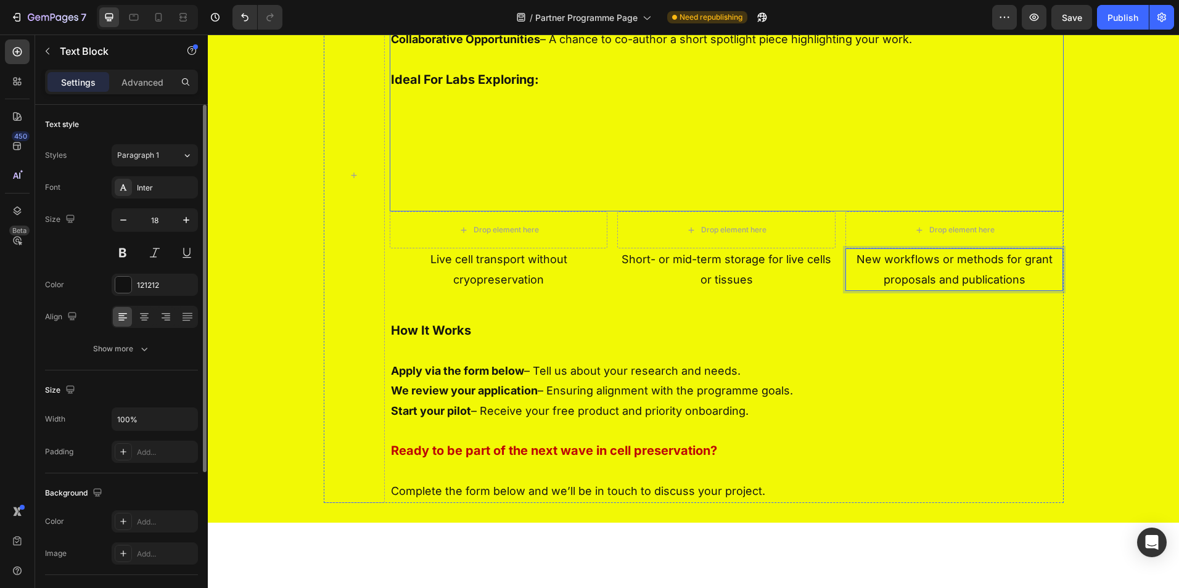
click at [560, 90] on p "Ideal For Labs Exploring:" at bounding box center [727, 80] width 672 height 20
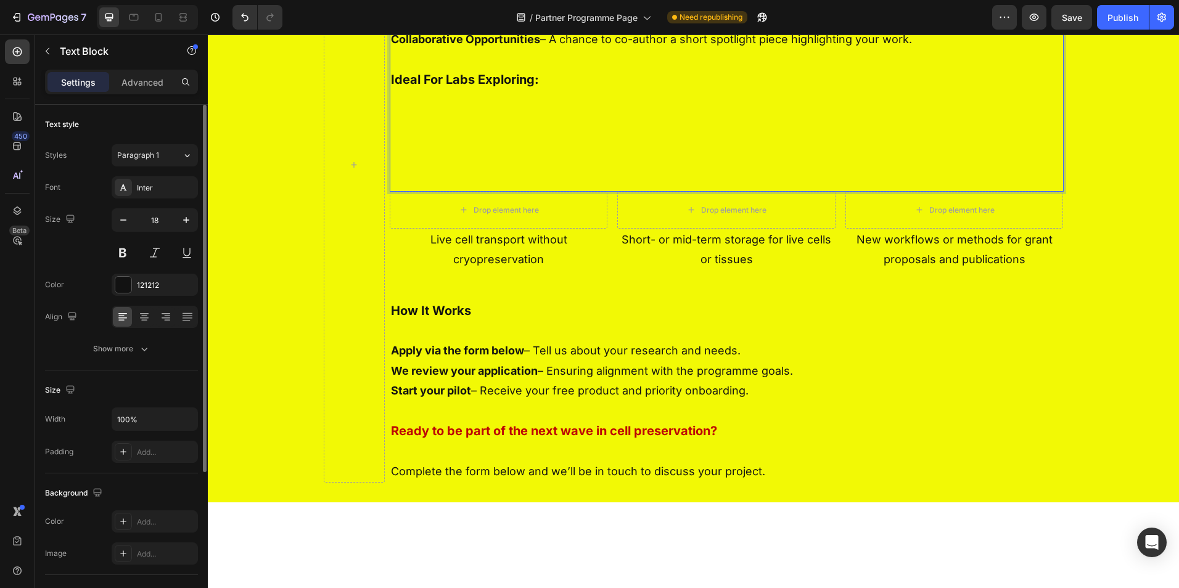
click at [406, 170] on p "Rich Text Editor. Editing area: main" at bounding box center [727, 160] width 672 height 20
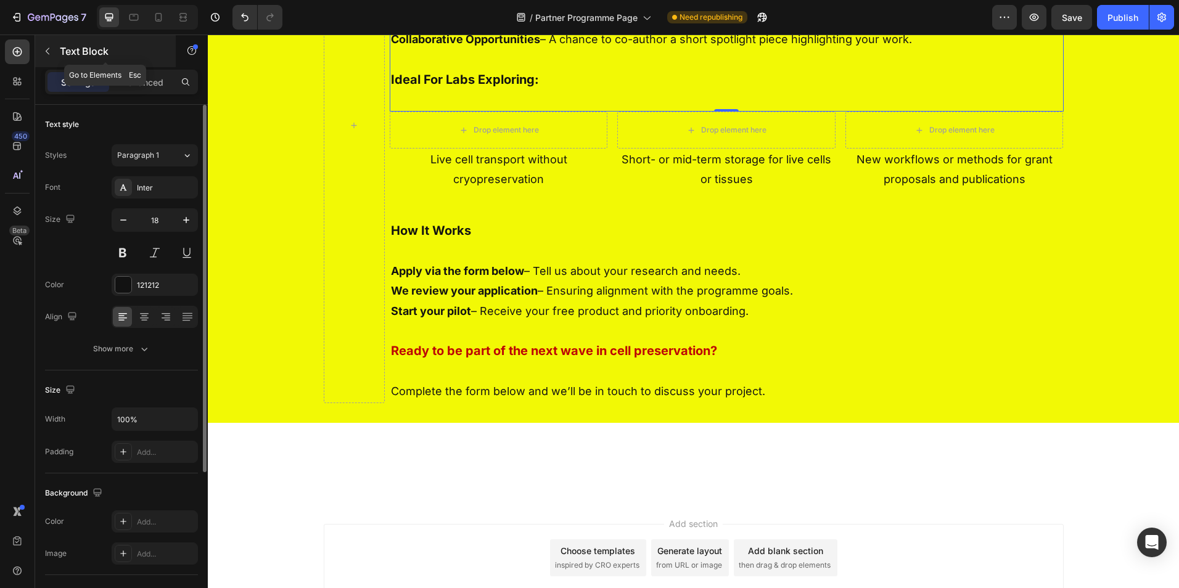
click at [49, 47] on icon "button" at bounding box center [48, 51] width 10 height 10
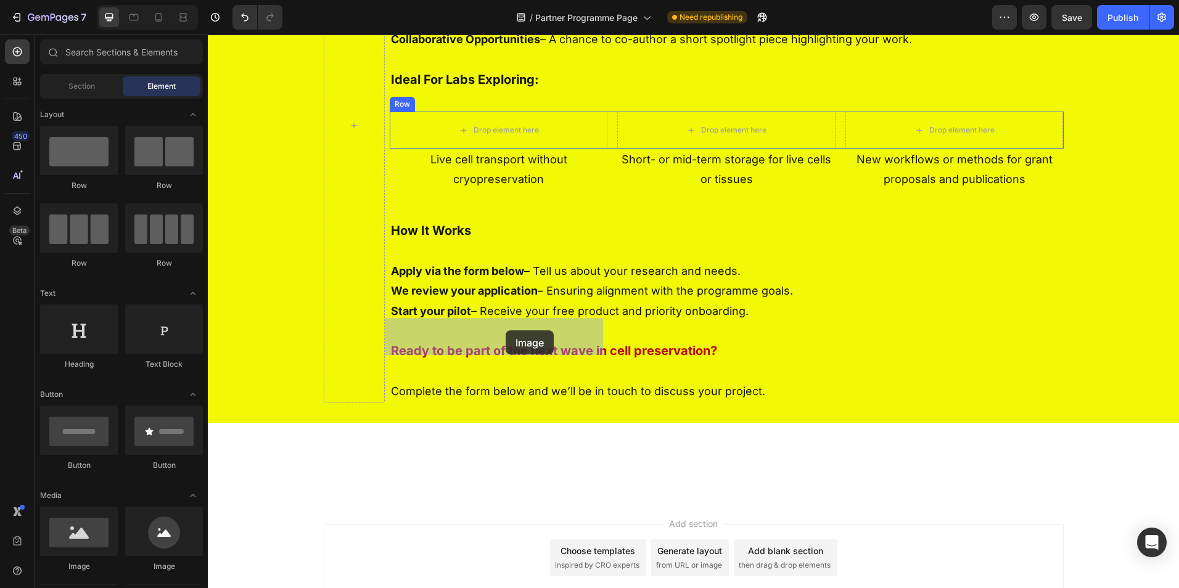
drag, startPoint x: 306, startPoint y: 575, endPoint x: 506, endPoint y: 331, distance: 315.6
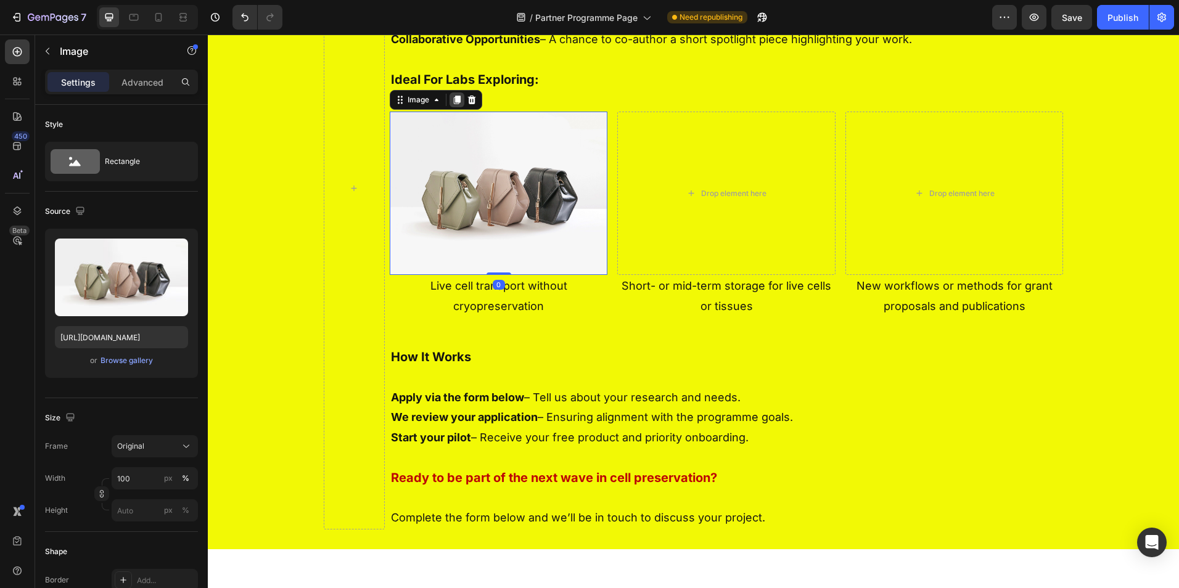
click at [452, 105] on icon at bounding box center [457, 100] width 10 height 10
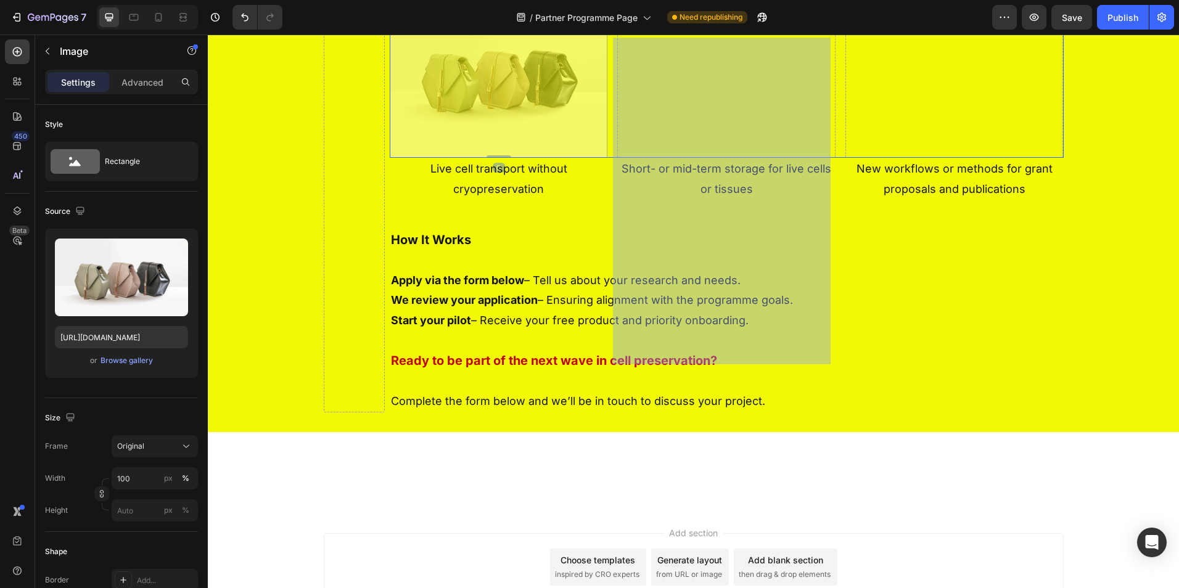
drag, startPoint x: 488, startPoint y: 273, endPoint x: 686, endPoint y: 185, distance: 216.5
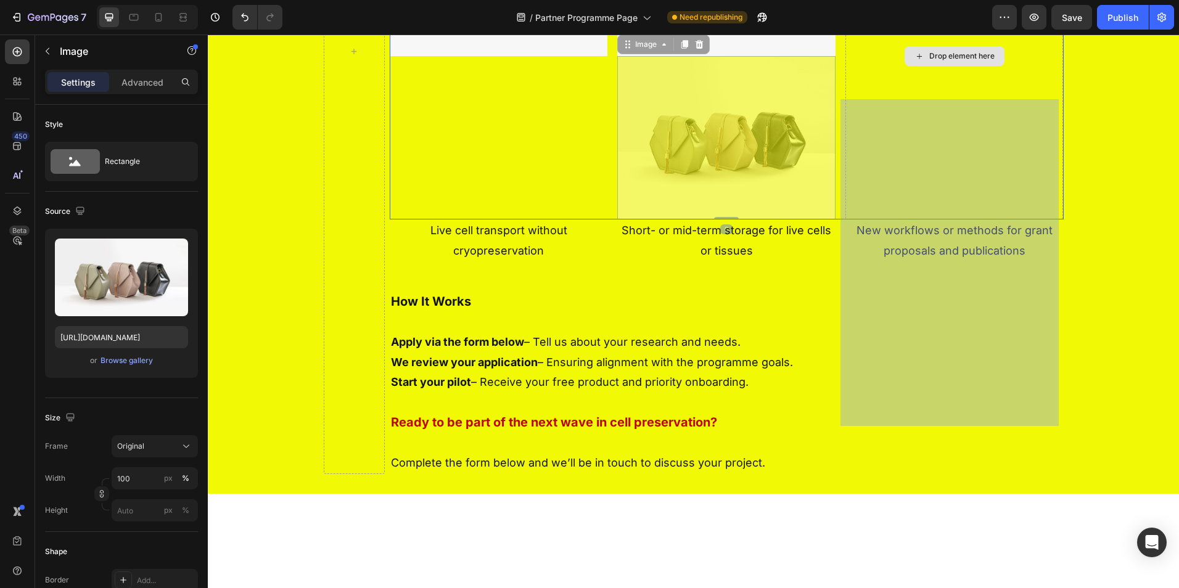
drag, startPoint x: 672, startPoint y: 307, endPoint x: 919, endPoint y: 224, distance: 260.1
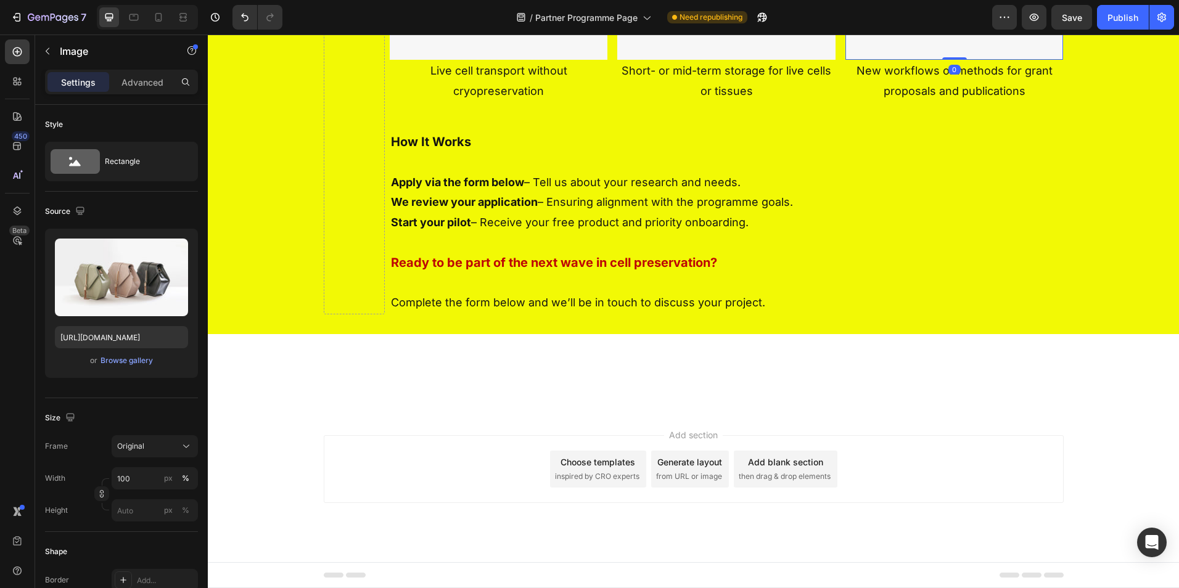
scroll to position [504, 0]
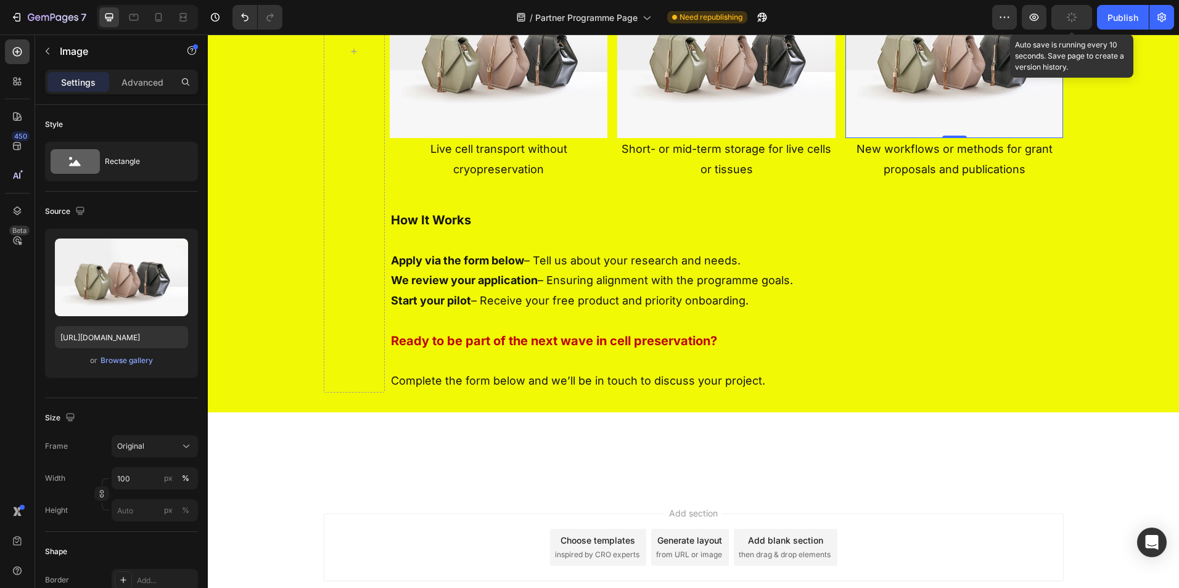
click at [1061, 23] on button "button" at bounding box center [1071, 17] width 41 height 25
click at [1077, 19] on span "Save" at bounding box center [1072, 17] width 20 height 10
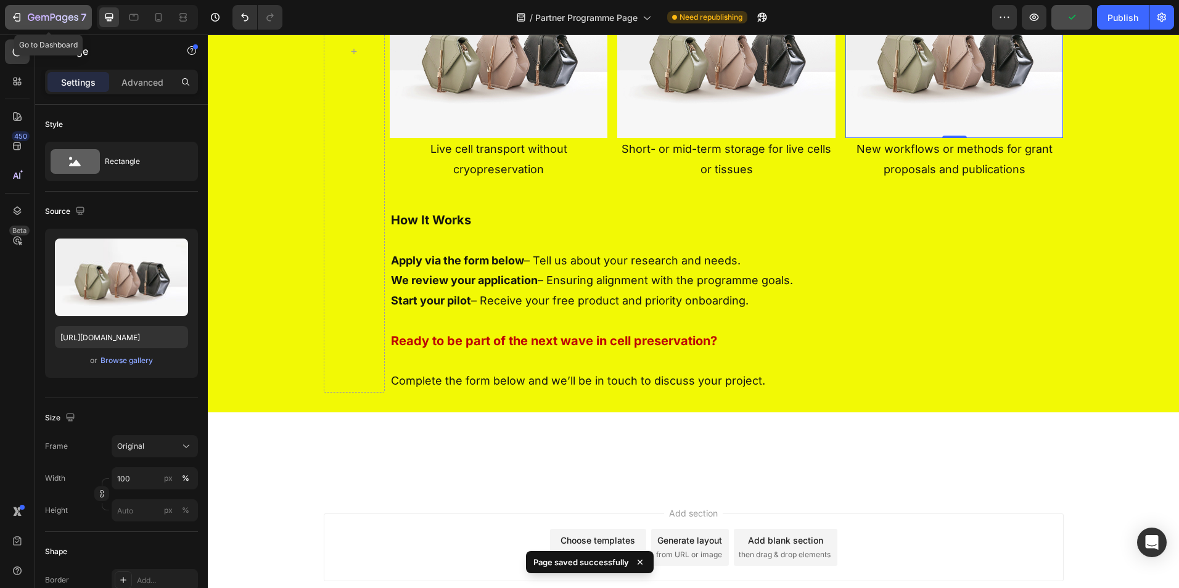
click at [46, 17] on icon "button" at bounding box center [44, 18] width 7 height 6
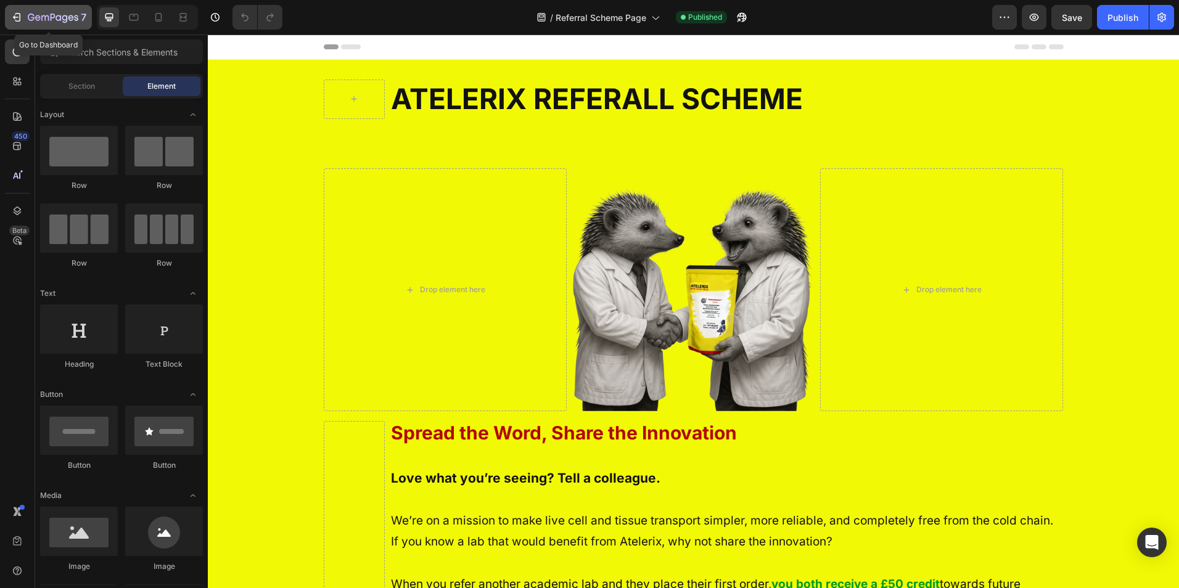
click at [20, 15] on icon "button" at bounding box center [18, 17] width 6 height 9
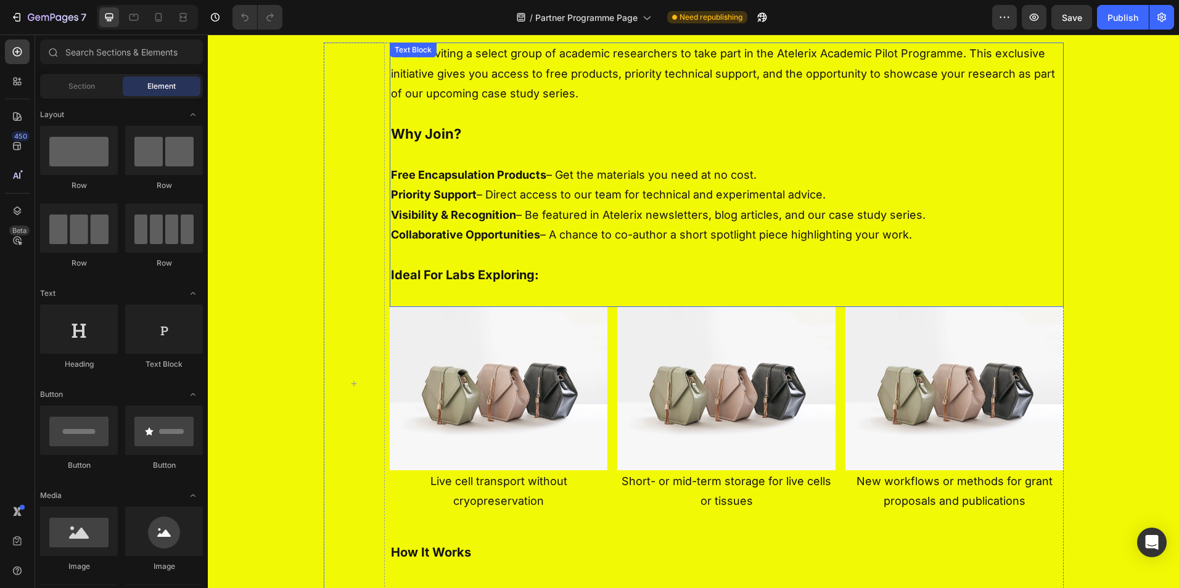
scroll to position [357, 0]
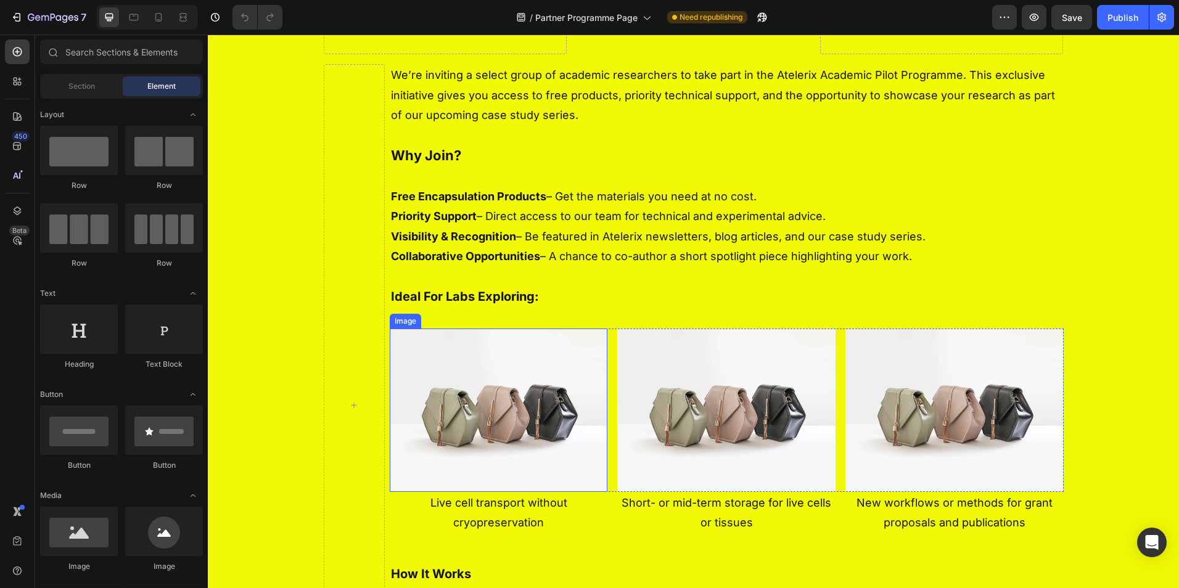
click at [503, 426] on img at bounding box center [499, 410] width 218 height 163
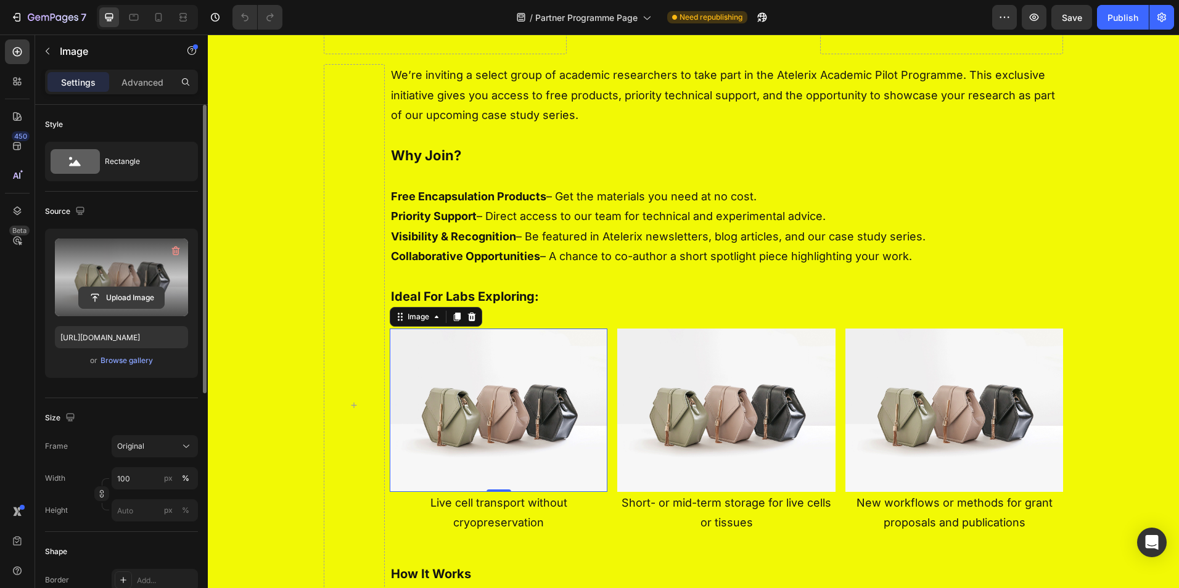
click at [123, 298] on input "file" at bounding box center [121, 297] width 85 height 21
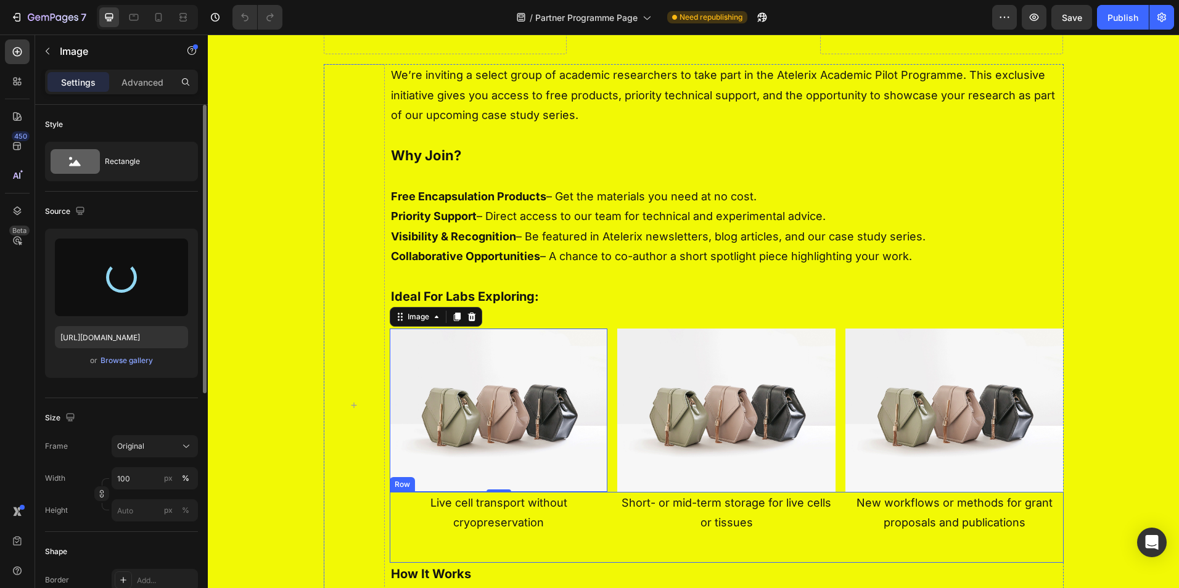
type input "https://cdn.shopify.com/s/files/1/0823/2842/0698/files/gempages_508007379594380…"
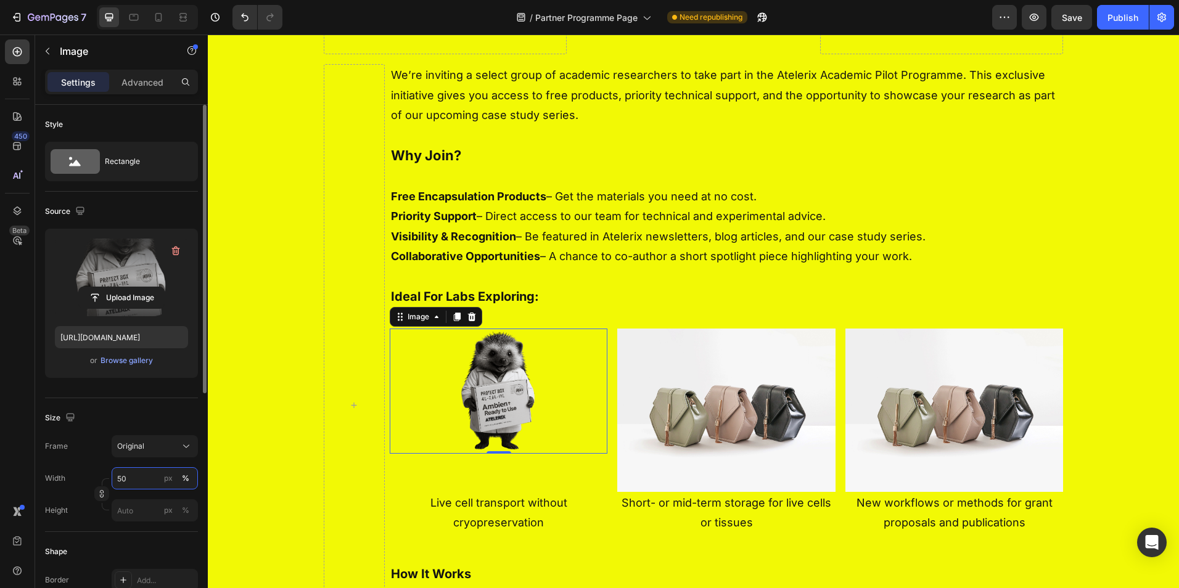
type input "5"
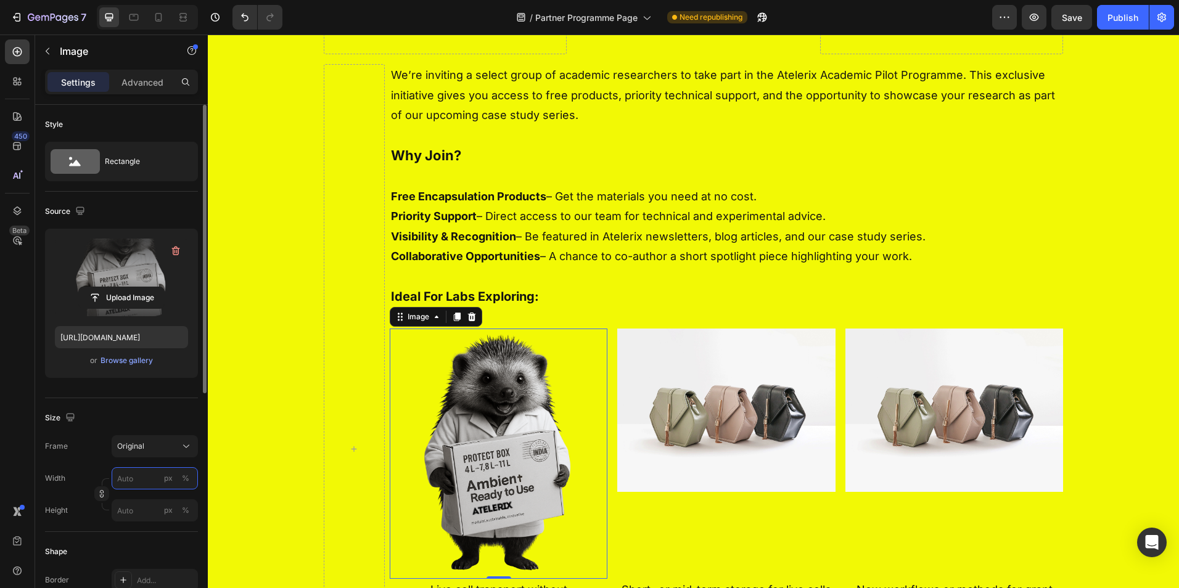
type input "5"
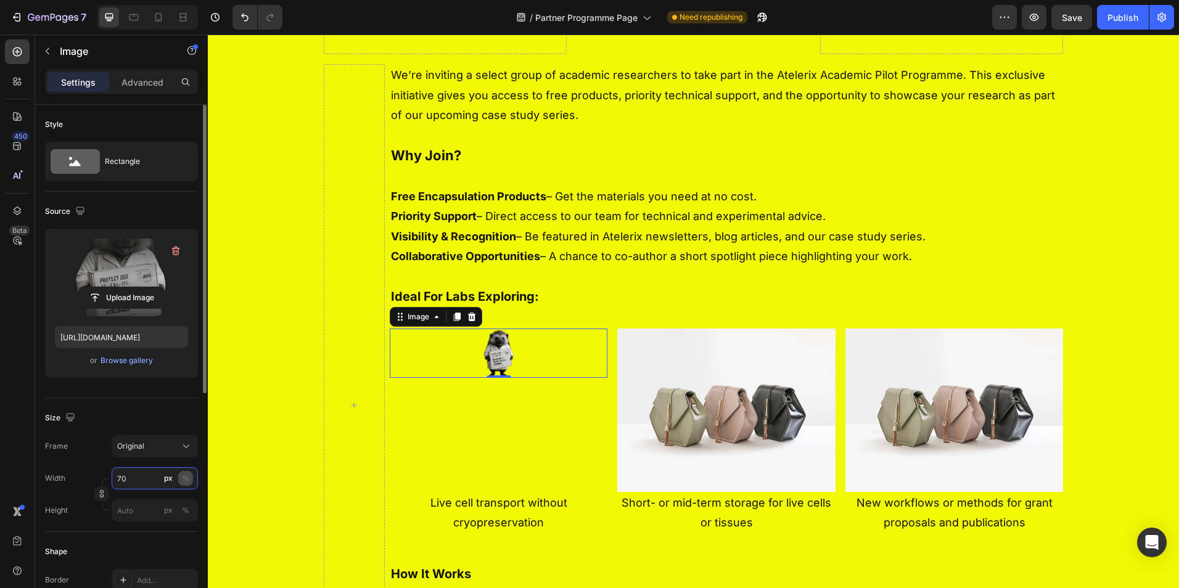
type input "70"
click at [183, 483] on div "%" at bounding box center [185, 478] width 7 height 11
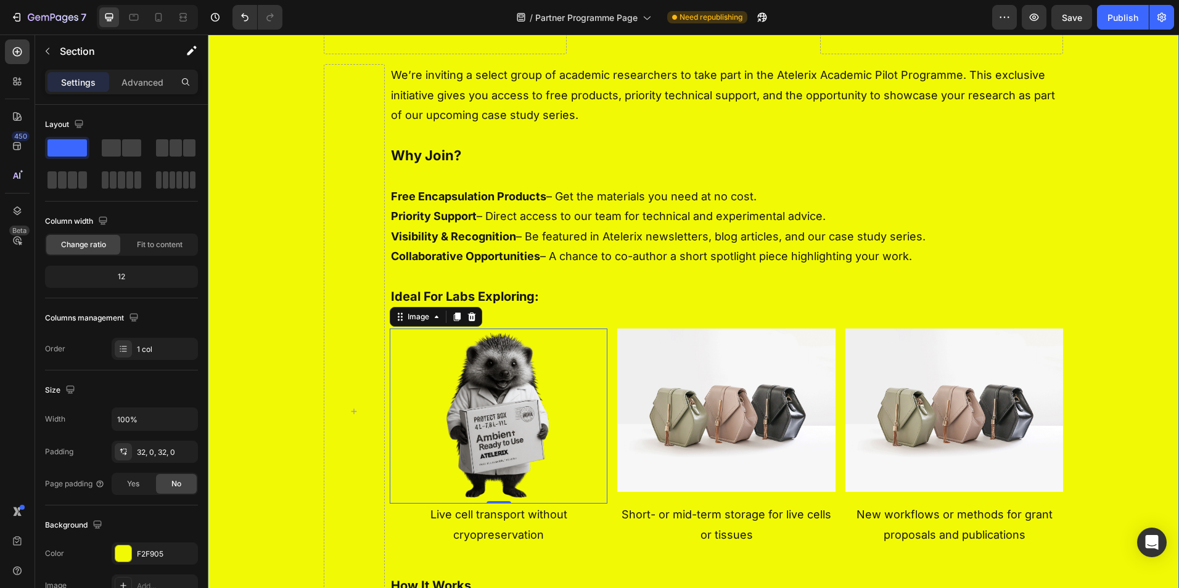
click at [299, 430] on div "Drop element here Image Drop element here Row Row We’re inviting a select group…" at bounding box center [693, 284] width 971 height 947
click at [717, 372] on img at bounding box center [726, 410] width 218 height 163
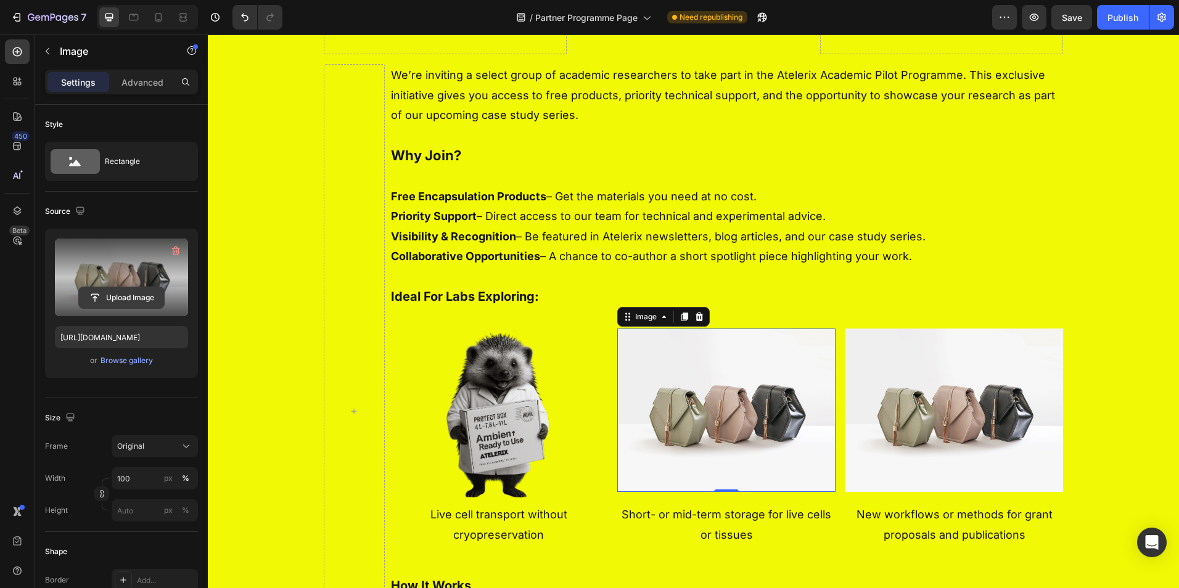
click at [120, 294] on input "file" at bounding box center [121, 297] width 85 height 21
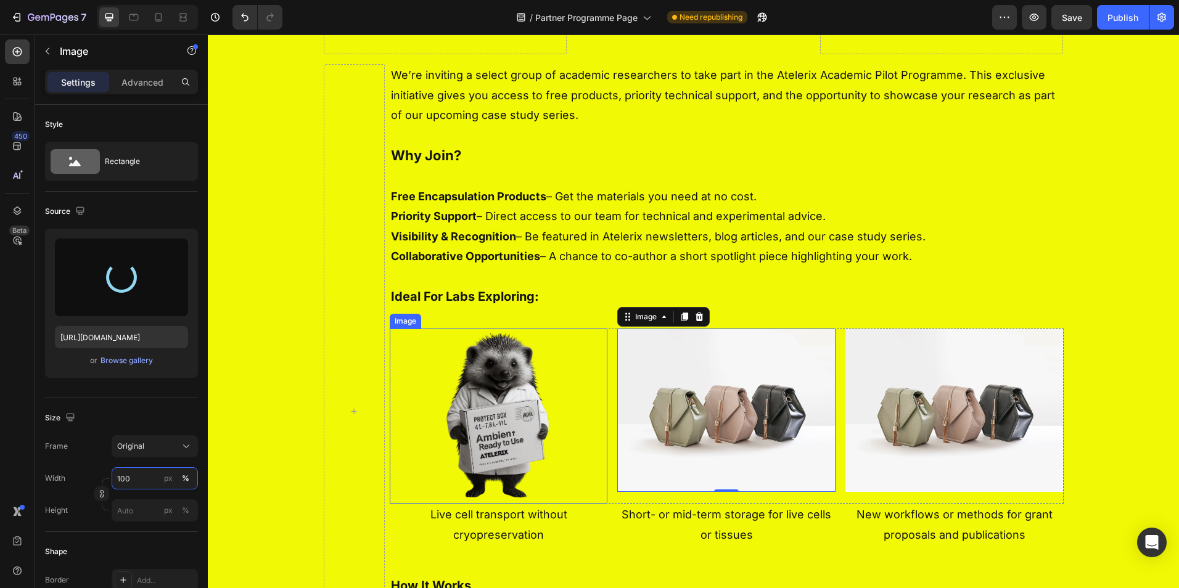
type input "https://cdn.shopify.com/s/files/1/0823/2842/0698/files/gempages_508007379594380…"
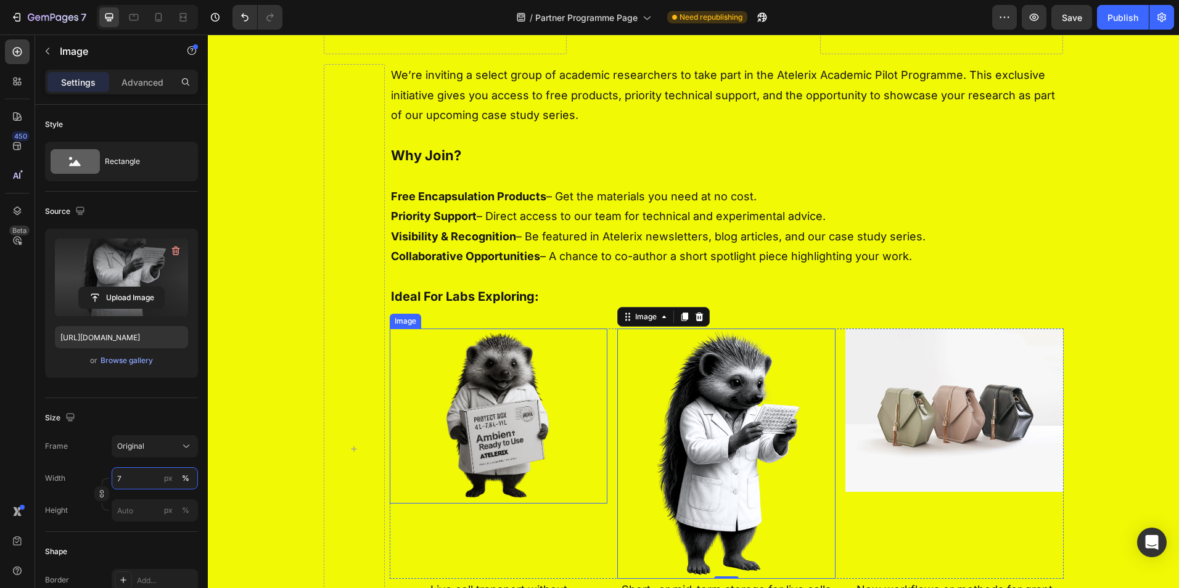
type input "70"
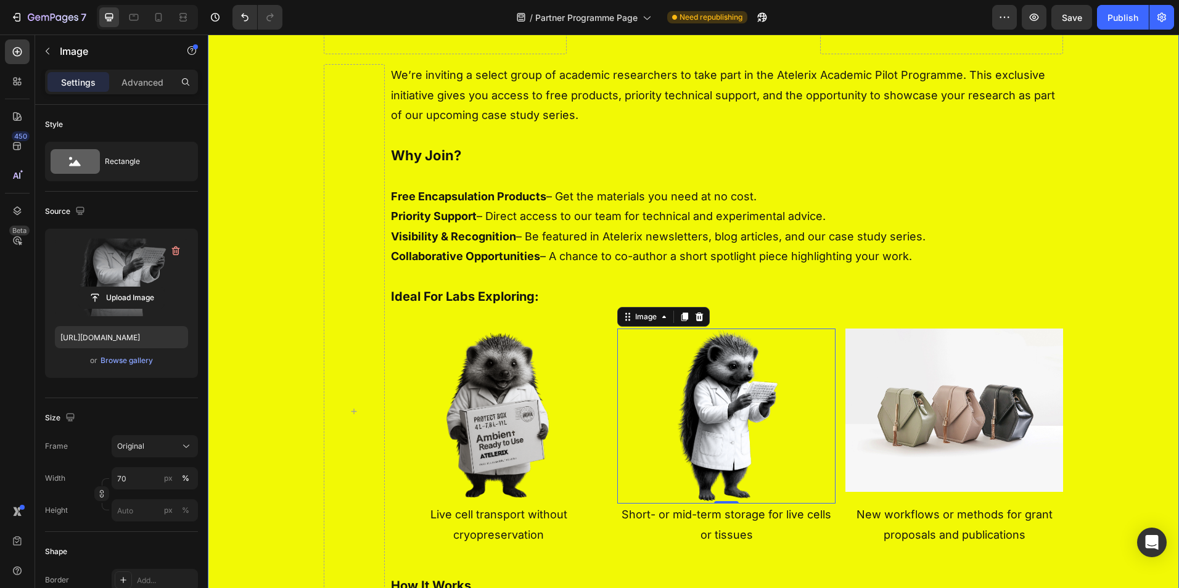
click at [293, 399] on div "Drop element here Image Drop element here Row Row We’re inviting a select group…" at bounding box center [693, 284] width 971 height 947
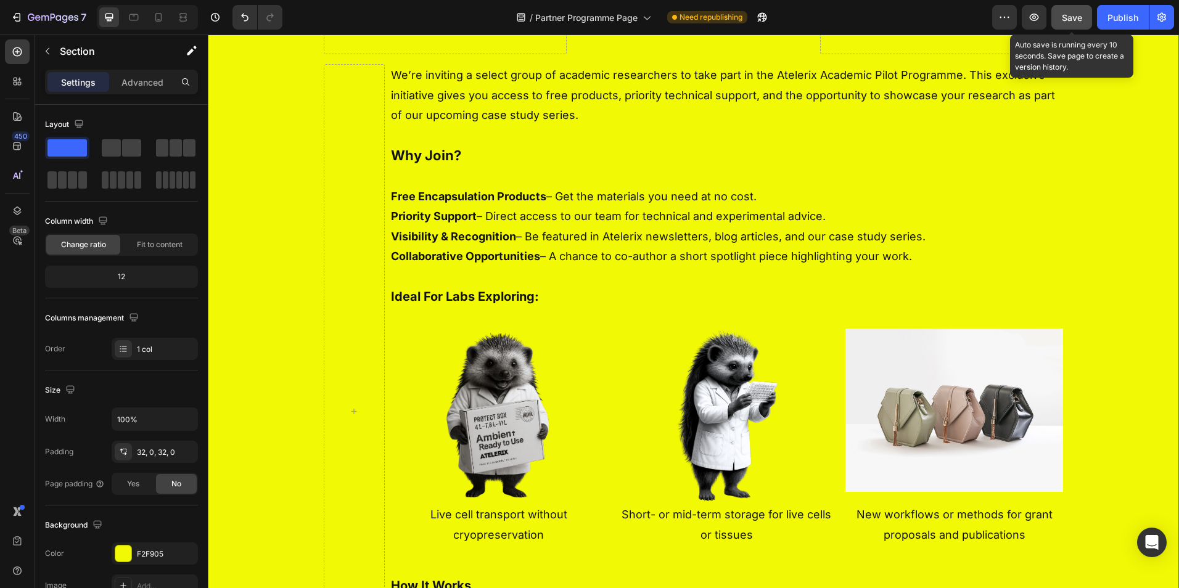
click at [1081, 19] on span "Save" at bounding box center [1072, 17] width 20 height 10
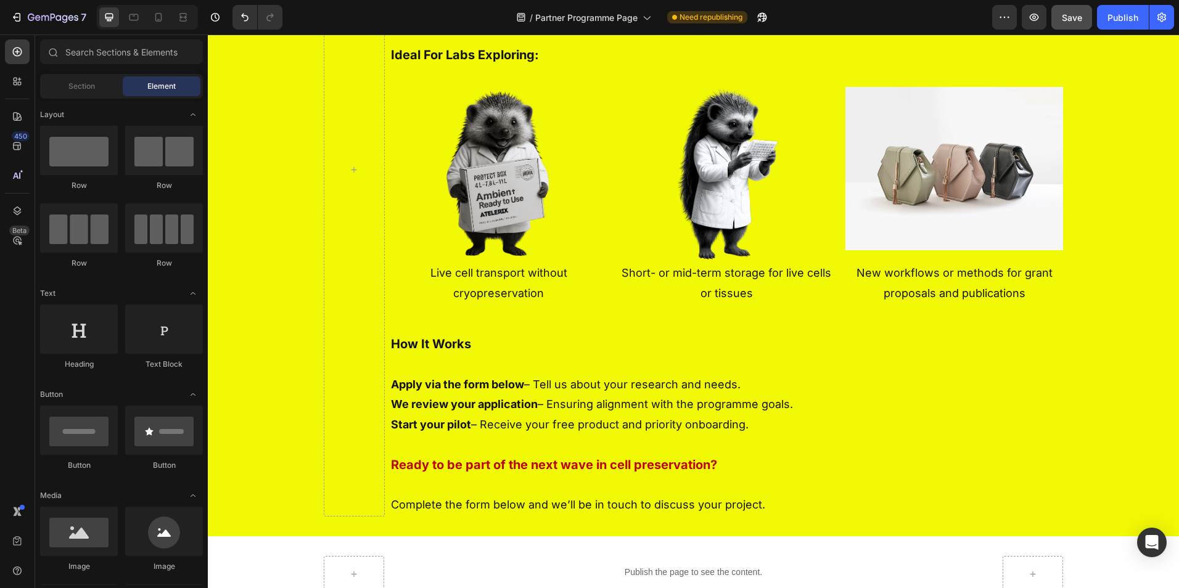
scroll to position [594, 0]
